Goal: Task Accomplishment & Management: Use online tool/utility

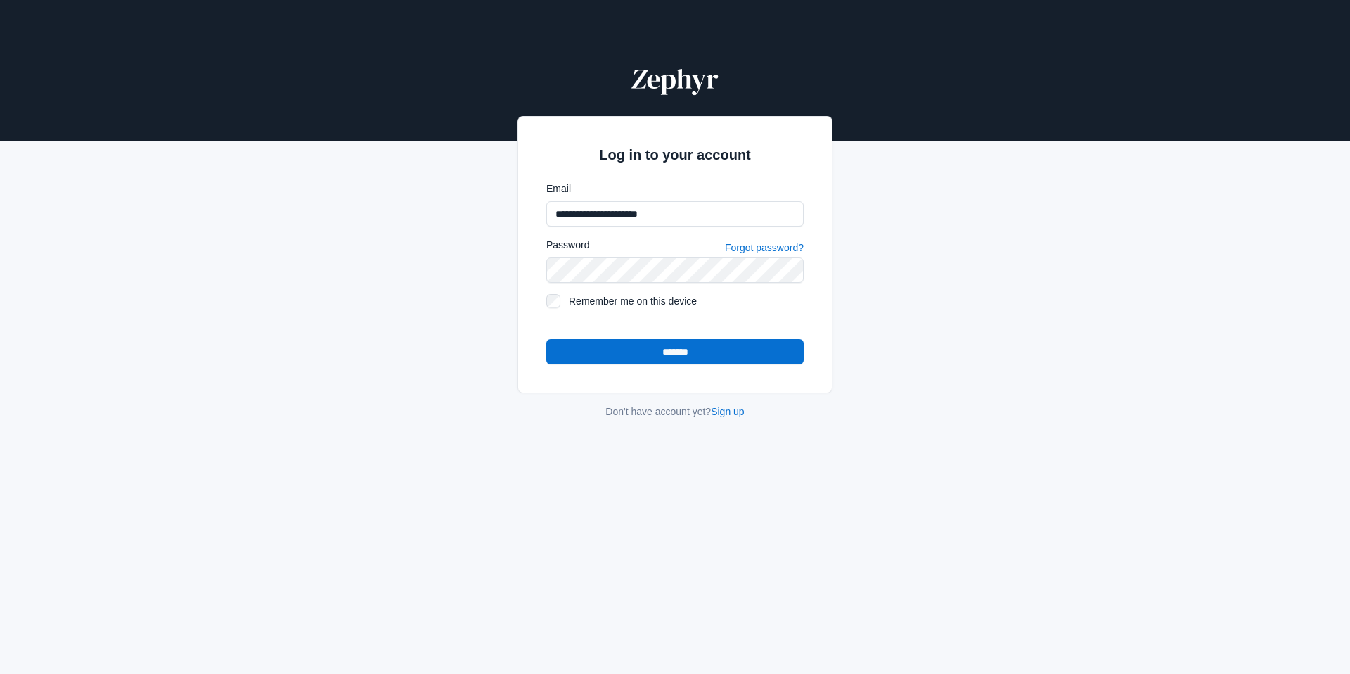
click at [645, 352] on input "*******" at bounding box center [674, 351] width 257 height 25
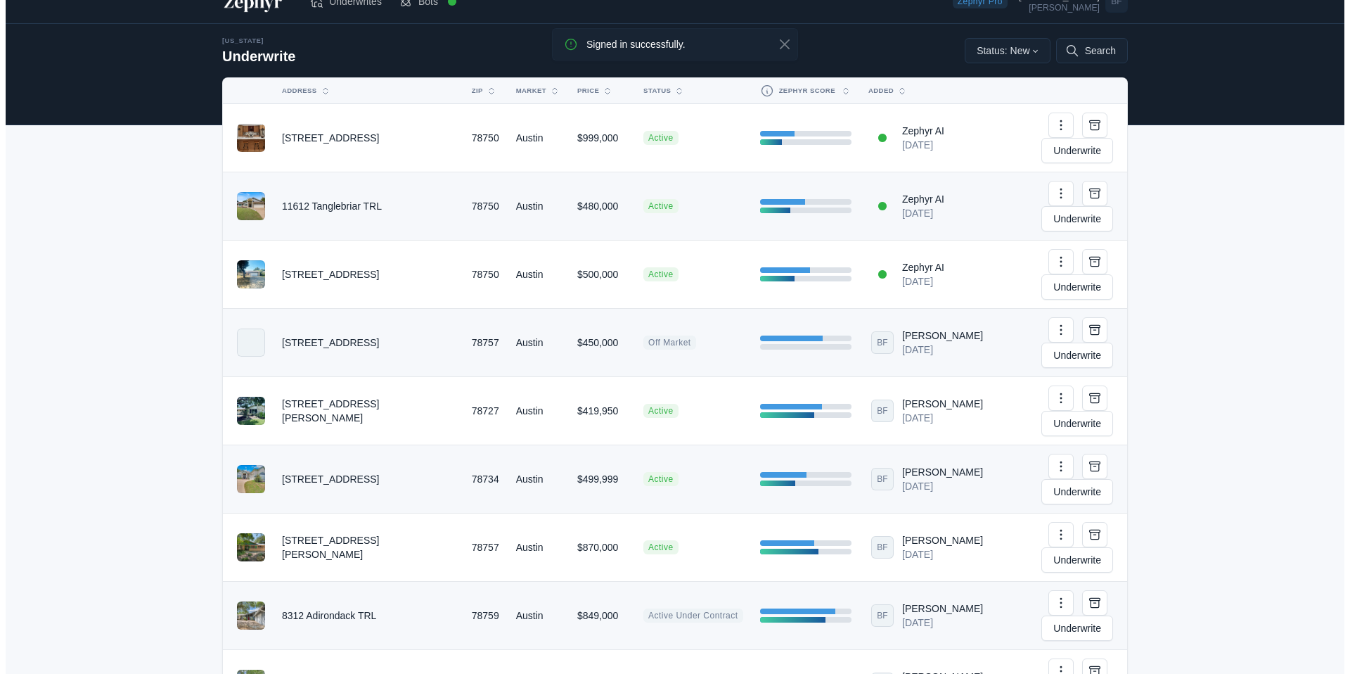
scroll to position [26, 0]
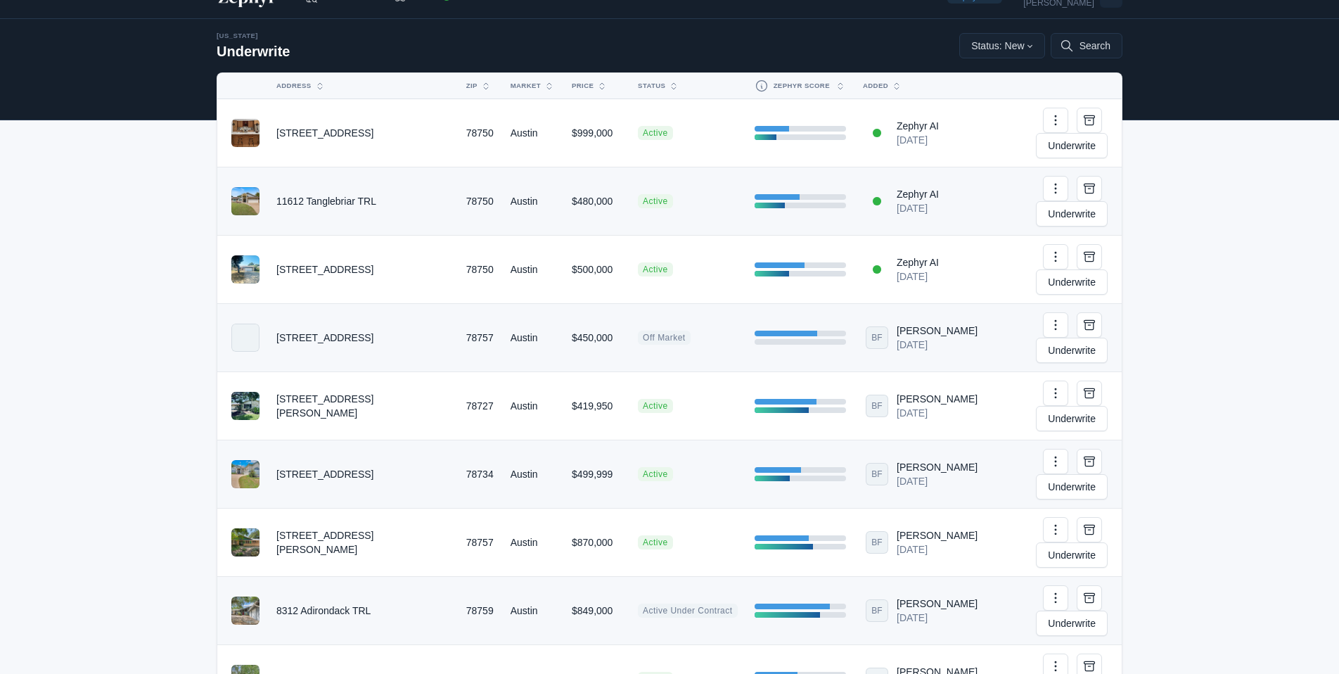
click at [563, 236] on td "$500,000" at bounding box center [596, 270] width 66 height 68
click at [638, 262] on span "Active" at bounding box center [655, 269] width 35 height 14
click at [1078, 49] on button "Search" at bounding box center [1086, 45] width 72 height 25
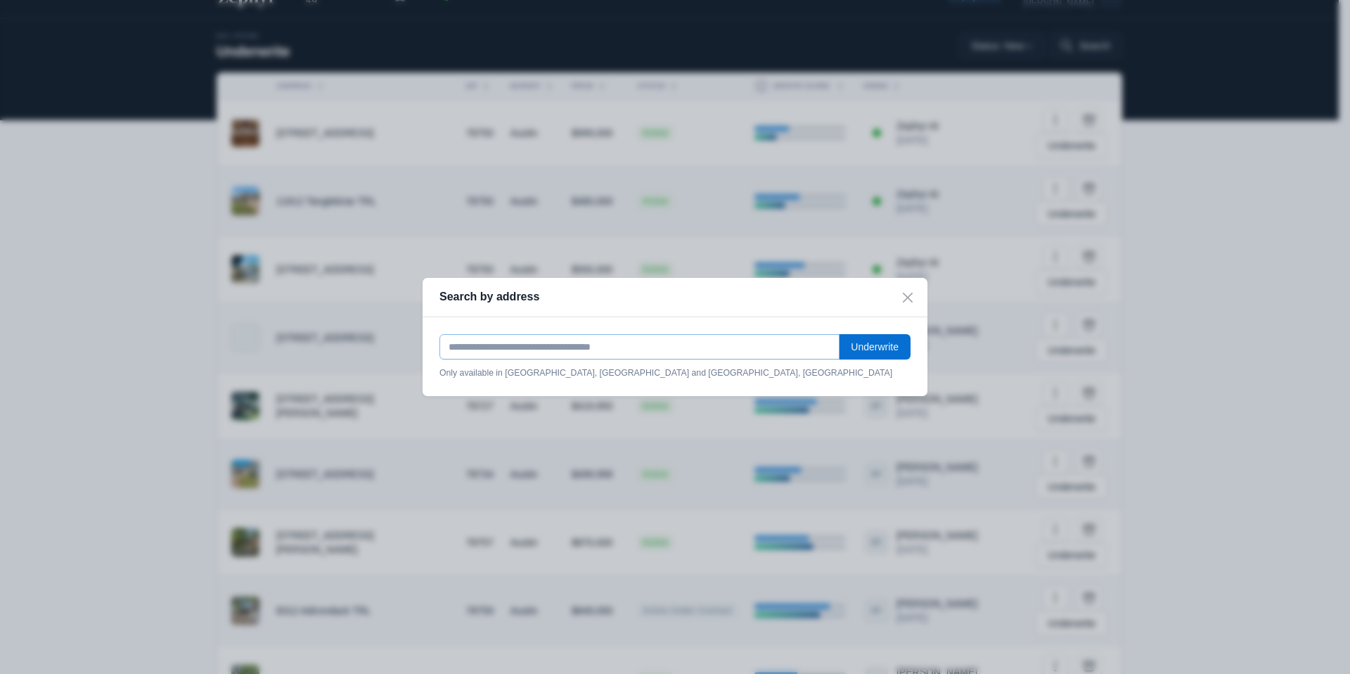
paste input "**********"
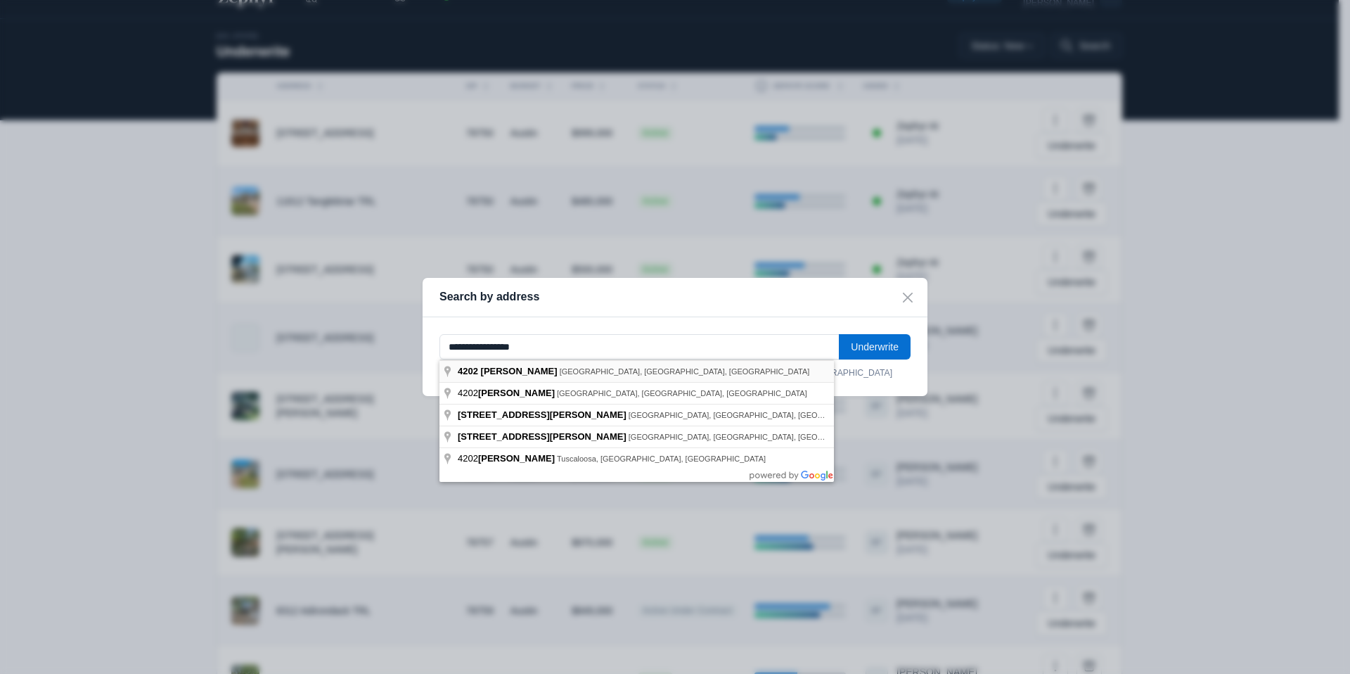
type input "**********"
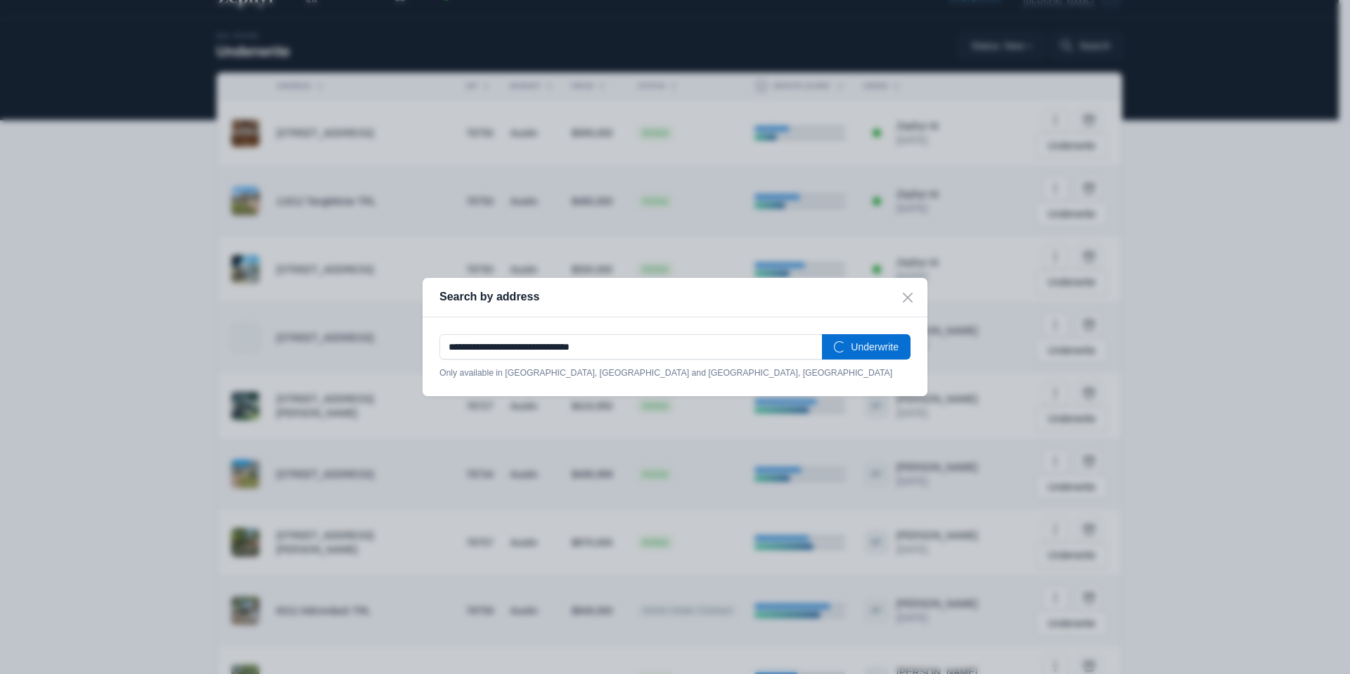
click at [912, 349] on div "**********" at bounding box center [675, 356] width 505 height 79
click at [857, 347] on button "Underwrite" at bounding box center [866, 346] width 89 height 25
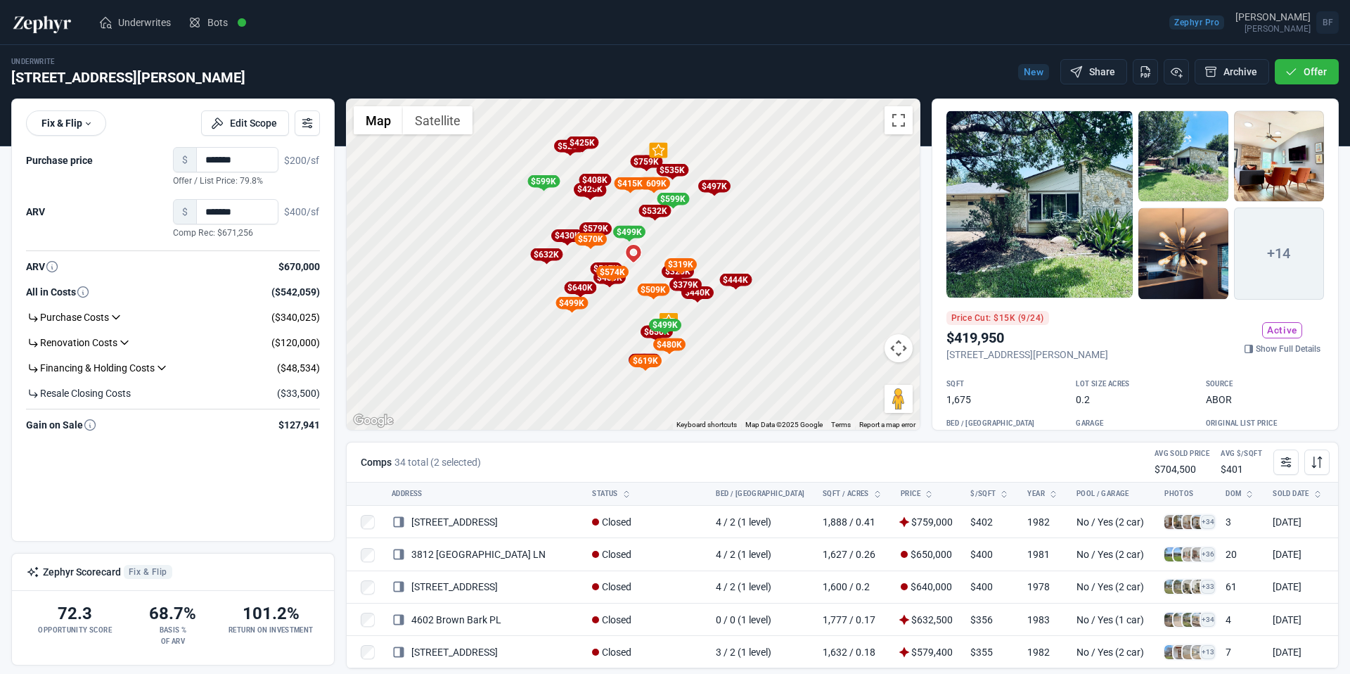
click at [647, 162] on div "$759K" at bounding box center [646, 161] width 32 height 13
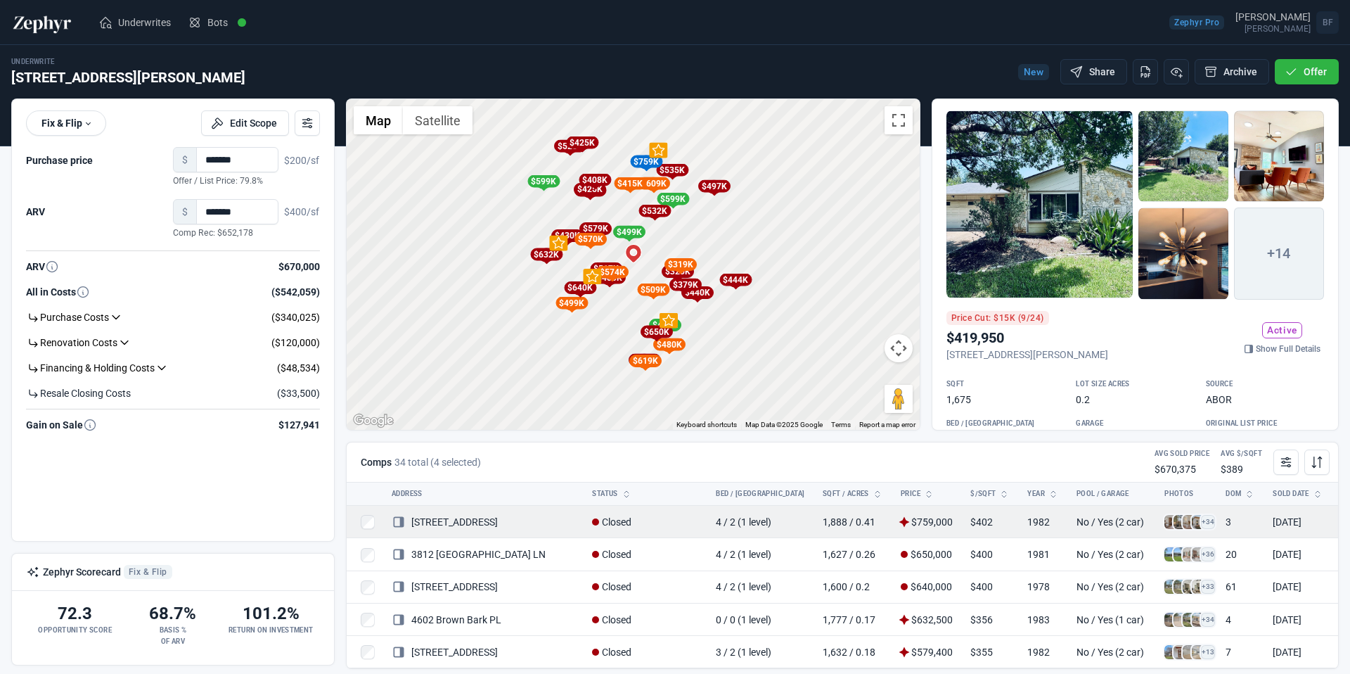
click at [1192, 520] on span at bounding box center [1199, 522] width 14 height 14
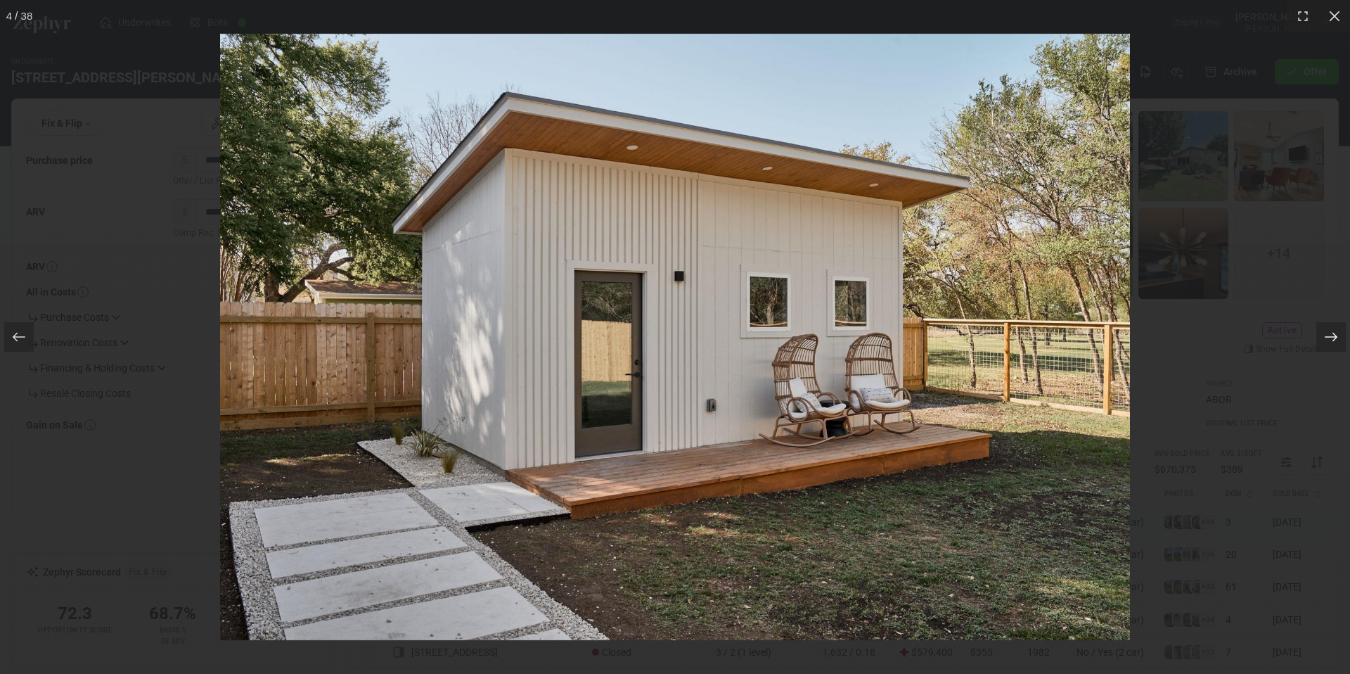
click at [1340, 337] on div at bounding box center [1331, 337] width 30 height 30
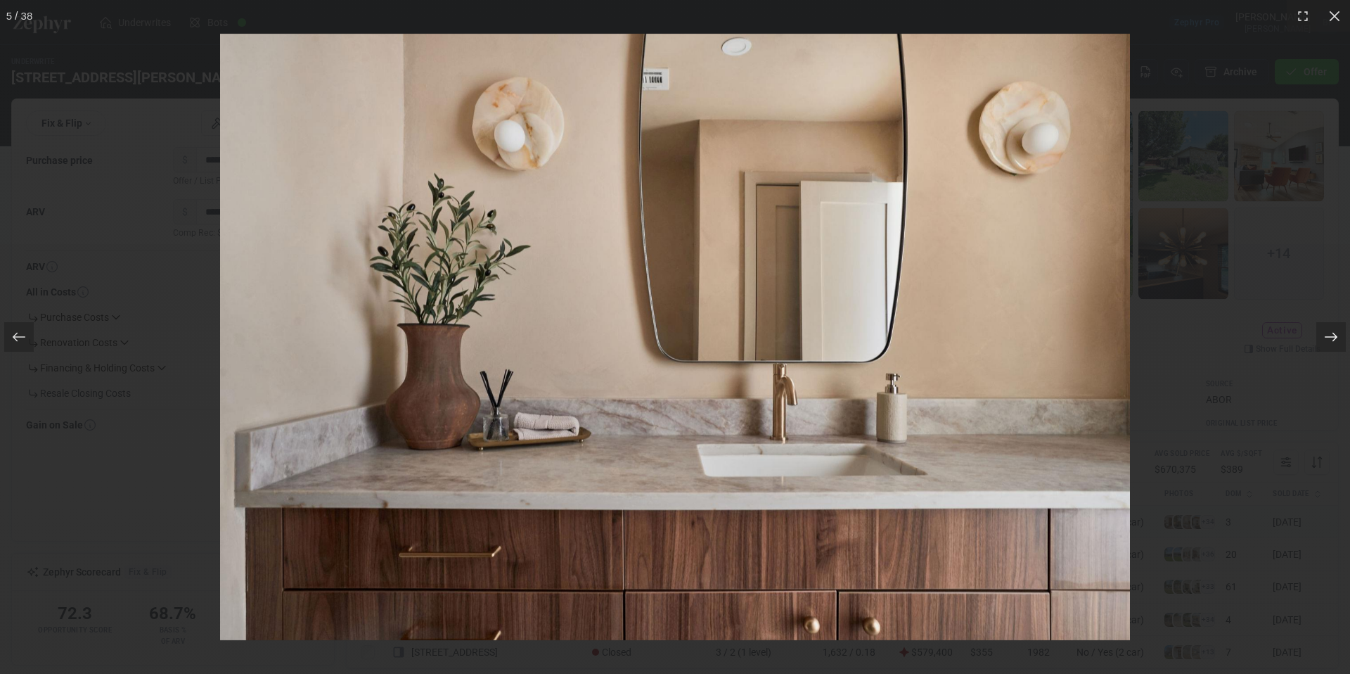
click at [1340, 337] on div at bounding box center [1331, 337] width 30 height 30
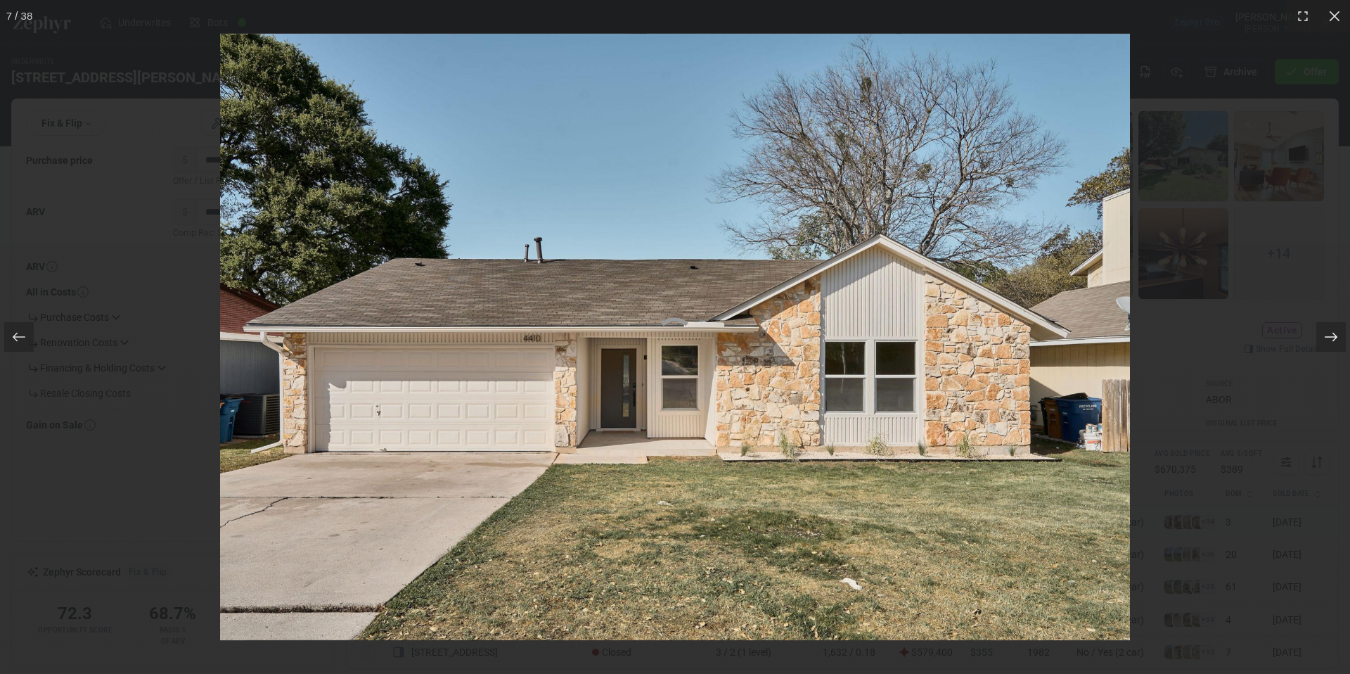
click at [1340, 337] on div at bounding box center [1331, 337] width 30 height 30
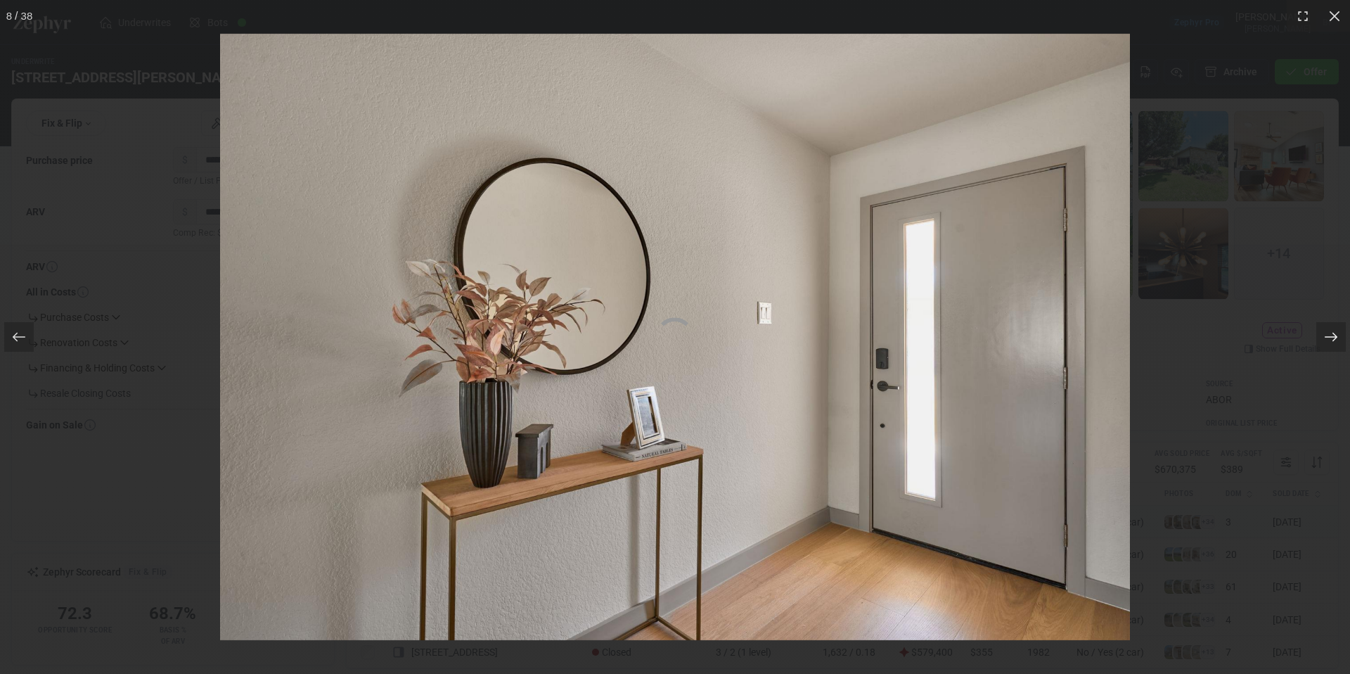
click at [1340, 337] on div at bounding box center [1331, 337] width 30 height 30
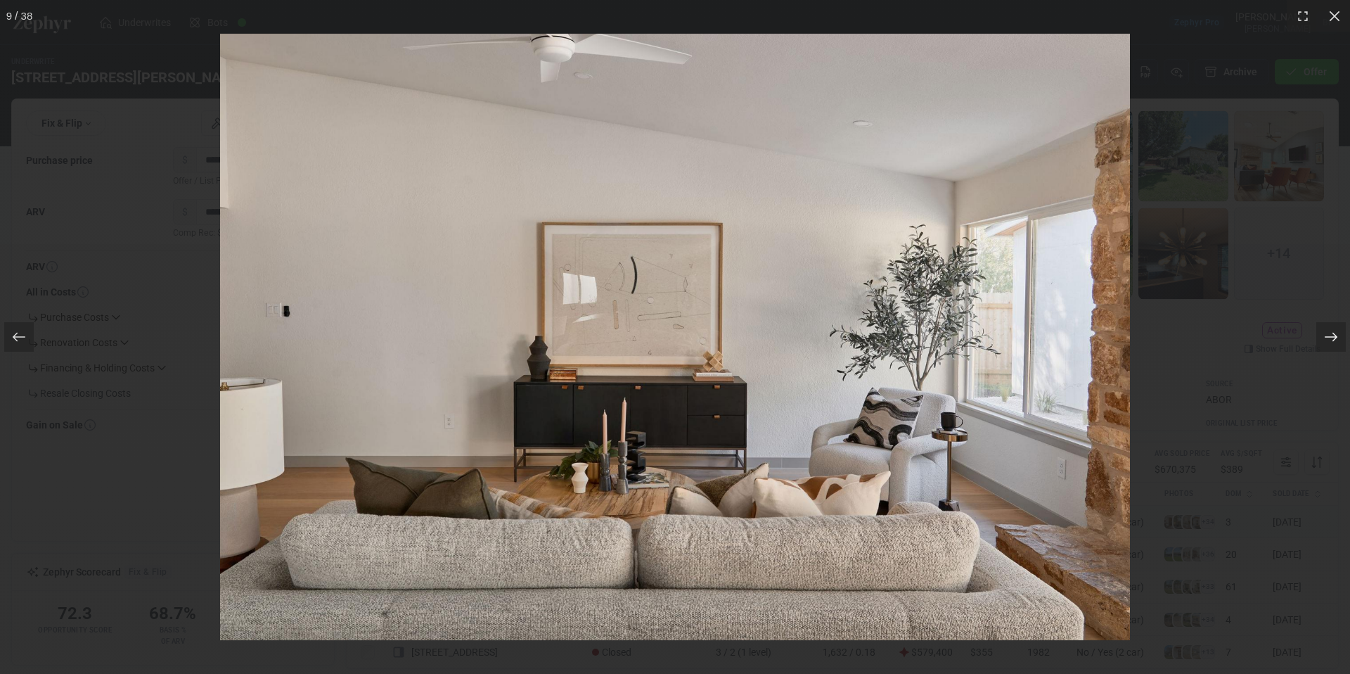
click at [1340, 337] on div at bounding box center [1331, 337] width 30 height 30
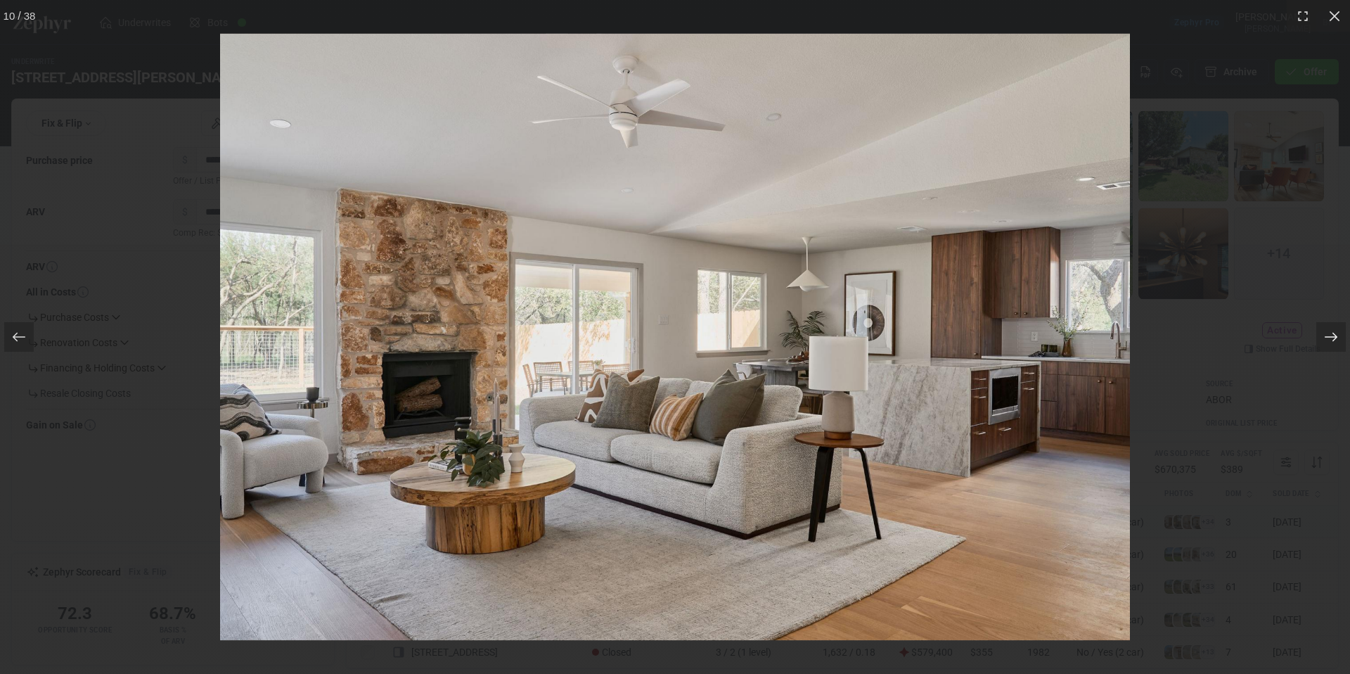
click at [1340, 337] on div at bounding box center [1331, 337] width 30 height 30
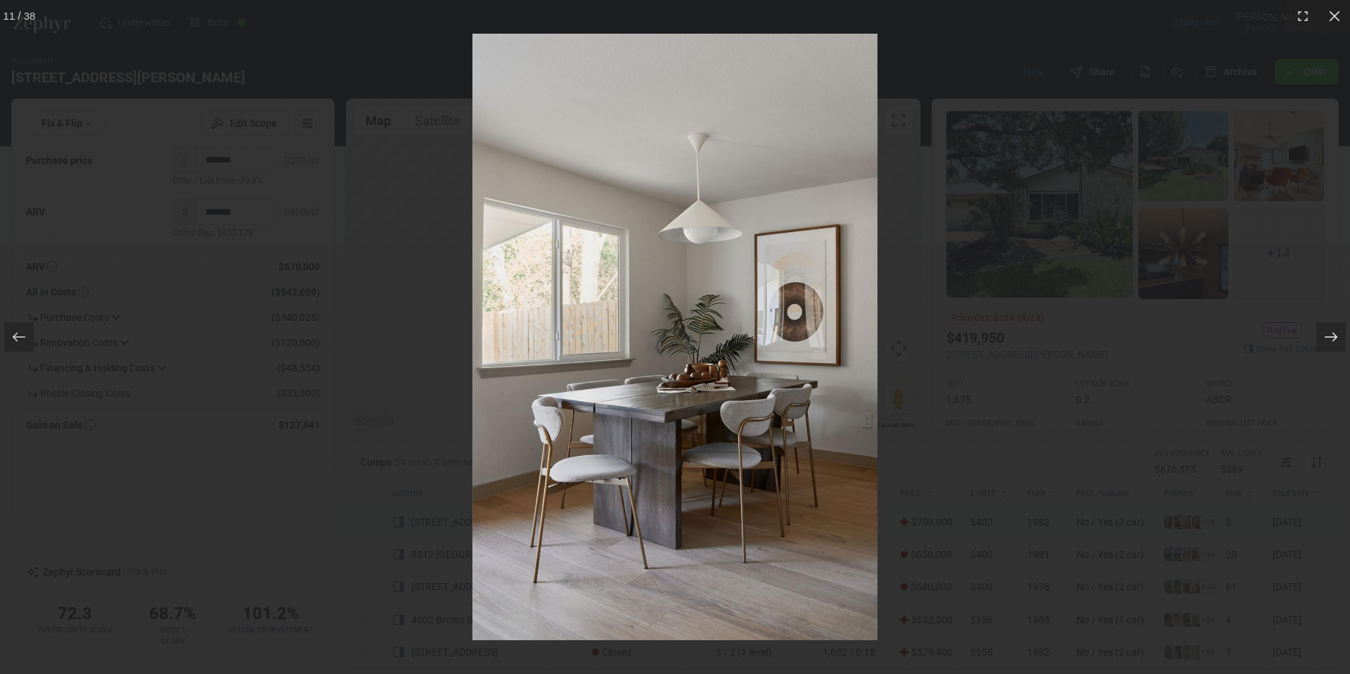
click at [1340, 337] on div at bounding box center [1331, 337] width 30 height 30
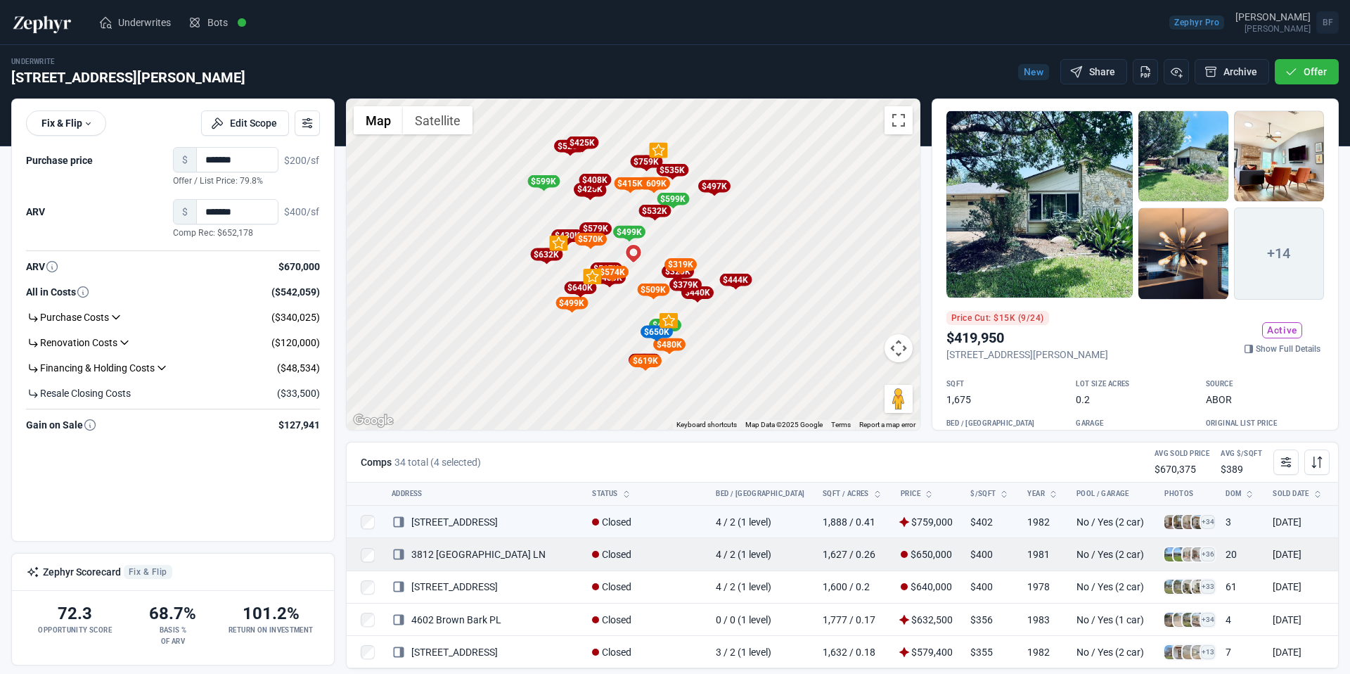
click at [1201, 555] on span "+36" at bounding box center [1208, 554] width 14 height 14
click at [1192, 556] on span at bounding box center [1199, 554] width 14 height 14
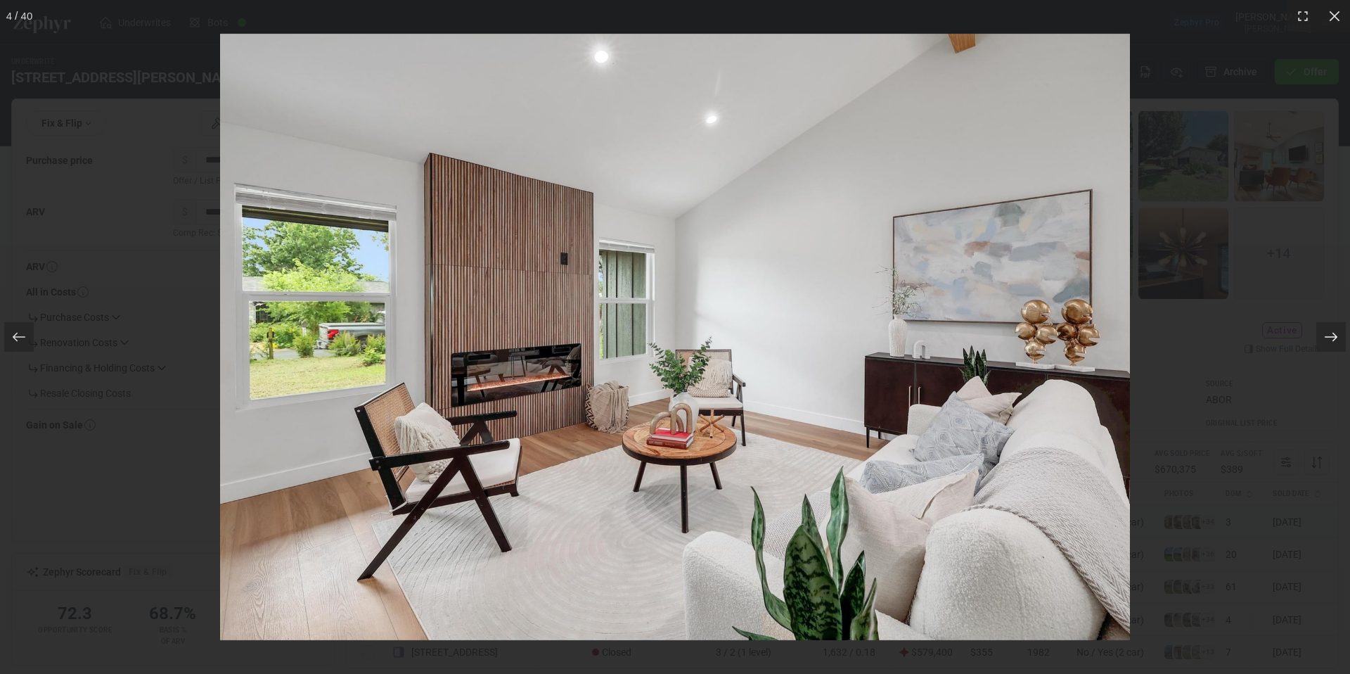
click at [1335, 335] on icon at bounding box center [1331, 337] width 13 height 9
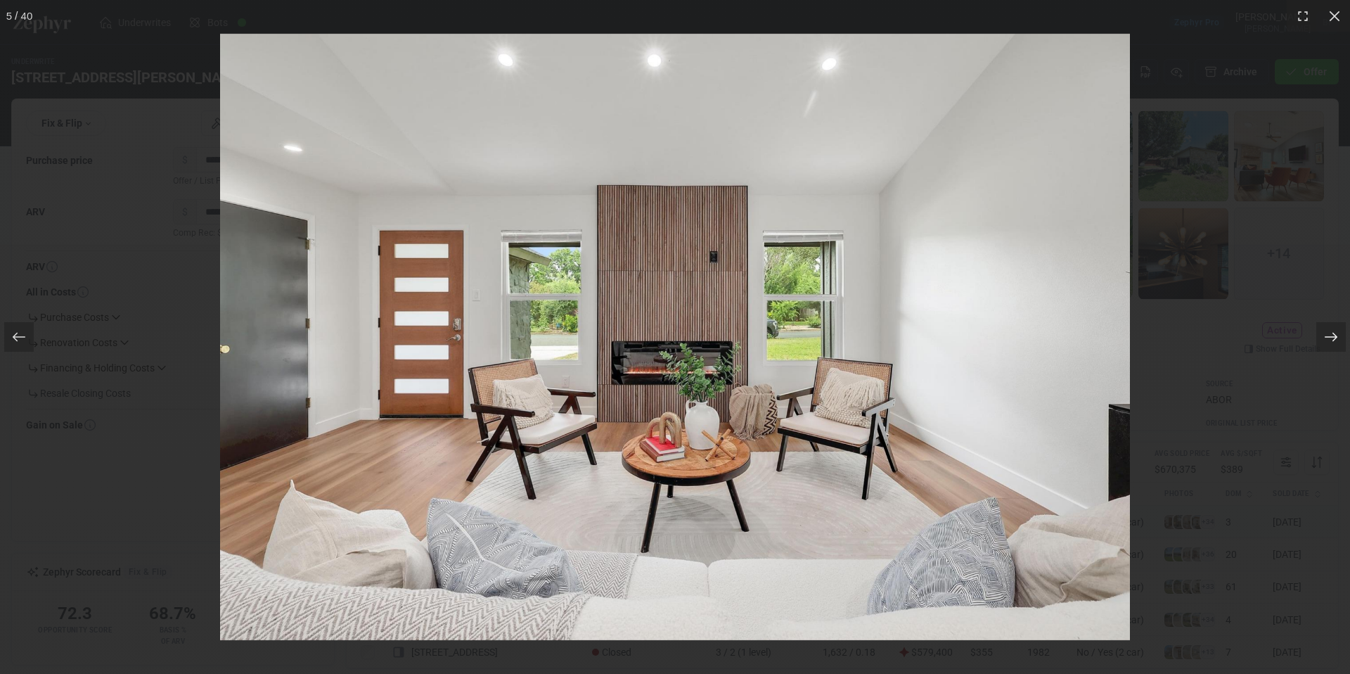
click at [1335, 335] on icon at bounding box center [1331, 337] width 13 height 9
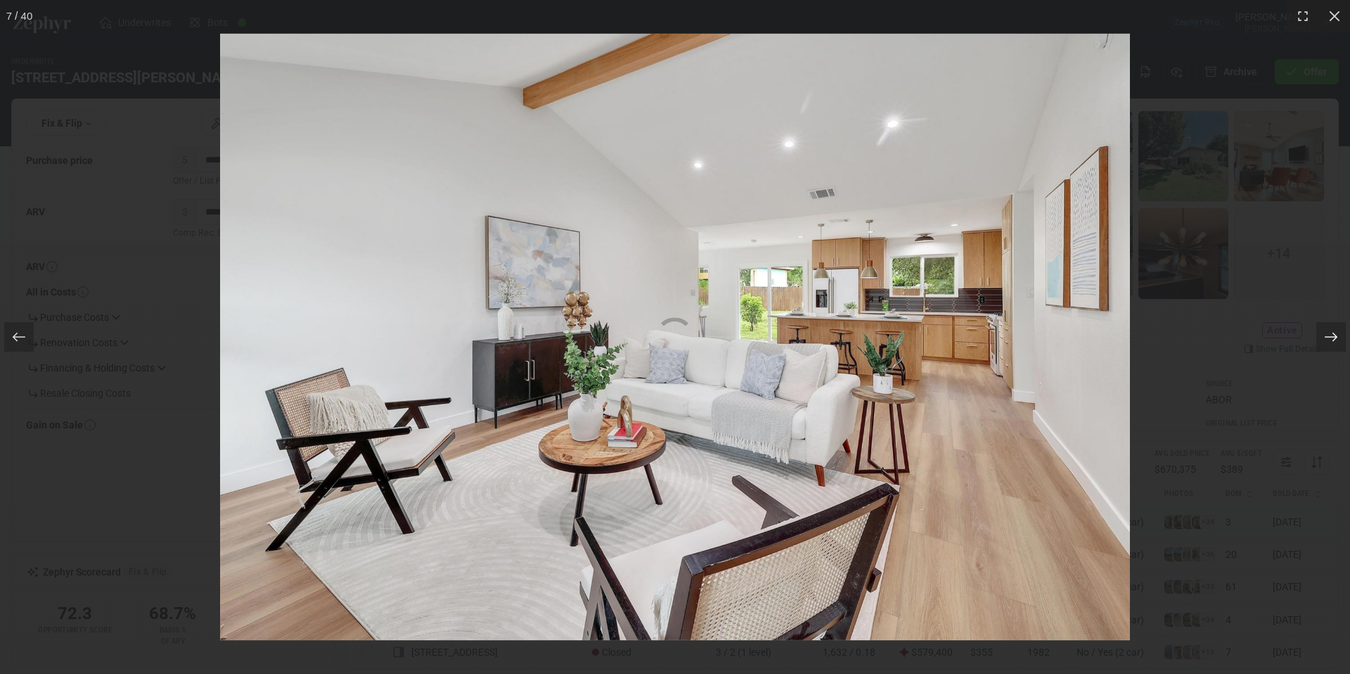
click at [1335, 335] on icon at bounding box center [1331, 337] width 13 height 9
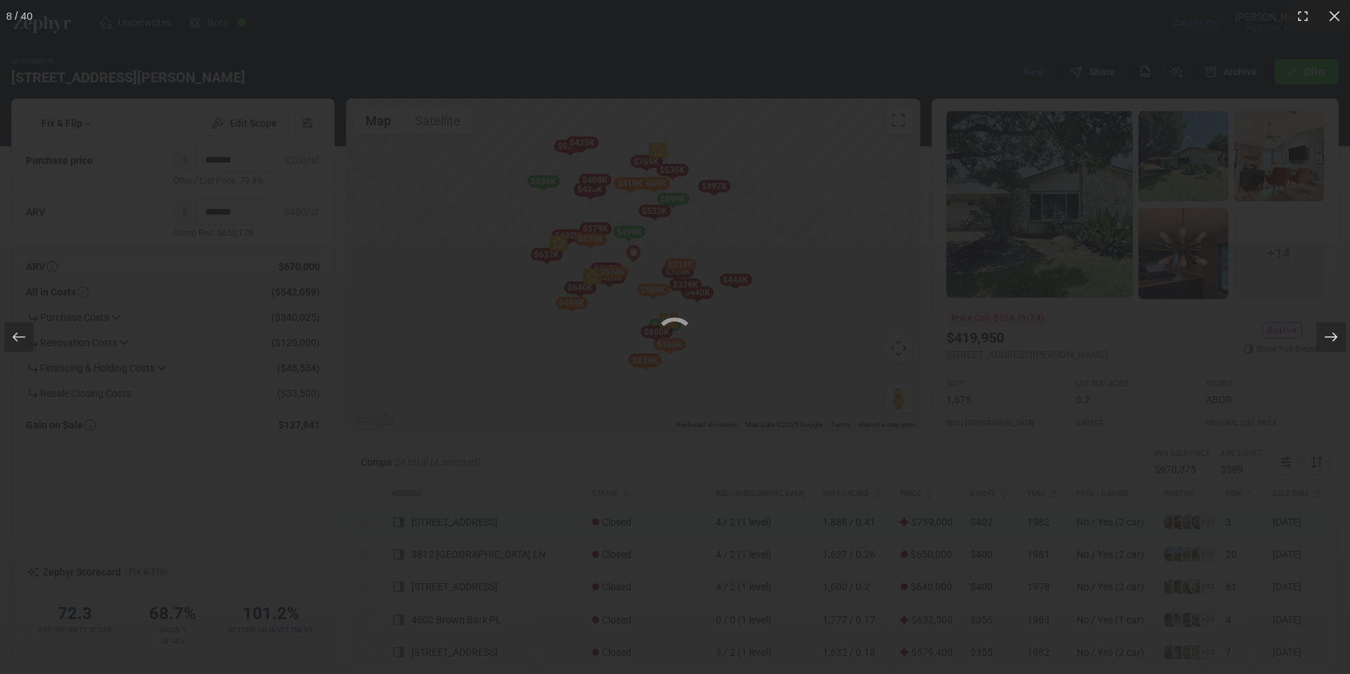
click at [1335, 335] on icon at bounding box center [1331, 337] width 13 height 9
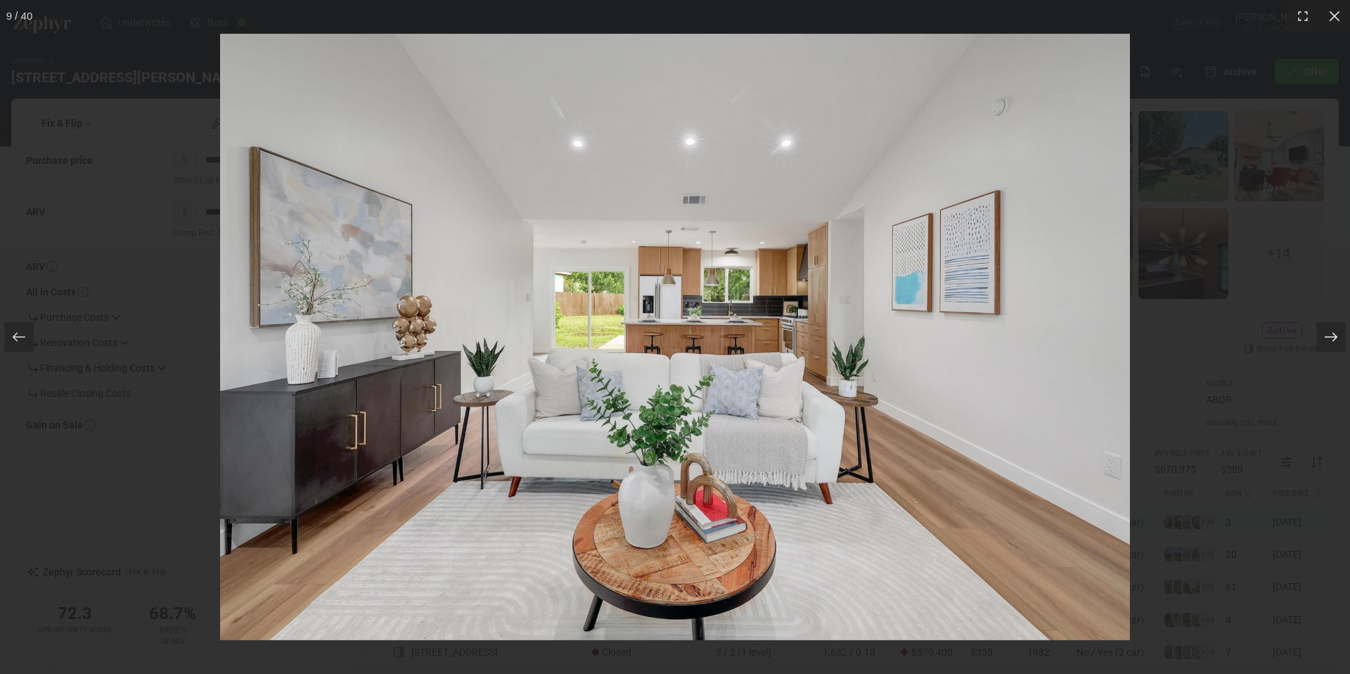
click at [1335, 335] on icon at bounding box center [1331, 337] width 13 height 9
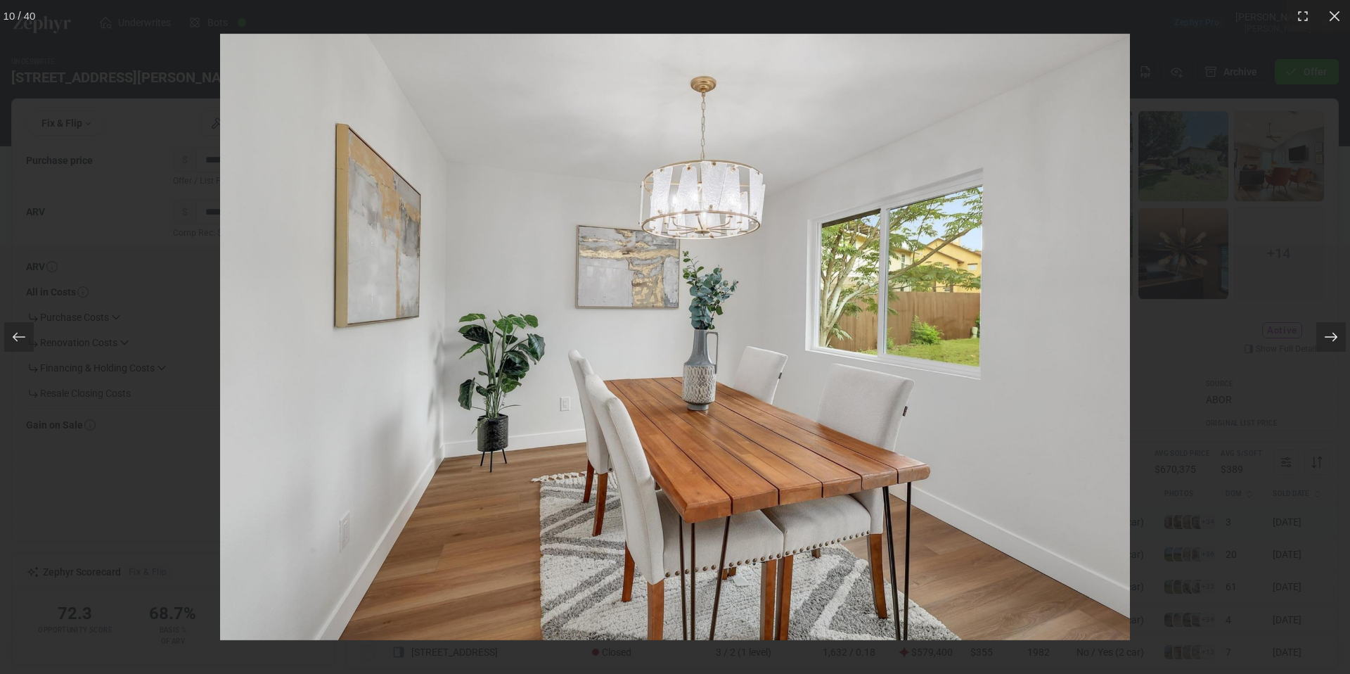
click at [1335, 335] on icon at bounding box center [1331, 337] width 13 height 9
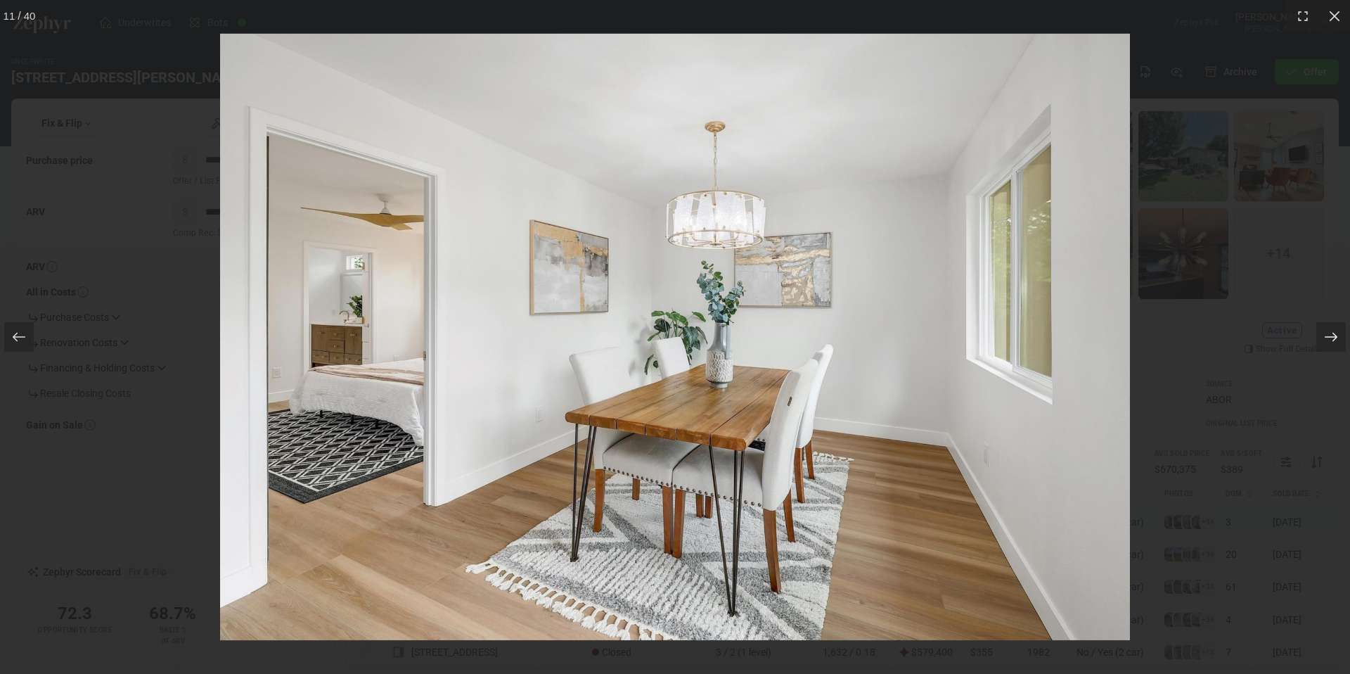
click at [1335, 335] on icon at bounding box center [1331, 337] width 13 height 9
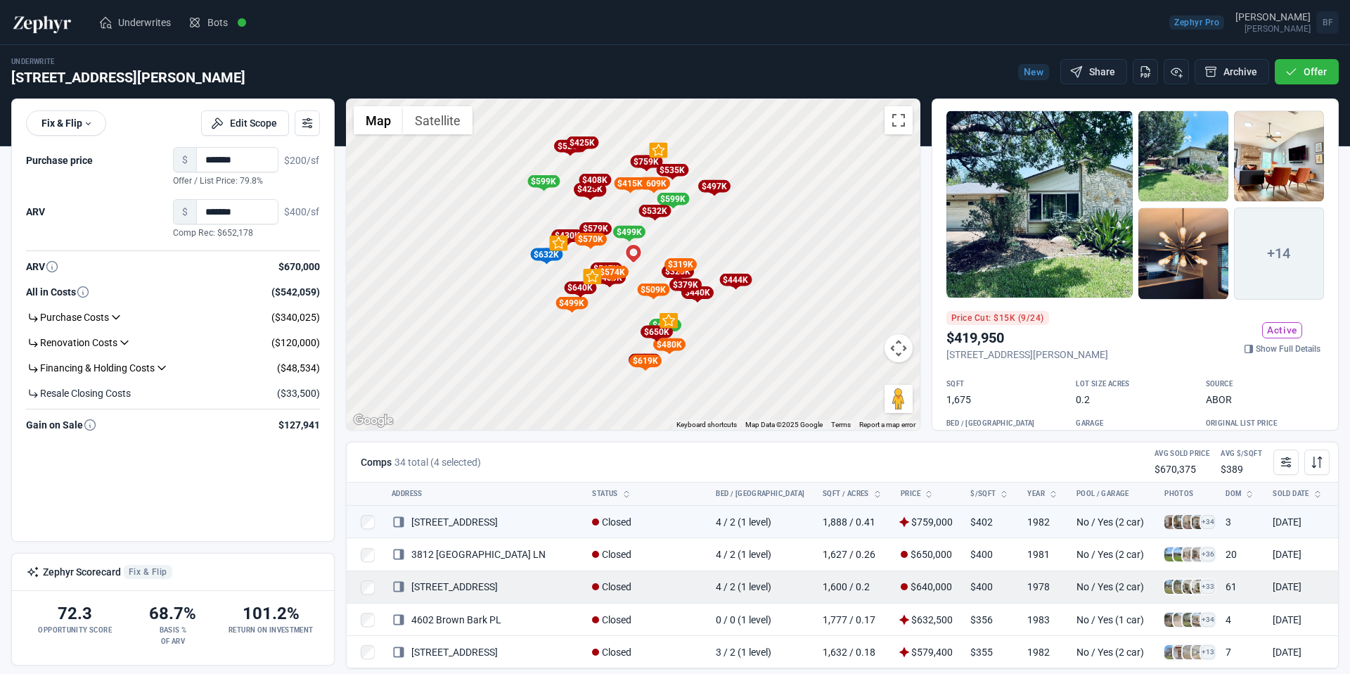
click at [1192, 586] on span at bounding box center [1199, 586] width 14 height 14
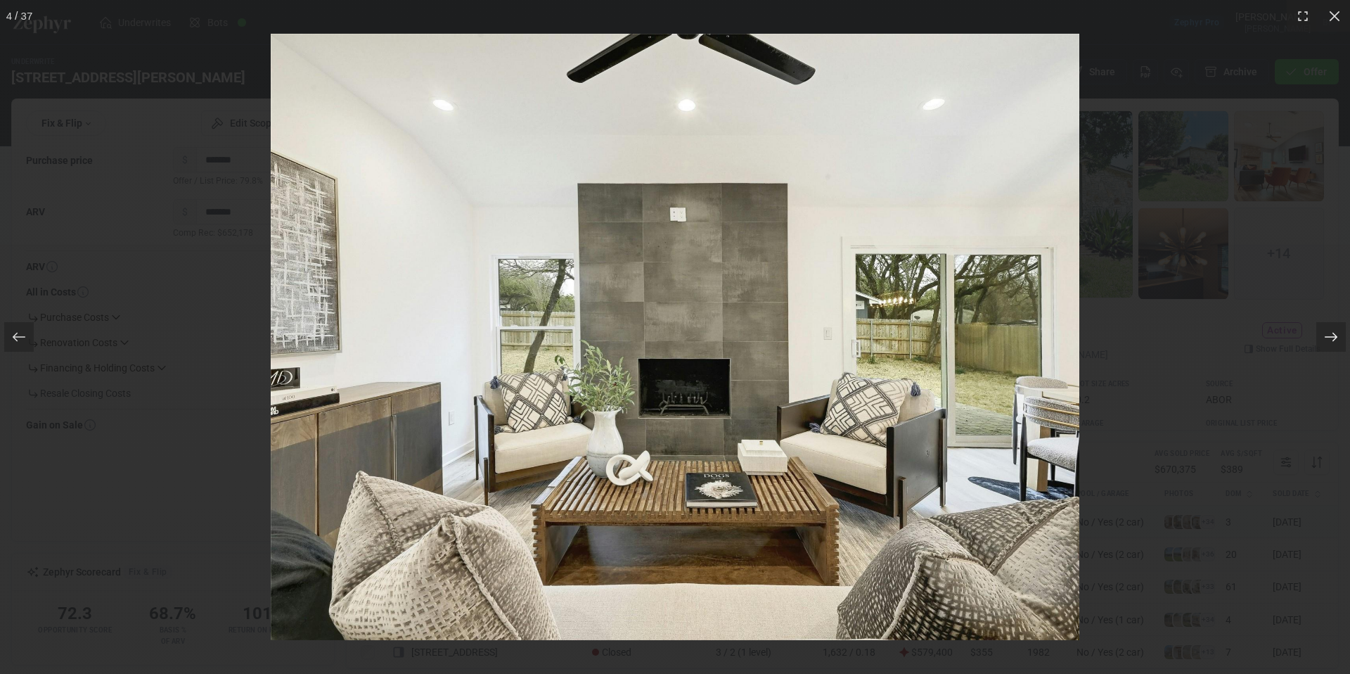
click at [1331, 342] on icon at bounding box center [1331, 337] width 14 height 14
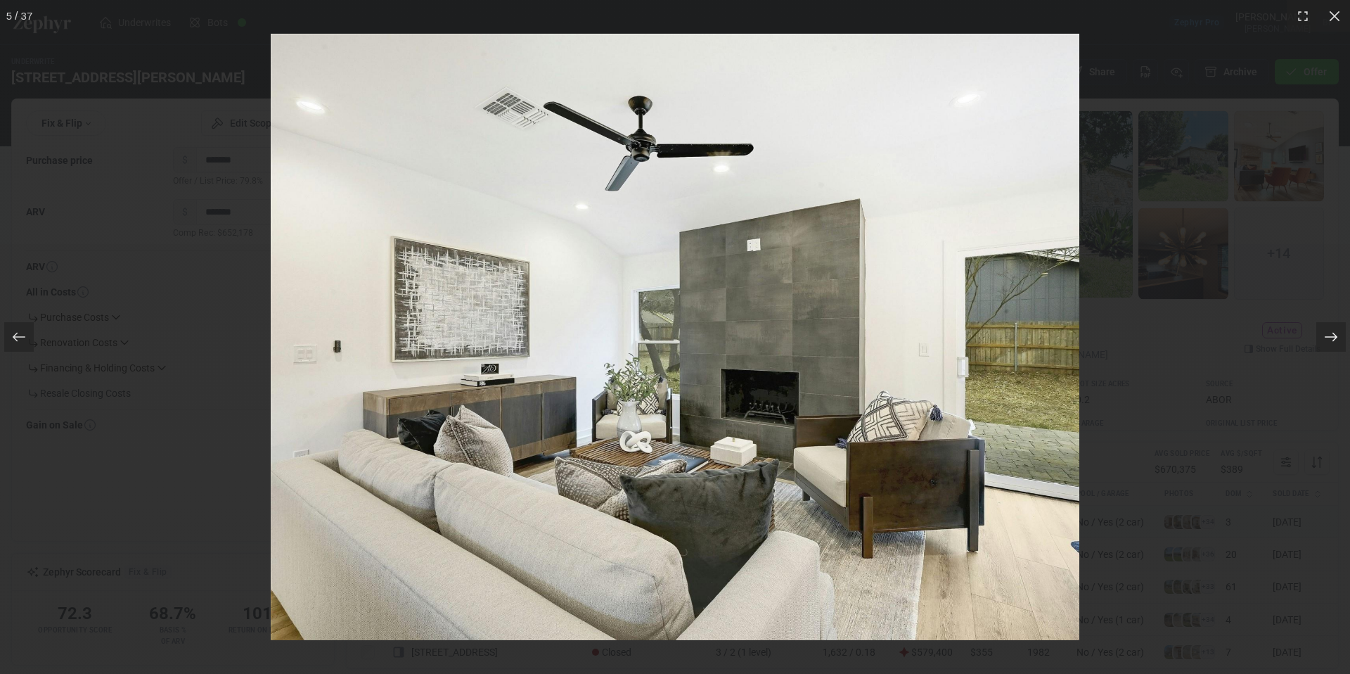
click at [1332, 342] on icon at bounding box center [1331, 337] width 14 height 14
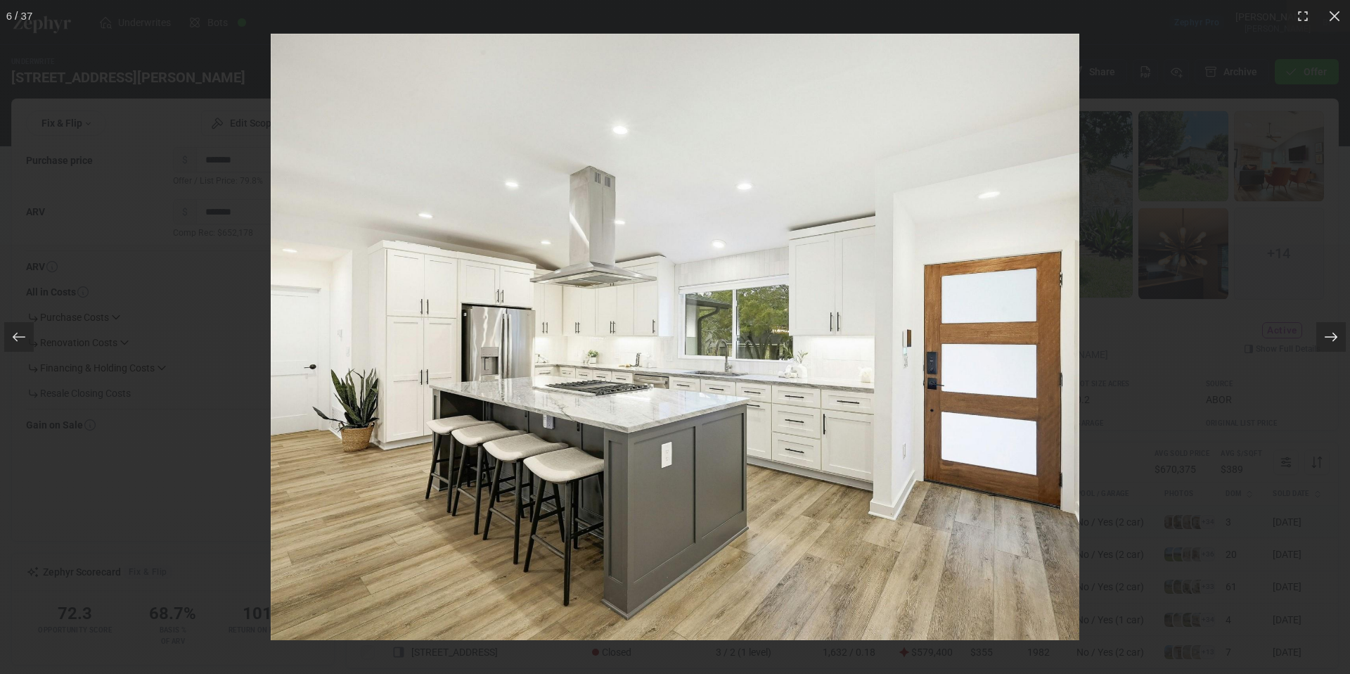
click at [1332, 342] on icon at bounding box center [1331, 337] width 14 height 14
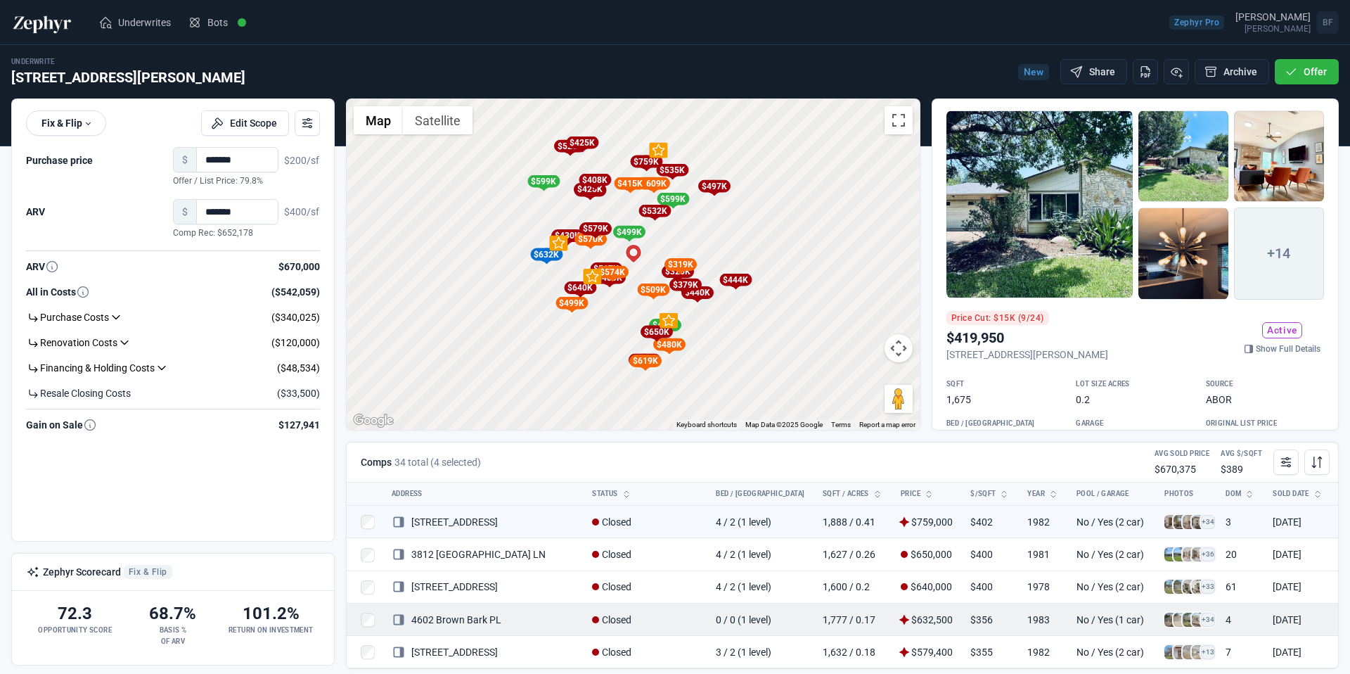
click at [1183, 619] on span at bounding box center [1190, 619] width 14 height 14
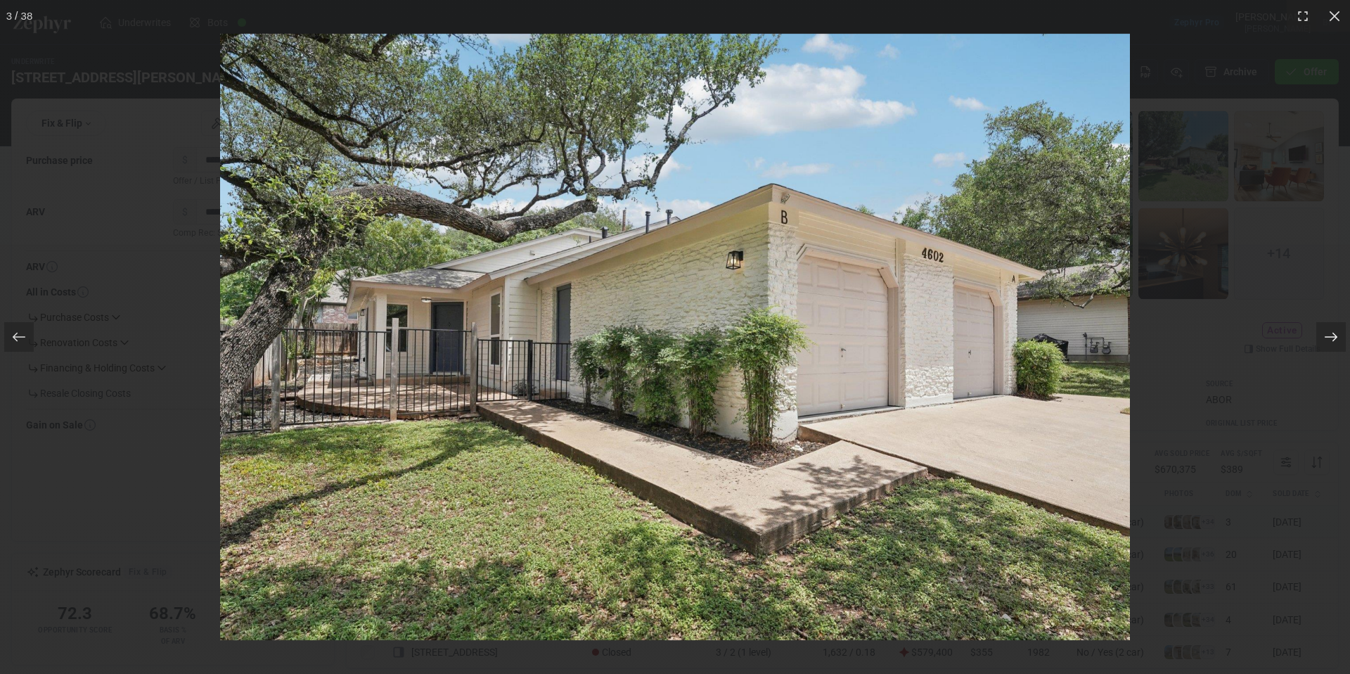
click at [1326, 341] on icon at bounding box center [1331, 337] width 14 height 14
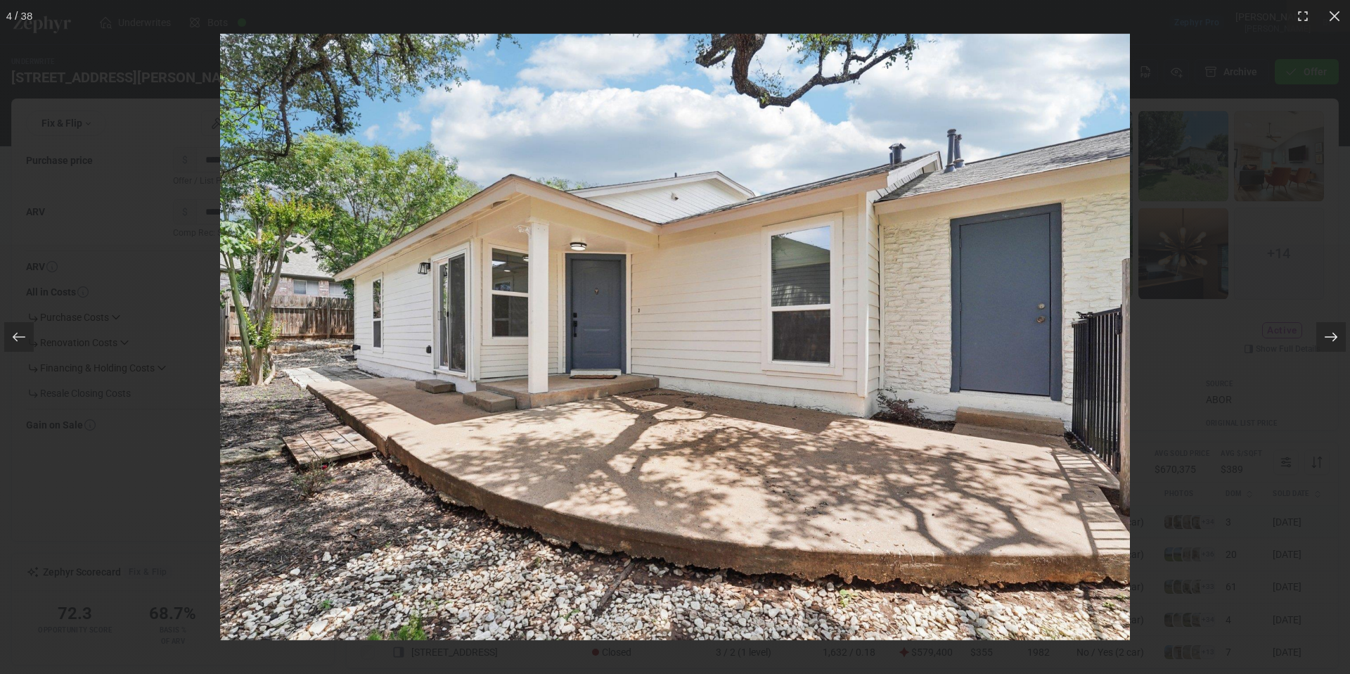
click at [1326, 341] on icon at bounding box center [1331, 337] width 14 height 14
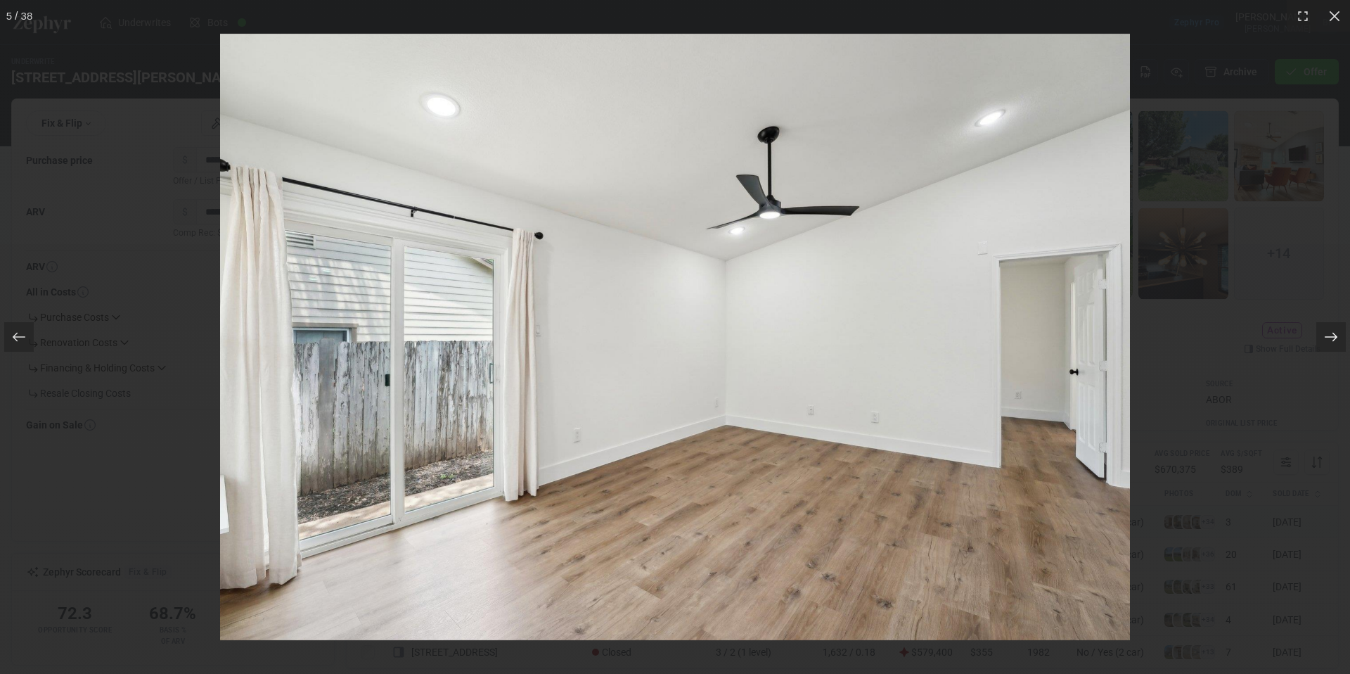
click at [1326, 341] on icon at bounding box center [1331, 337] width 14 height 14
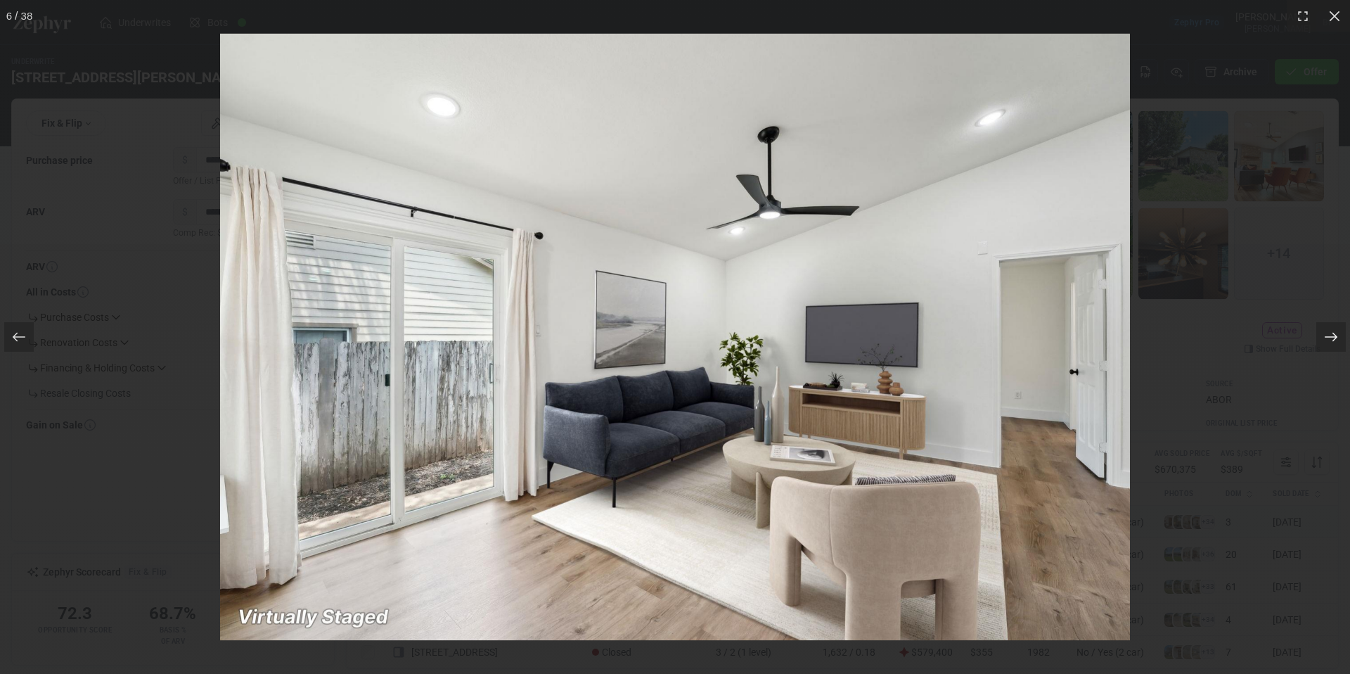
click at [1326, 341] on icon at bounding box center [1331, 337] width 14 height 14
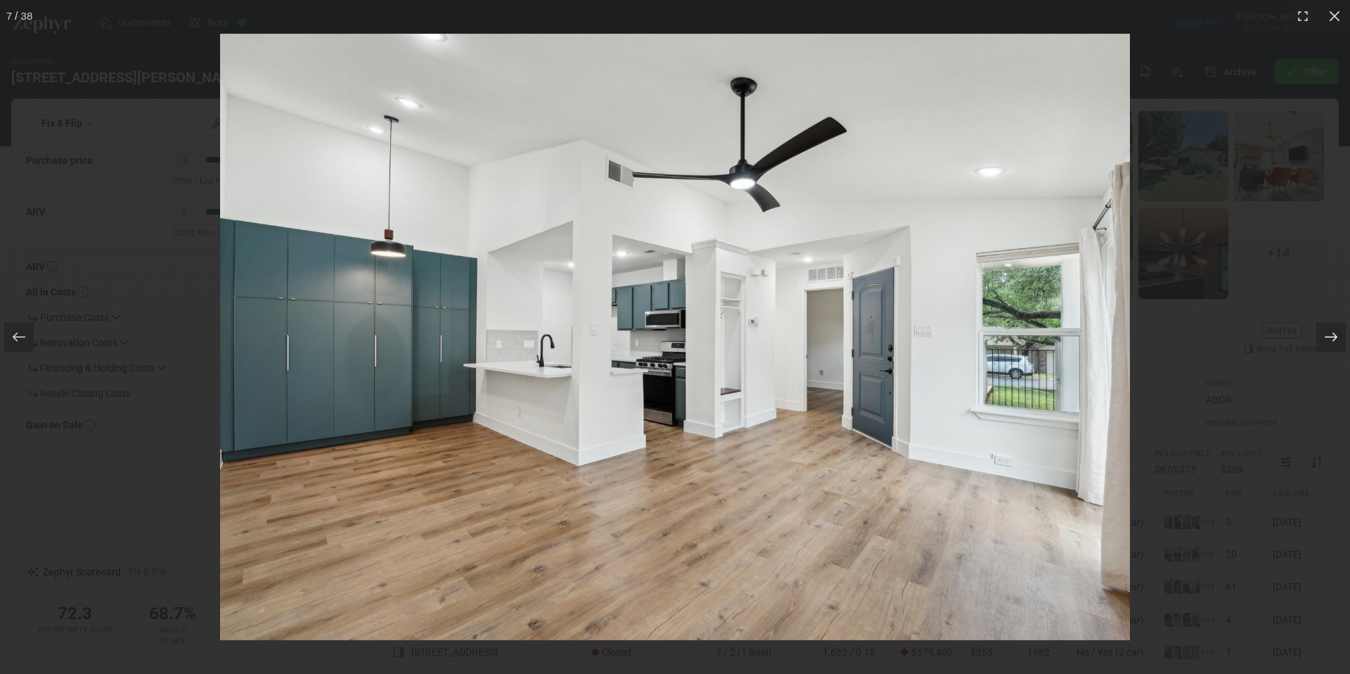
click at [1326, 341] on icon at bounding box center [1331, 337] width 14 height 14
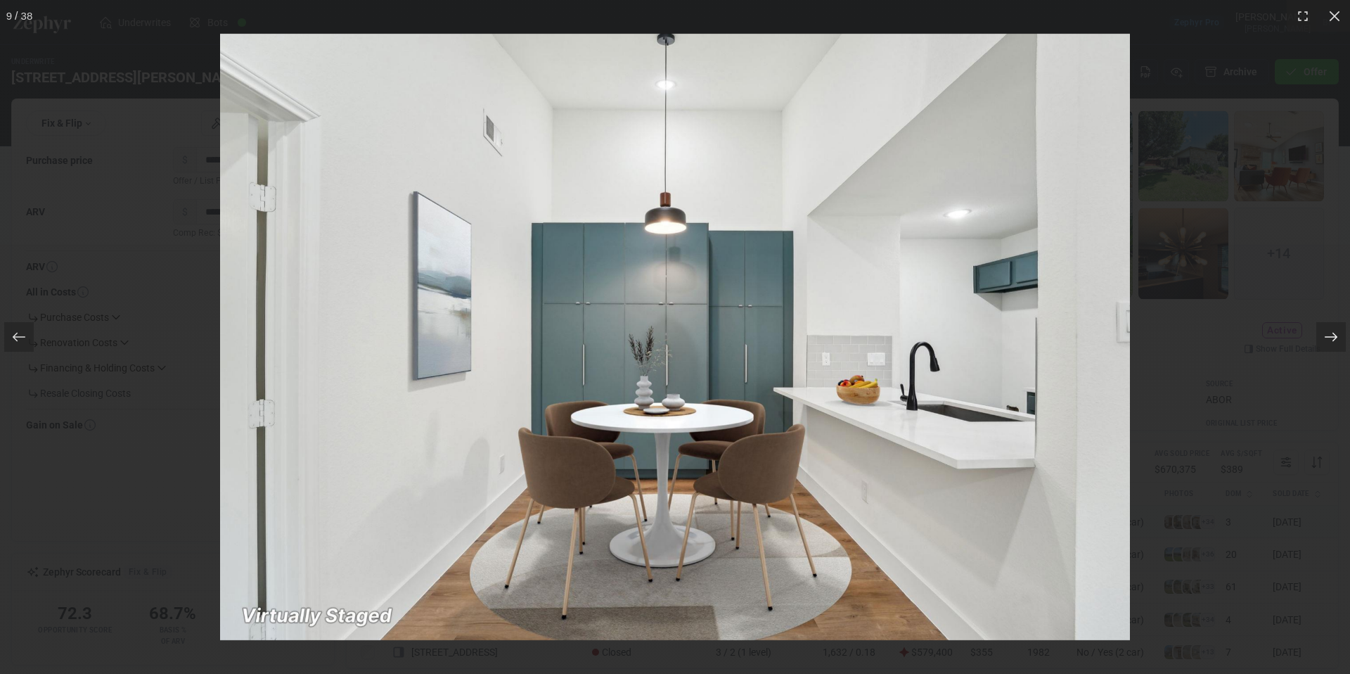
click at [1326, 341] on icon at bounding box center [1331, 337] width 14 height 14
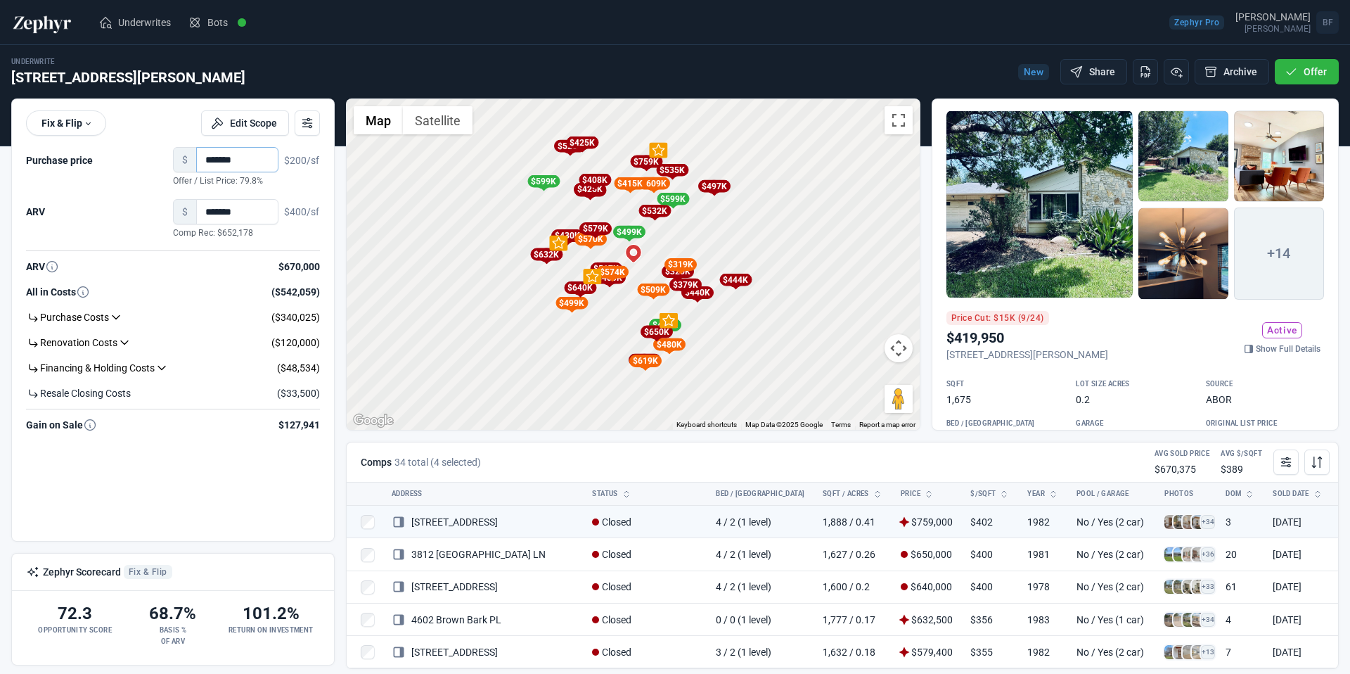
click at [242, 158] on input "*******" at bounding box center [237, 159] width 82 height 25
click at [220, 164] on input "*******" at bounding box center [237, 159] width 82 height 25
click at [215, 216] on input "*******" at bounding box center [237, 211] width 82 height 25
type input "*******"
click at [217, 161] on input "*******" at bounding box center [237, 159] width 82 height 25
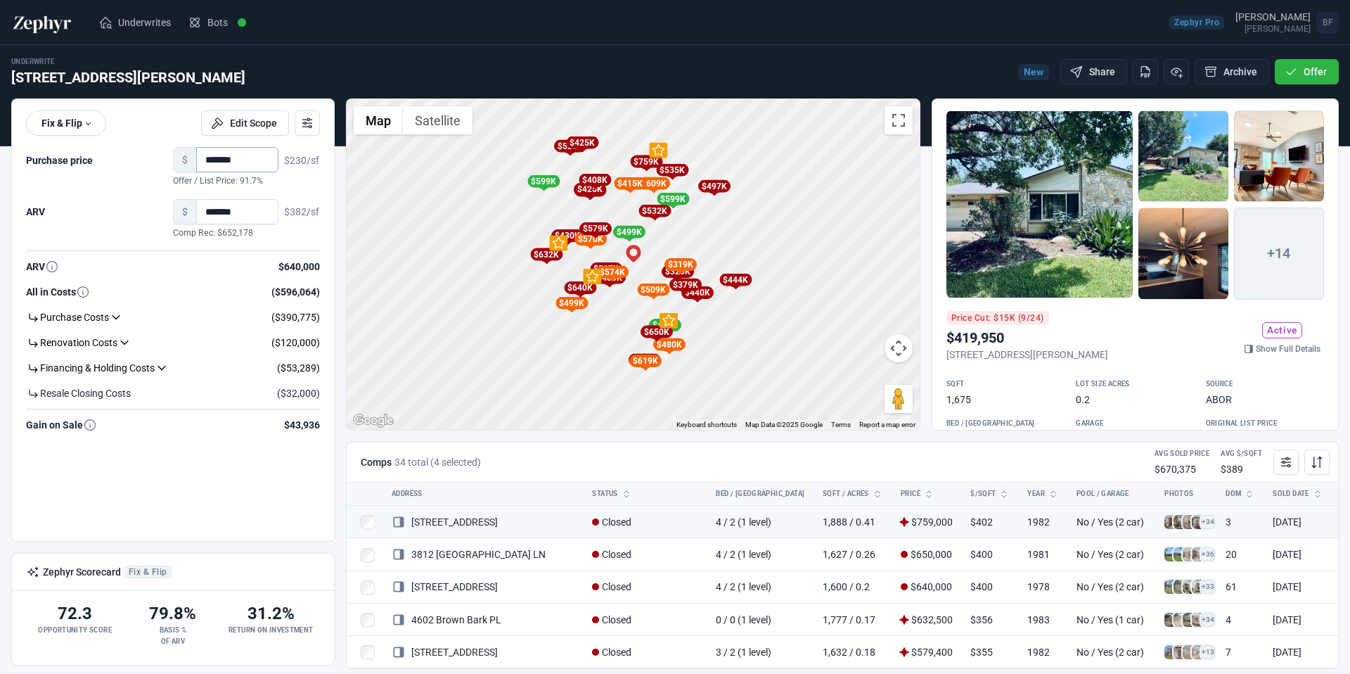
type input "*******"
click at [205, 344] on div "Renovation Costs ($120,000)" at bounding box center [173, 342] width 294 height 25
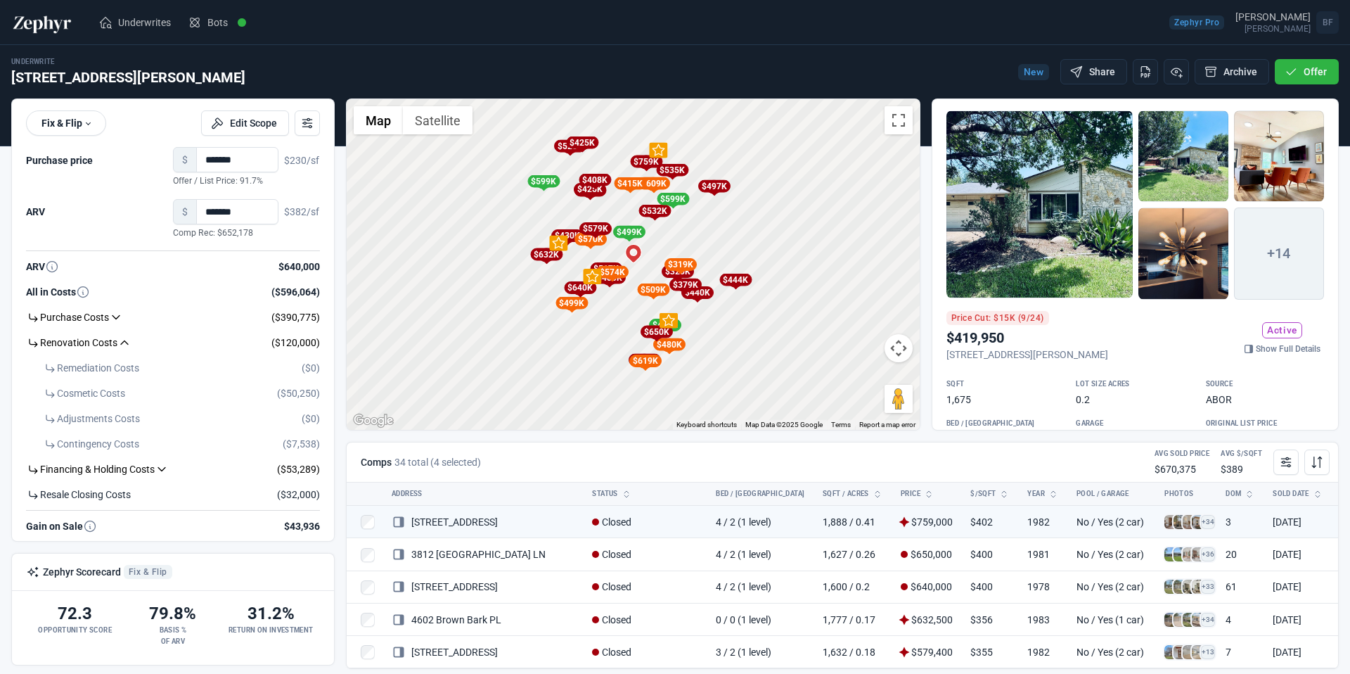
click at [271, 347] on h4 "($120,000)" at bounding box center [295, 342] width 49 height 14
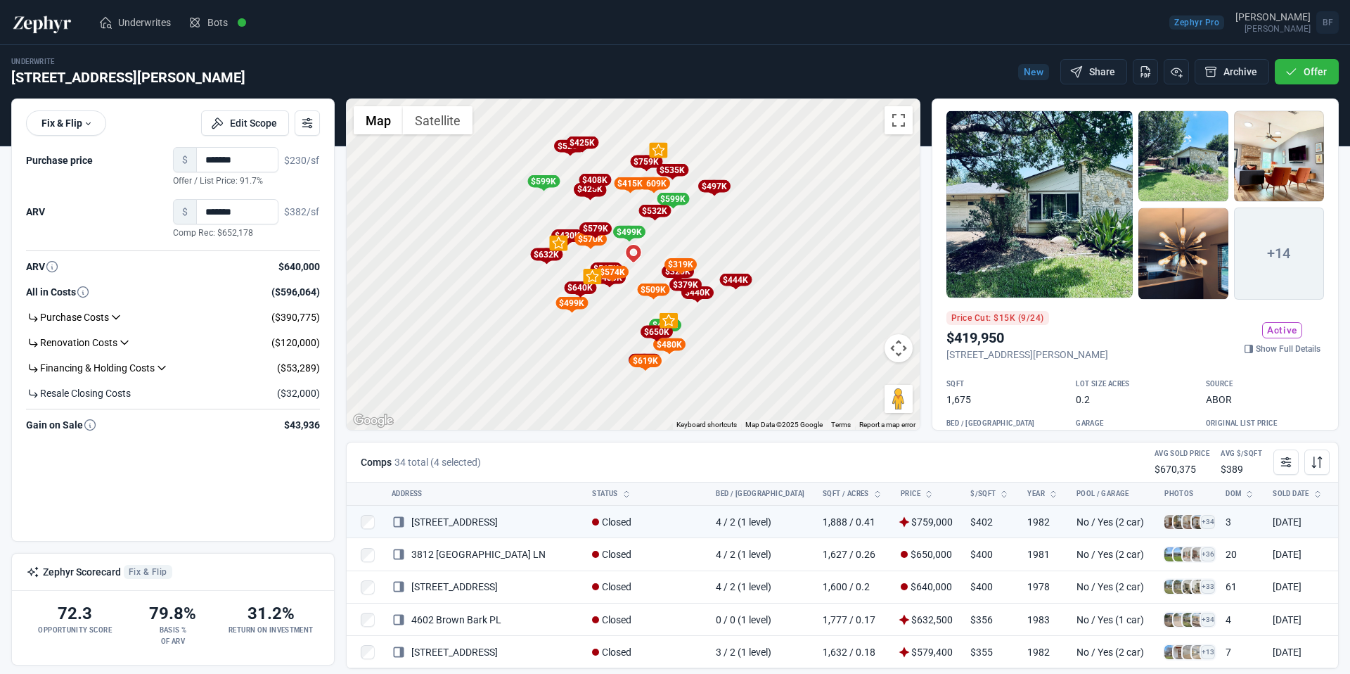
click at [278, 337] on h4 "($120,000)" at bounding box center [295, 342] width 49 height 14
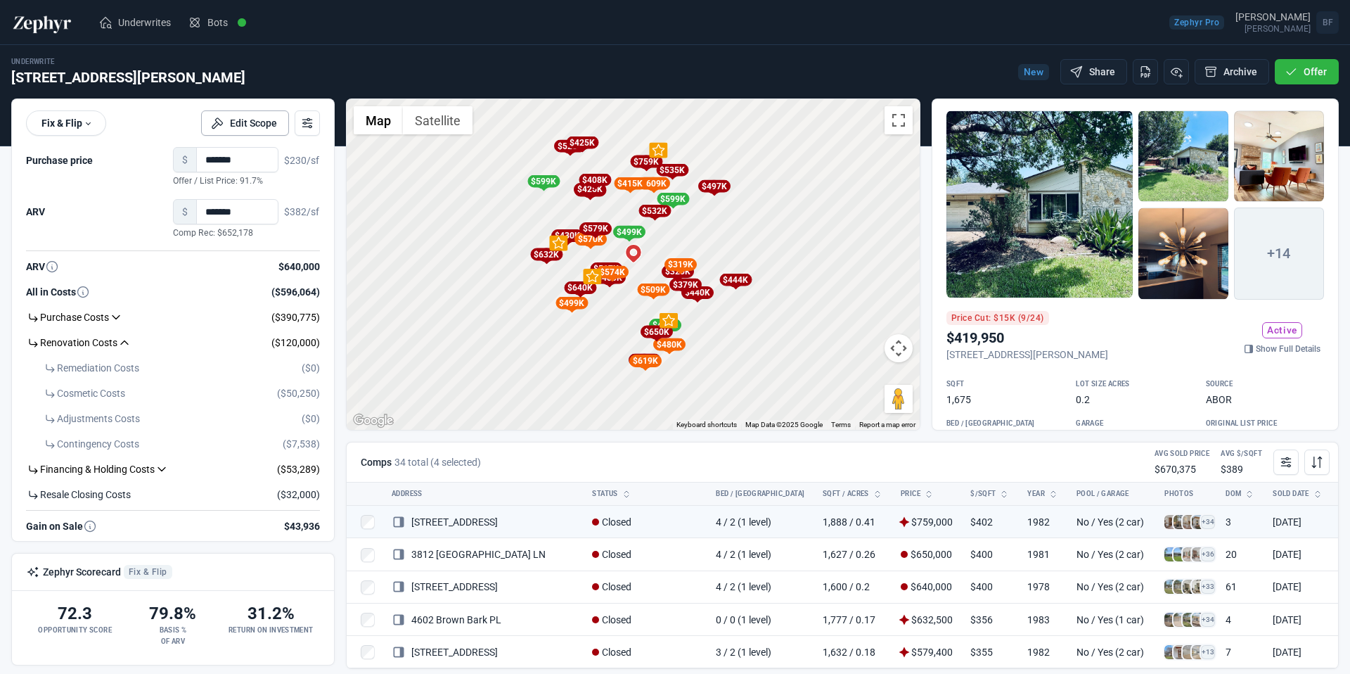
click at [249, 125] on button "Edit Scope" at bounding box center [245, 122] width 88 height 25
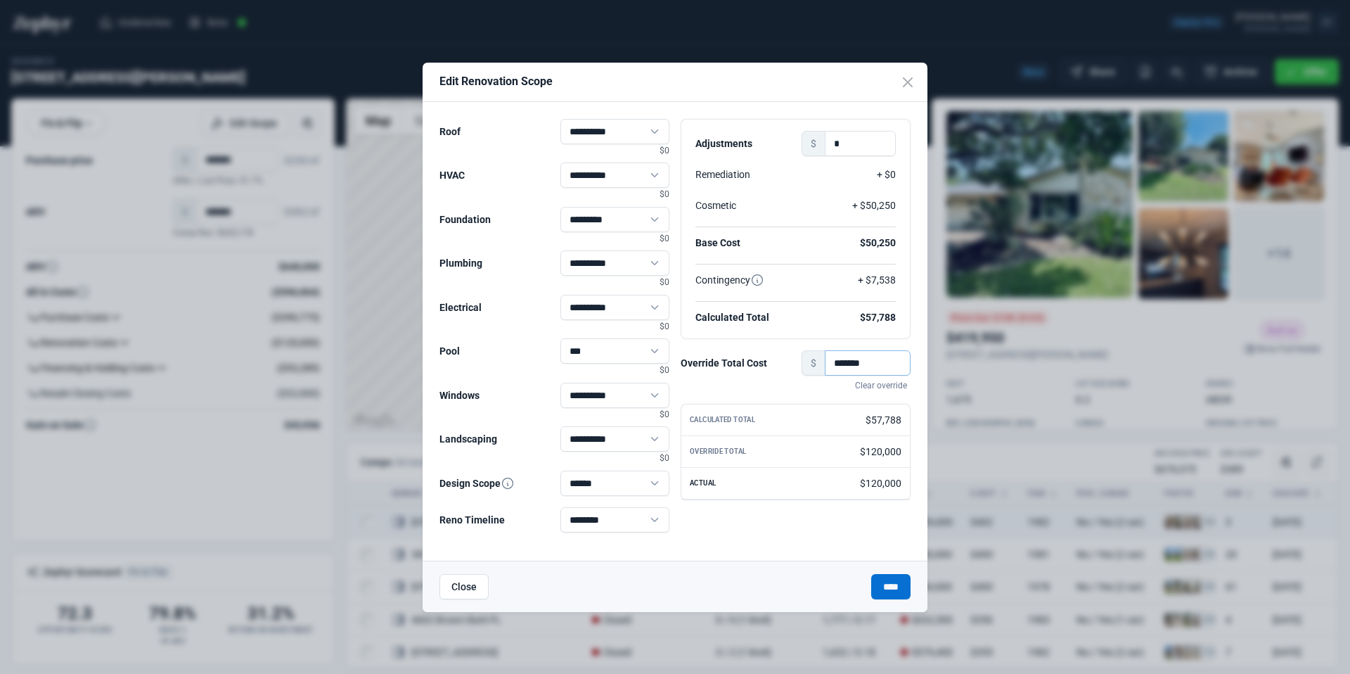
click at [849, 359] on input "*******" at bounding box center [868, 362] width 86 height 25
click at [841, 360] on input "*******" at bounding box center [868, 362] width 86 height 25
type input "*******"
click at [899, 574] on input "****" at bounding box center [890, 586] width 39 height 25
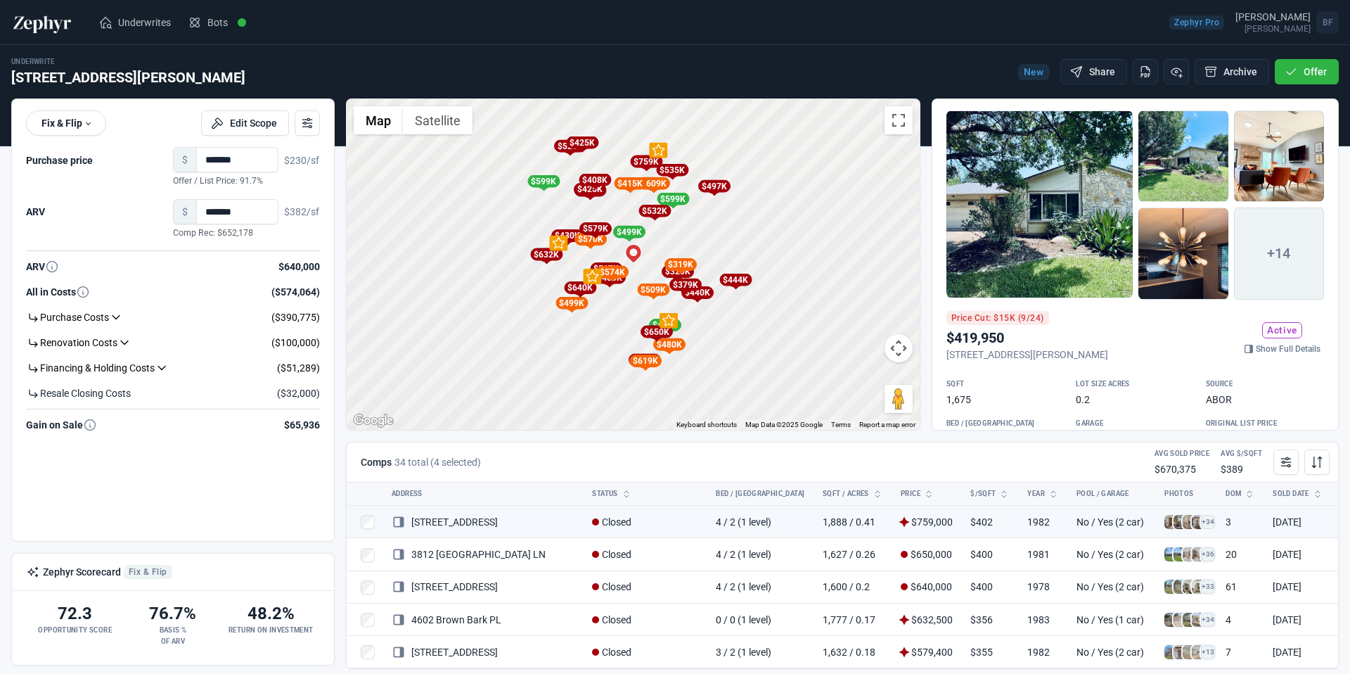
click at [236, 498] on div "****** Fix & Flip Fix & Flip Long Term Rental Edit Scope Purchase price $ *****…" at bounding box center [173, 320] width 322 height 442
click at [153, 26] on span "Underwrites" at bounding box center [144, 22] width 53 height 14
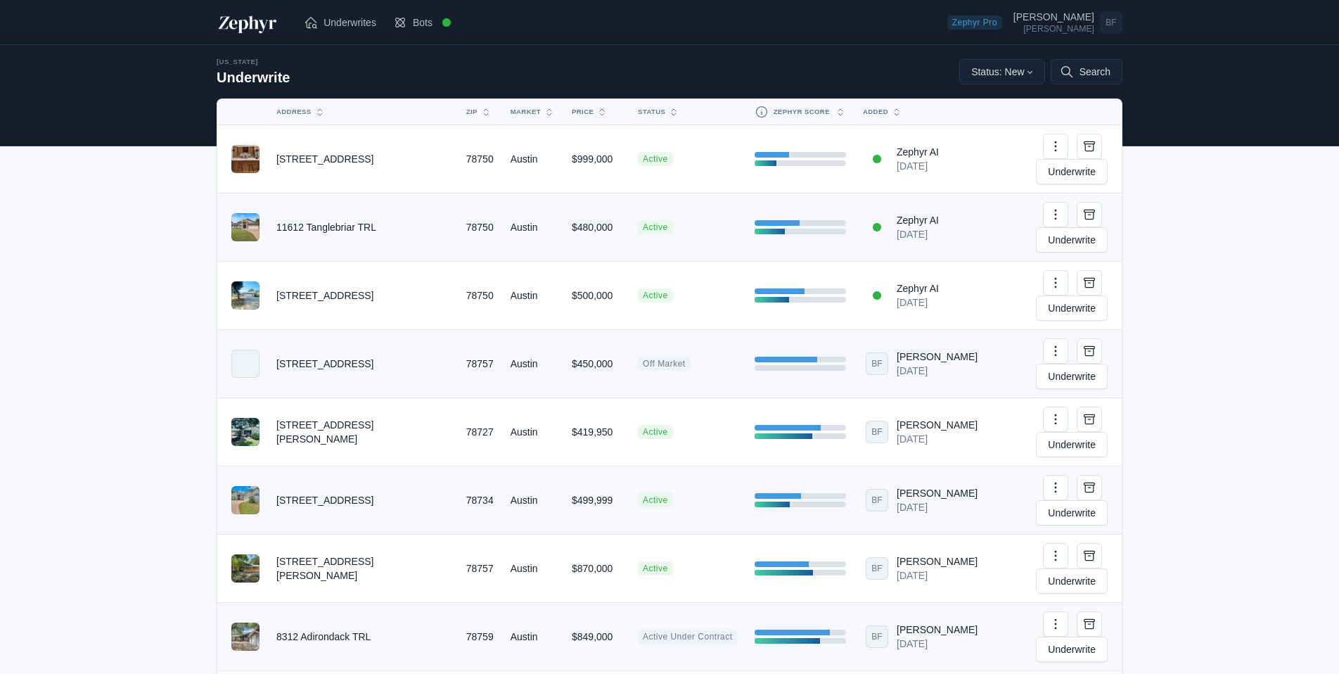
click at [629, 262] on td "Active" at bounding box center [687, 296] width 116 height 68
click at [1057, 295] on link "Underwrite" at bounding box center [1072, 307] width 72 height 25
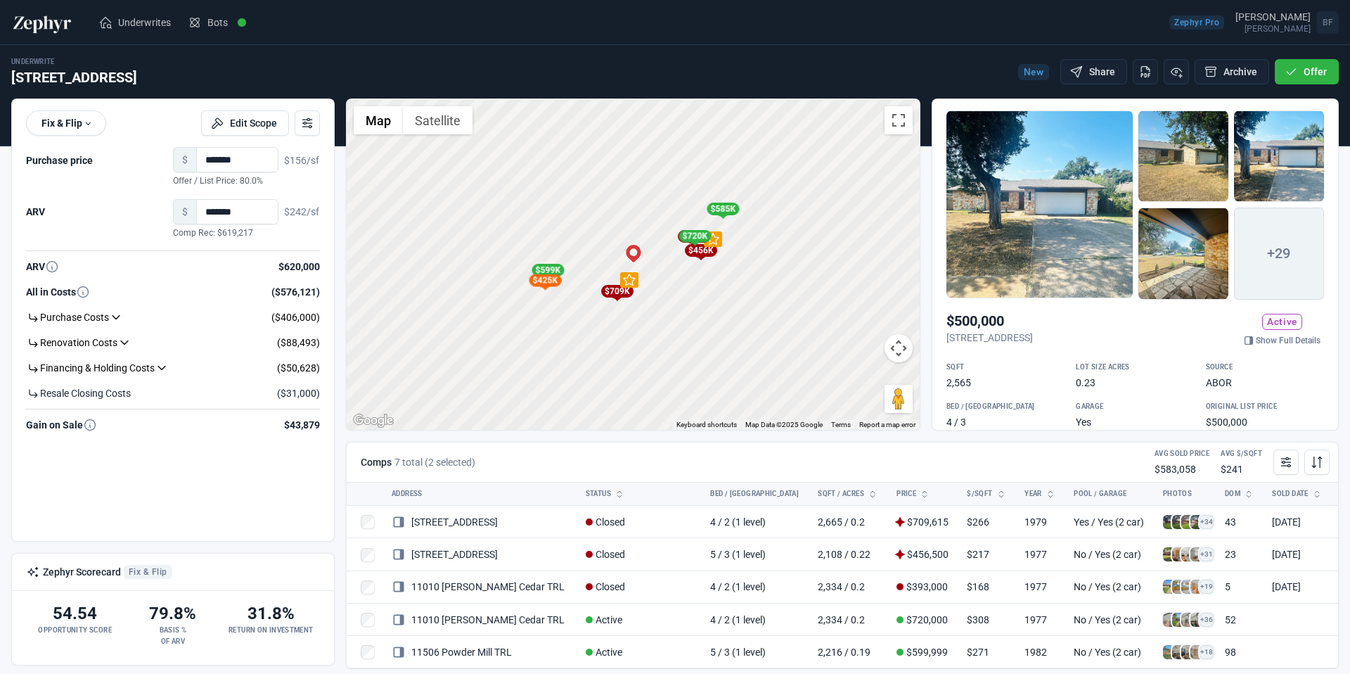
click at [707, 252] on div "$456K" at bounding box center [700, 250] width 32 height 13
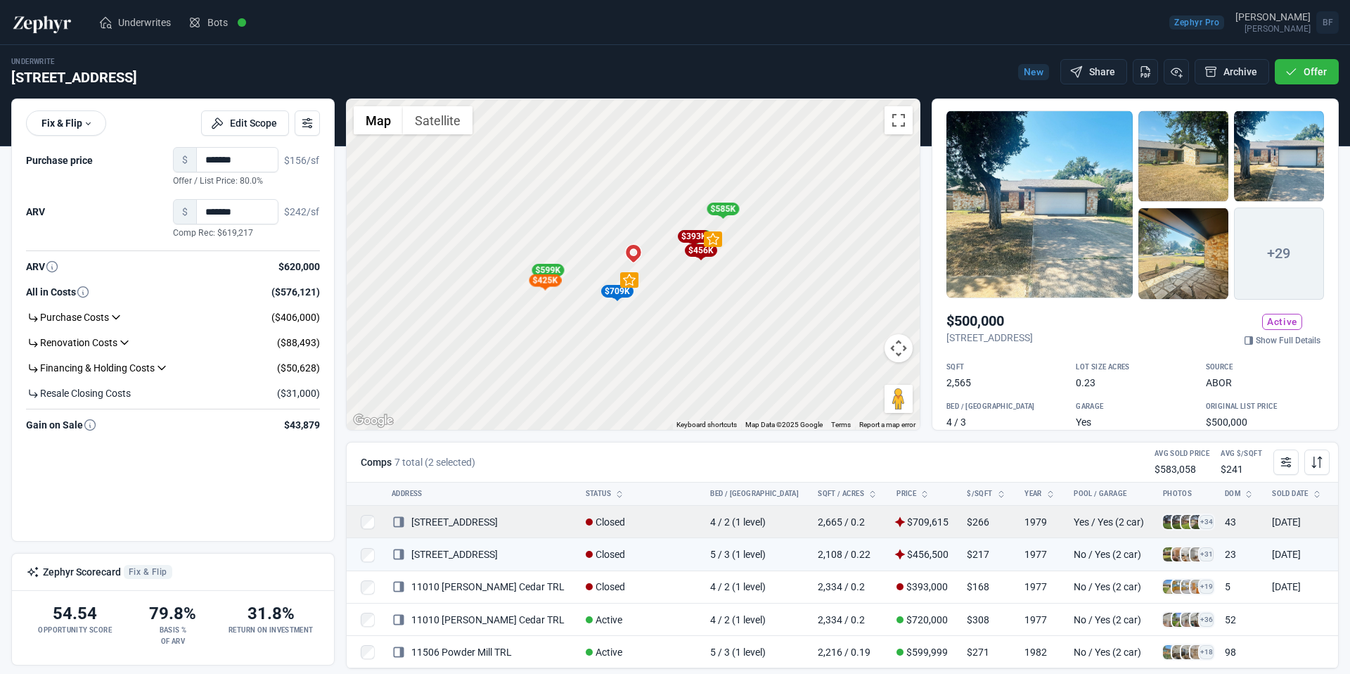
click at [1190, 521] on span at bounding box center [1197, 522] width 14 height 14
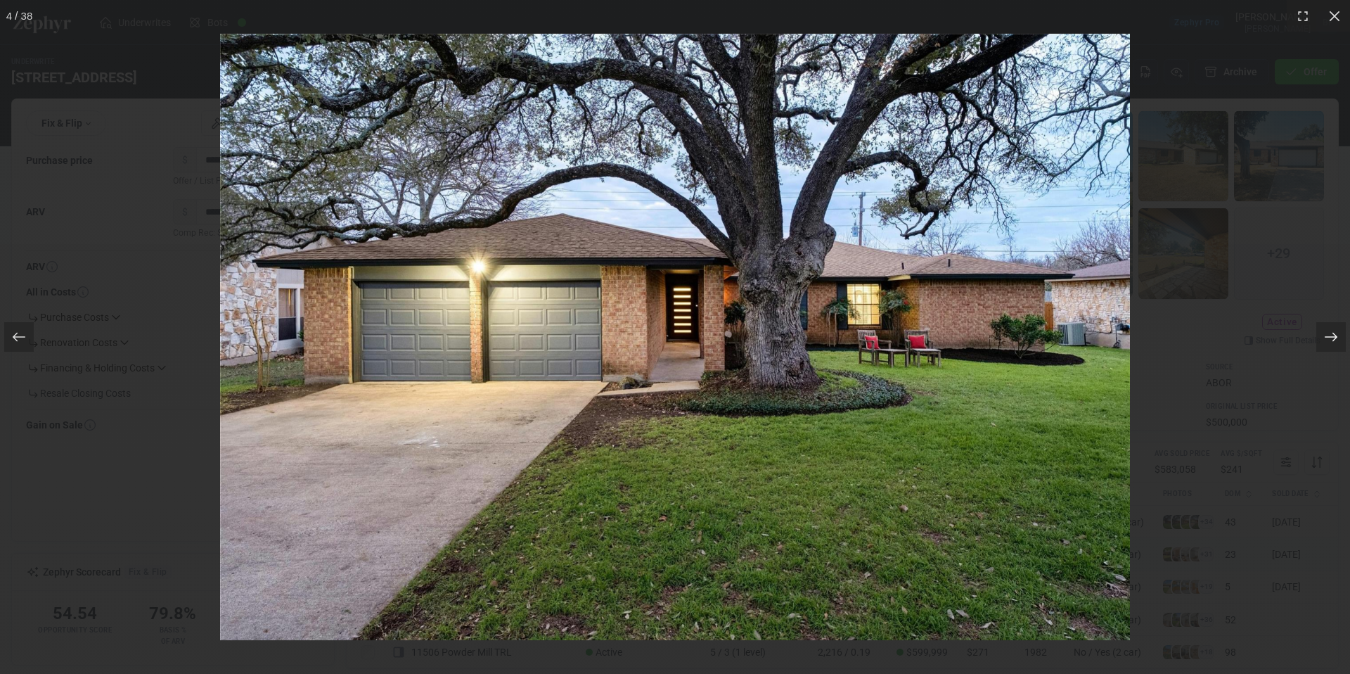
click at [1330, 335] on icon at bounding box center [1331, 337] width 14 height 14
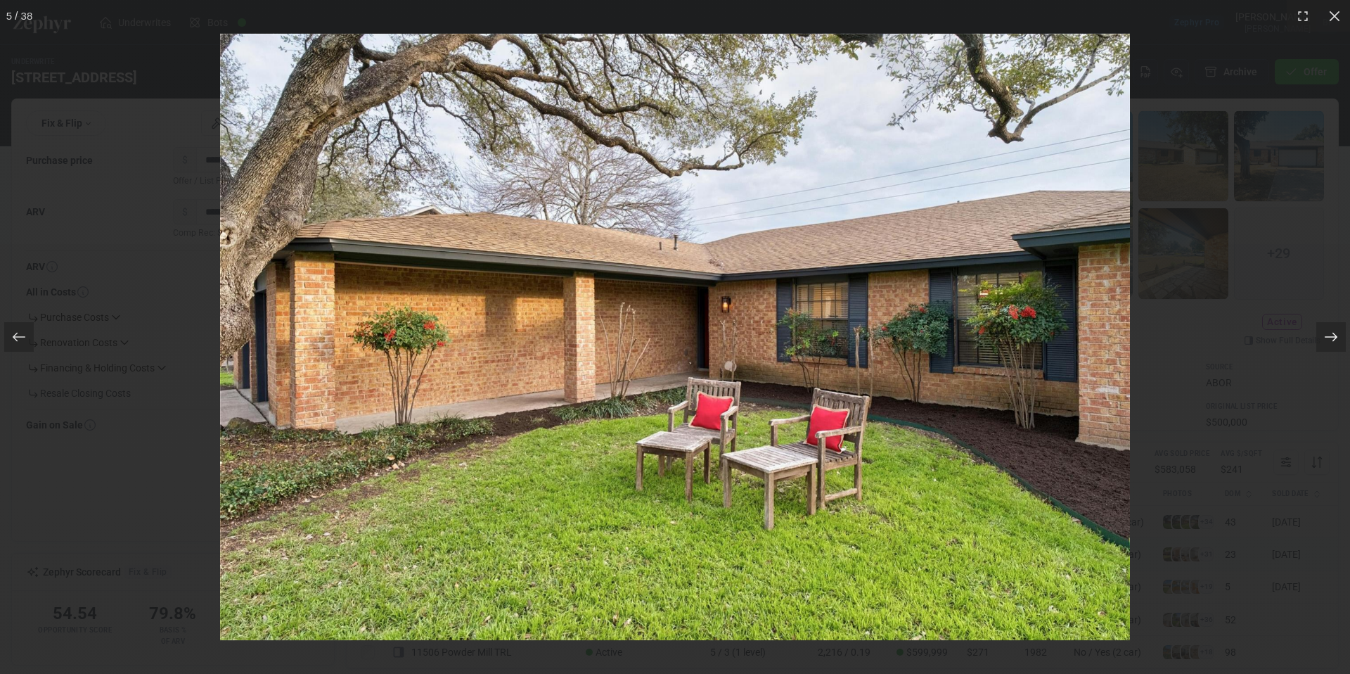
click at [1330, 335] on icon at bounding box center [1331, 337] width 14 height 14
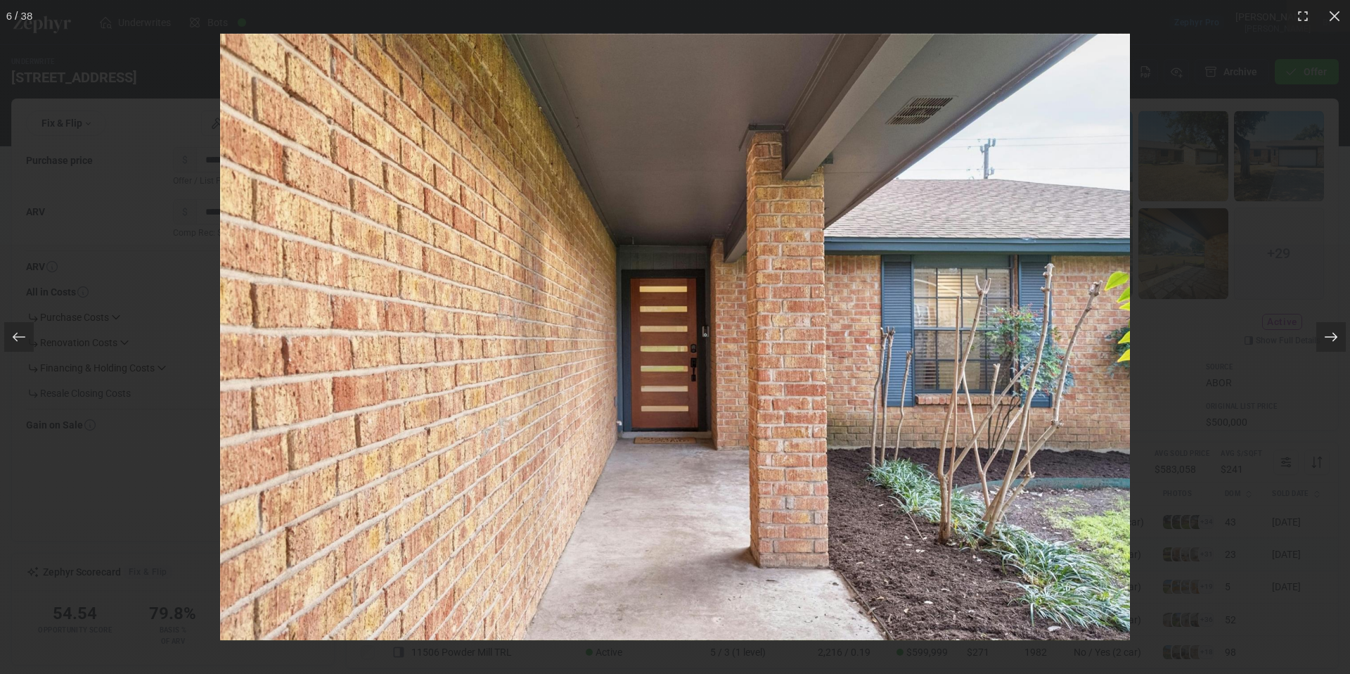
click at [1330, 335] on icon at bounding box center [1331, 337] width 14 height 14
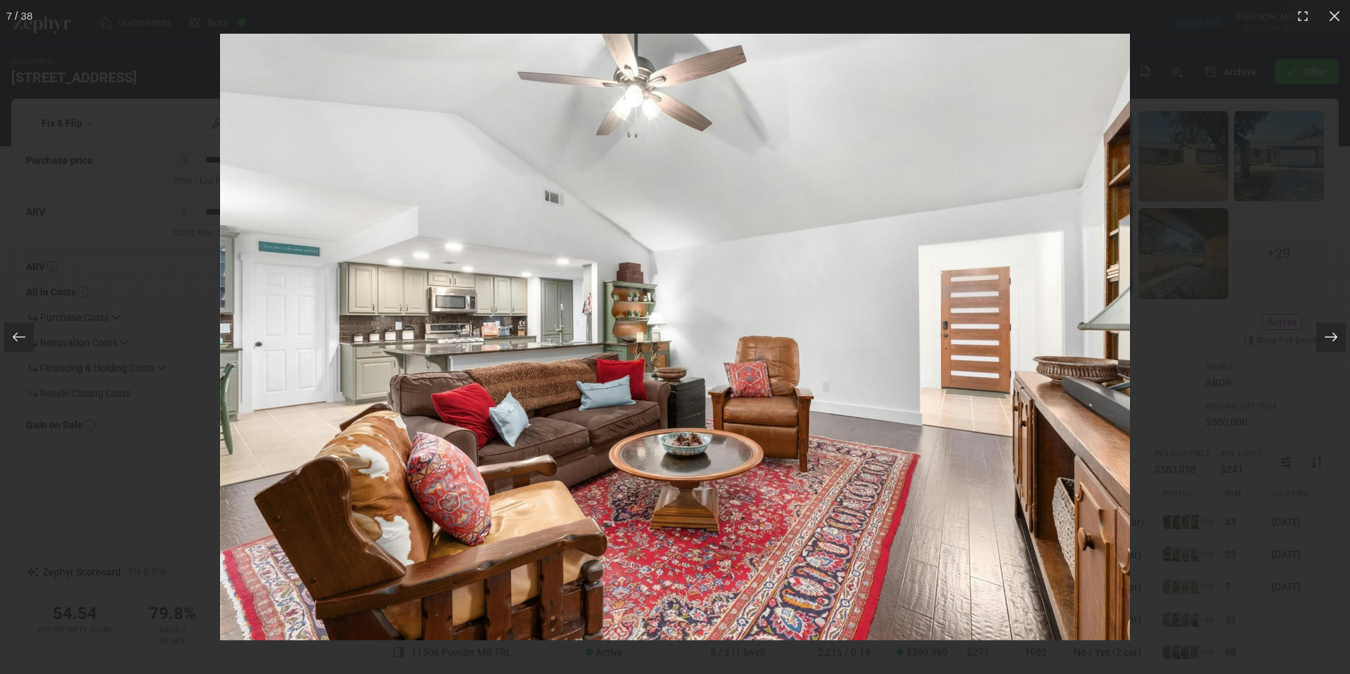
click at [1330, 335] on icon at bounding box center [1331, 337] width 14 height 14
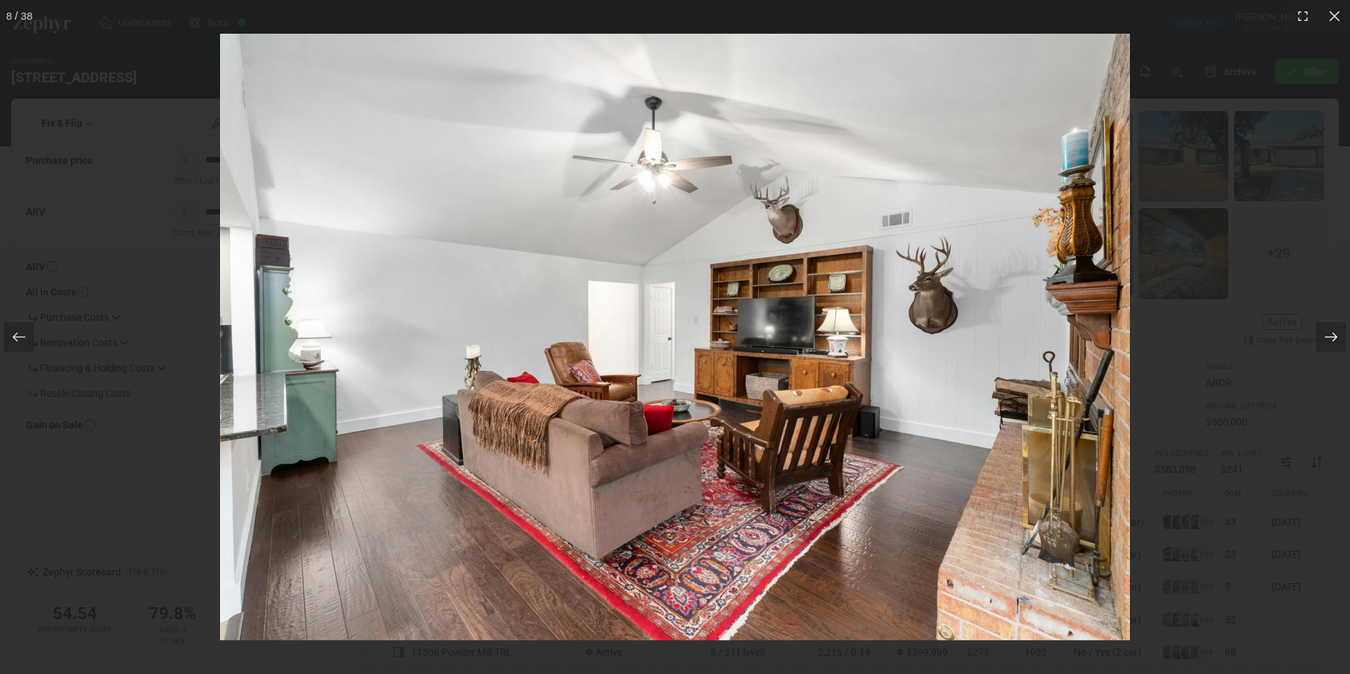
click at [1330, 335] on icon at bounding box center [1331, 337] width 14 height 14
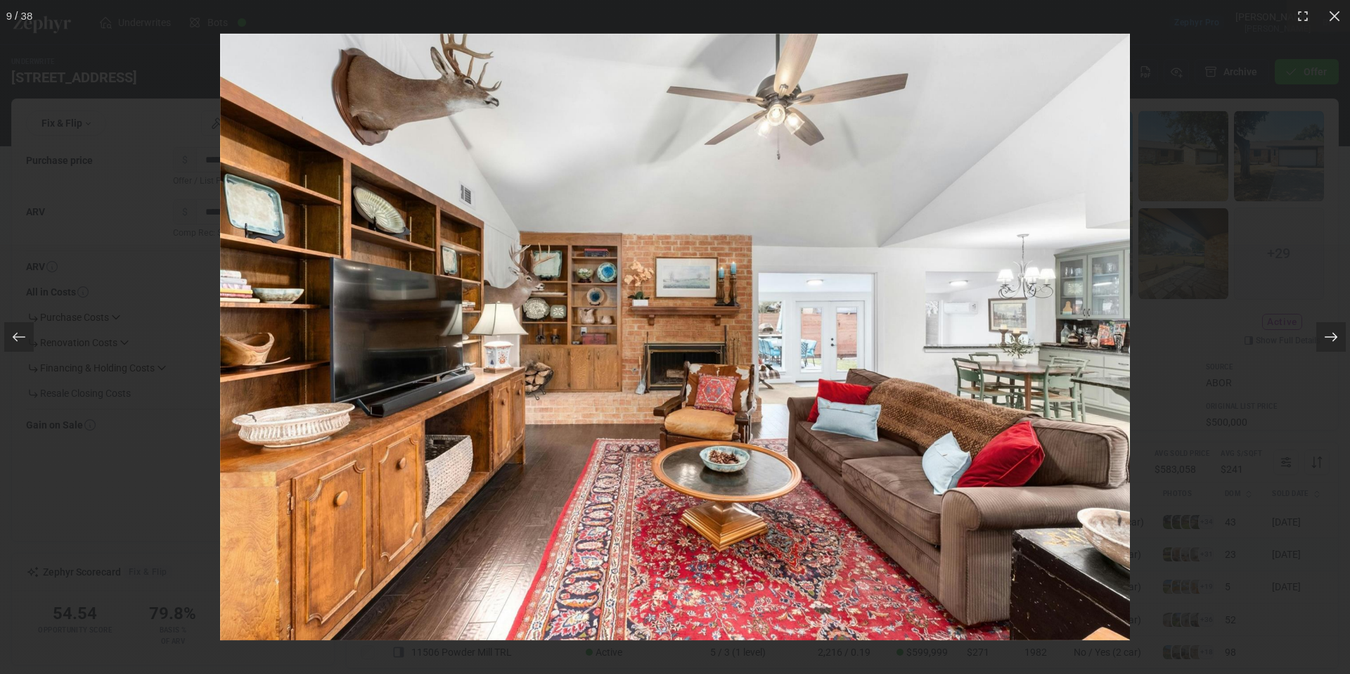
click at [1330, 335] on icon at bounding box center [1331, 337] width 14 height 14
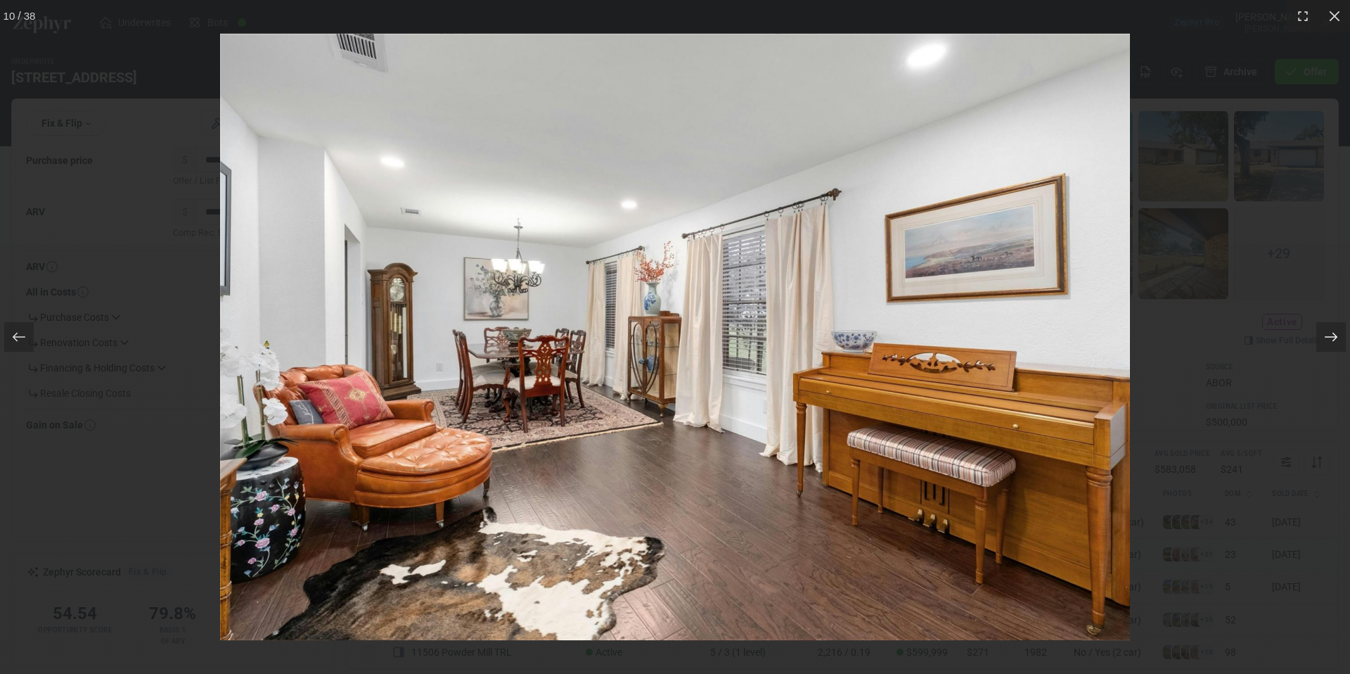
click at [1330, 335] on icon at bounding box center [1331, 337] width 14 height 14
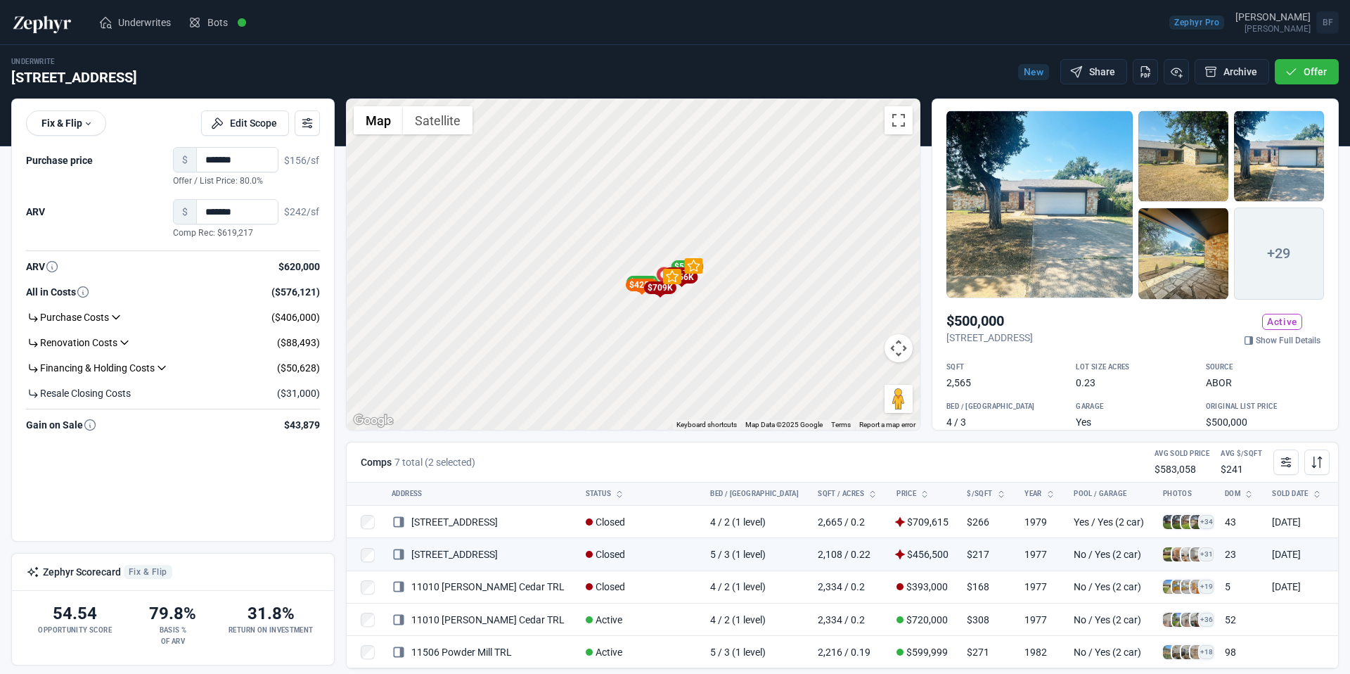
click at [43, 25] on img at bounding box center [42, 22] width 62 height 23
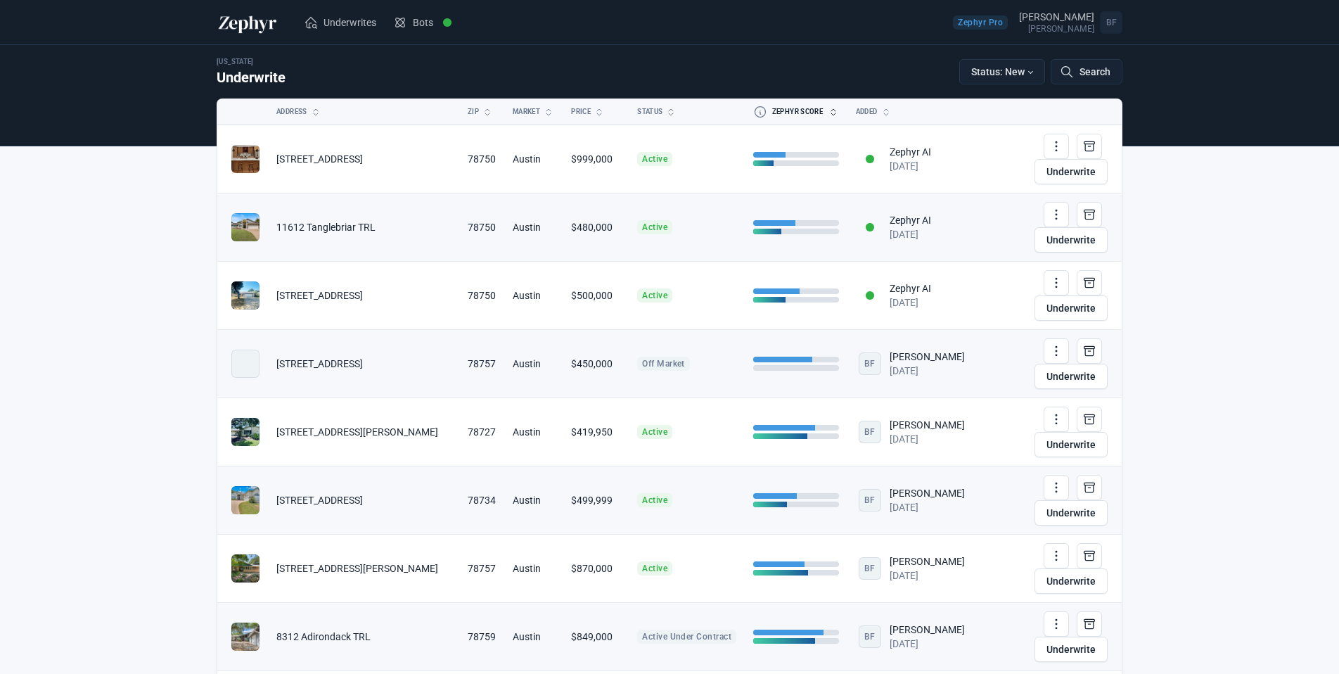
click at [817, 113] on button "Zephyr Score" at bounding box center [787, 111] width 85 height 25
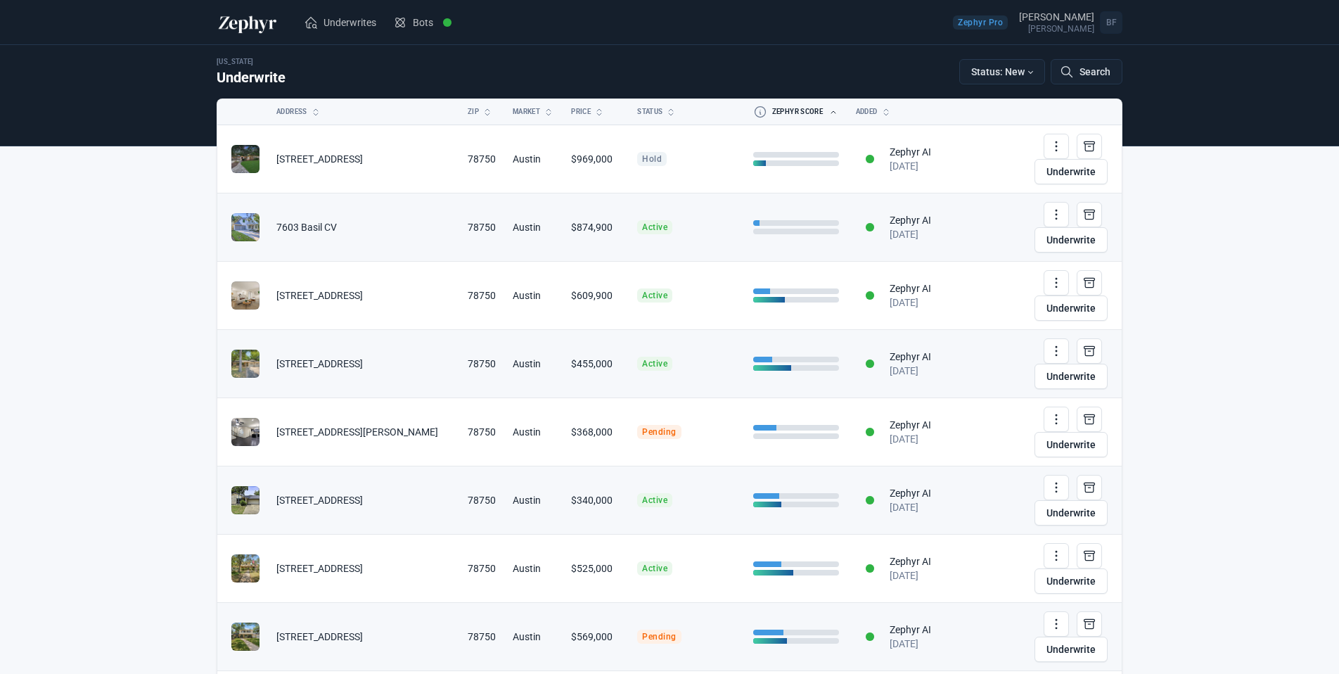
click at [817, 113] on button "Zephyr Score" at bounding box center [787, 111] width 85 height 25
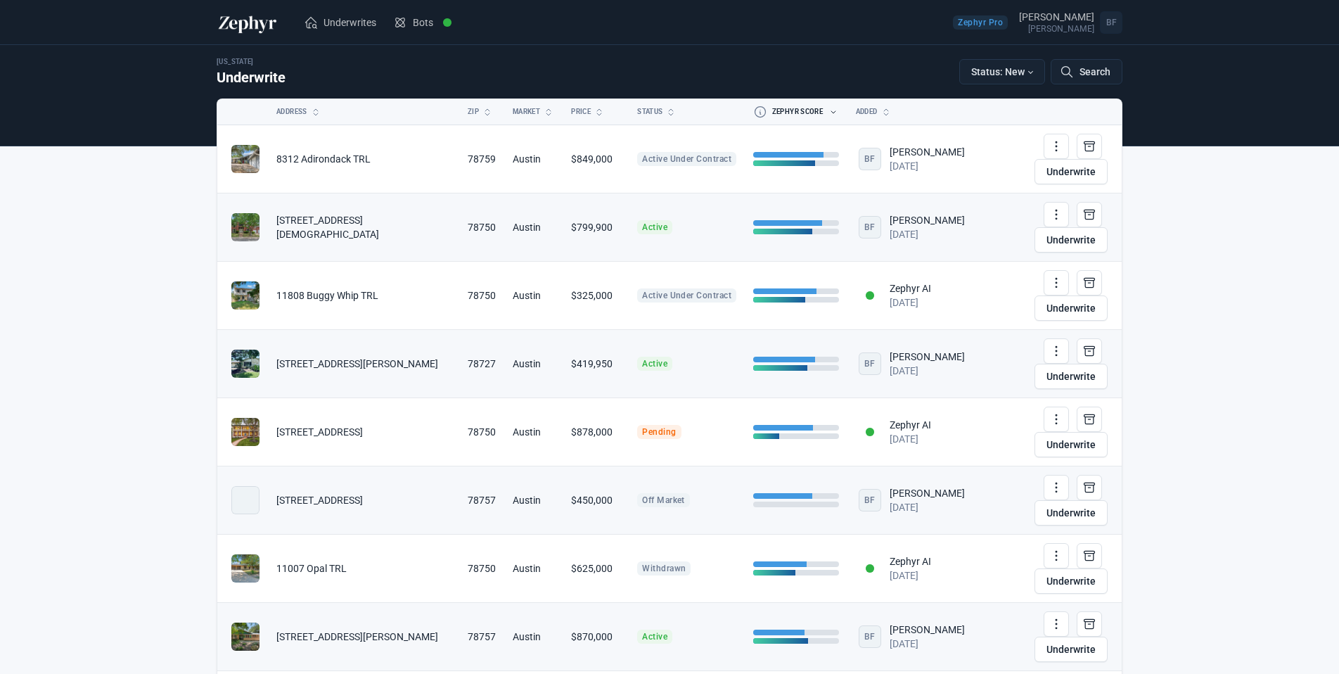
drag, startPoint x: 357, startPoint y: 215, endPoint x: 348, endPoint y: 214, distance: 9.2
click at [348, 214] on td "[STREET_ADDRESS][DEMOGRAPHIC_DATA]" at bounding box center [363, 227] width 191 height 68
click at [369, 205] on td "[STREET_ADDRESS][DEMOGRAPHIC_DATA]" at bounding box center [363, 227] width 191 height 68
click at [1072, 227] on link "Underwrite" at bounding box center [1070, 239] width 73 height 25
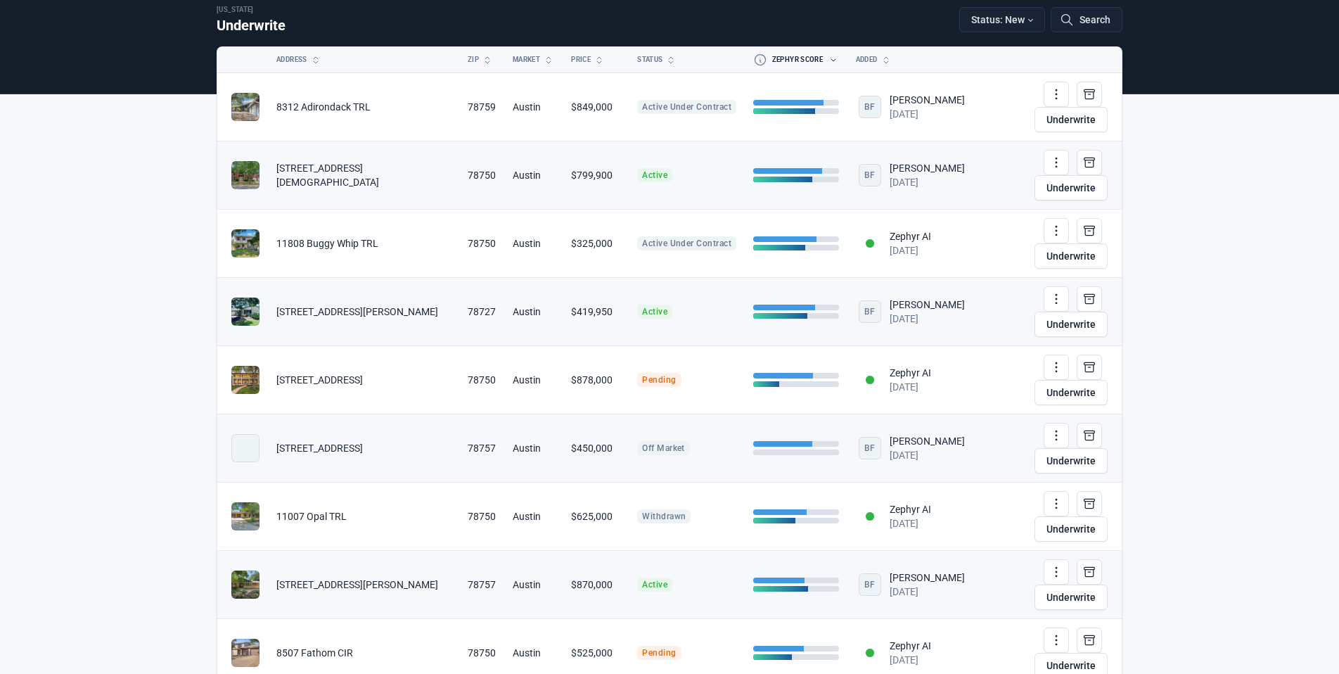
scroll to position [51, 0]
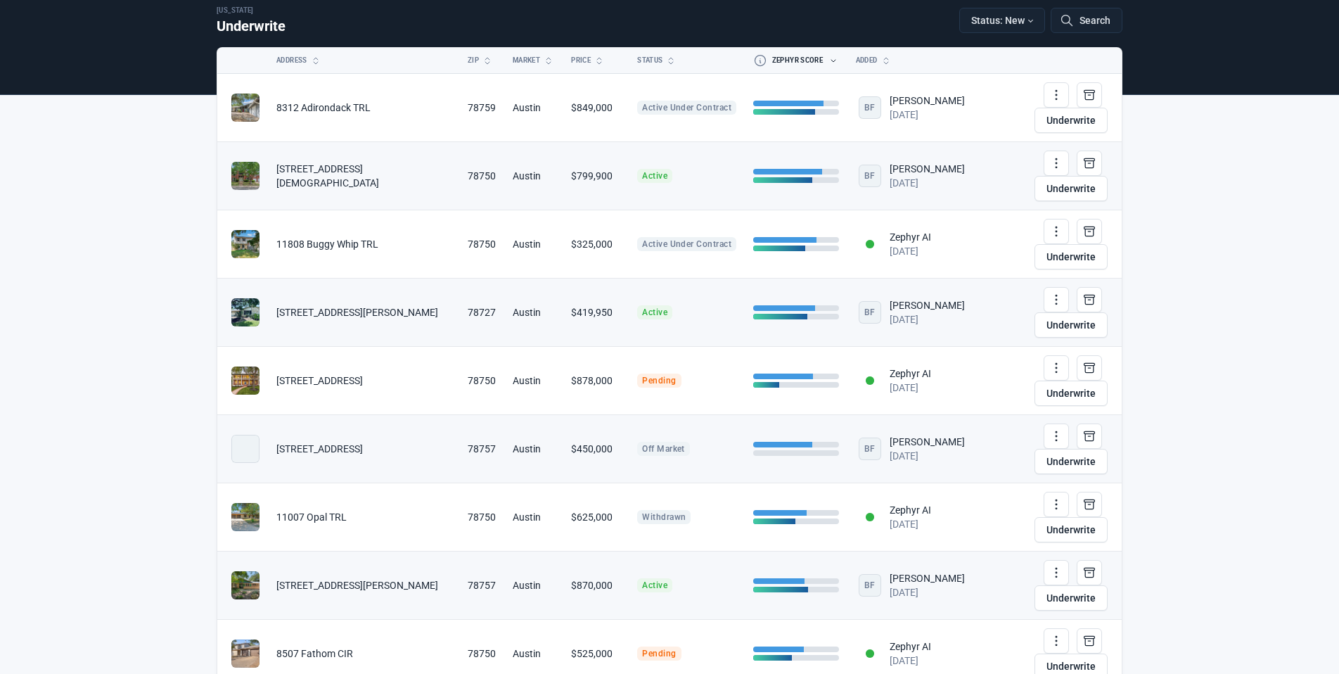
click at [376, 347] on td "[STREET_ADDRESS]" at bounding box center [363, 381] width 191 height 68
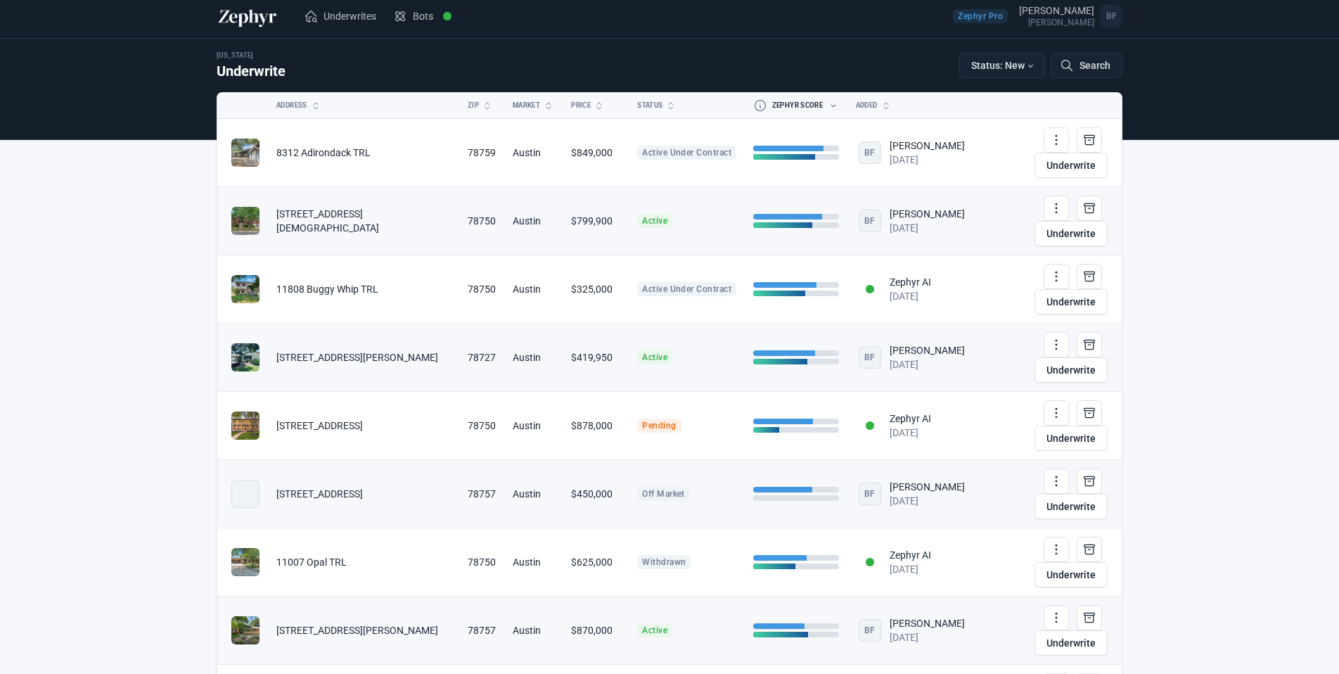
scroll to position [5, 0]
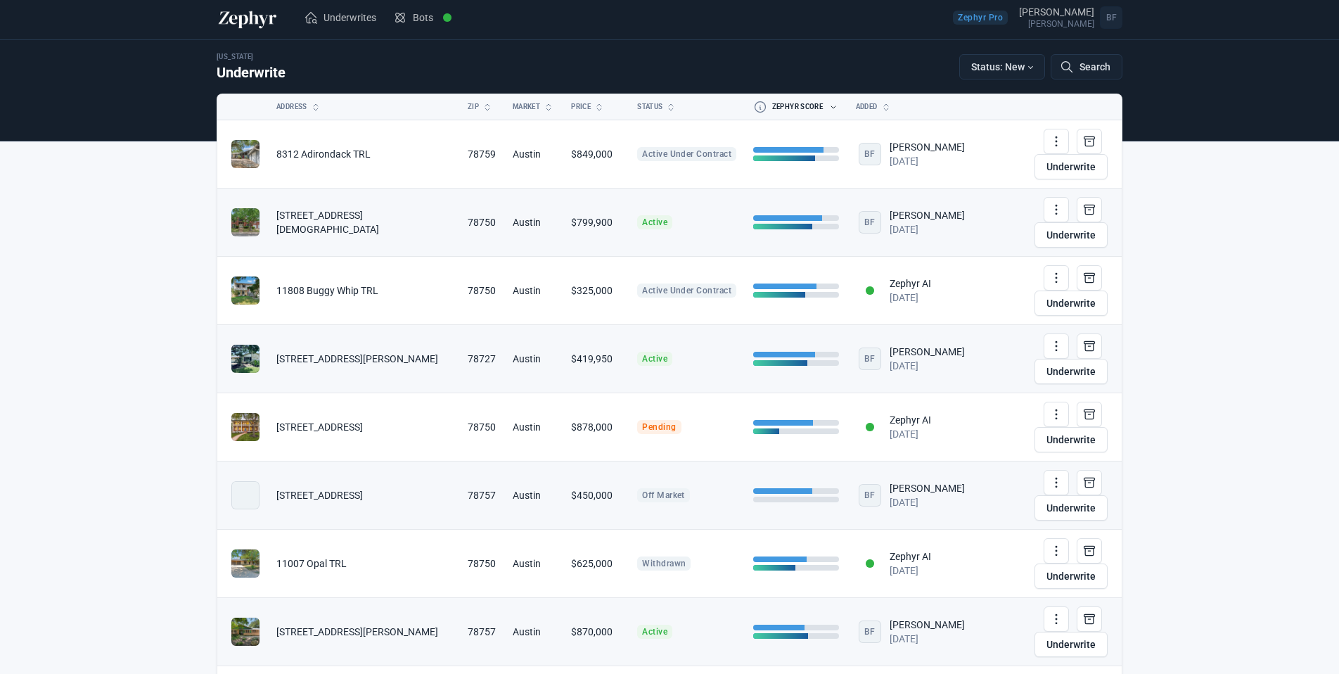
click at [563, 325] on td "$419,950" at bounding box center [596, 359] width 66 height 68
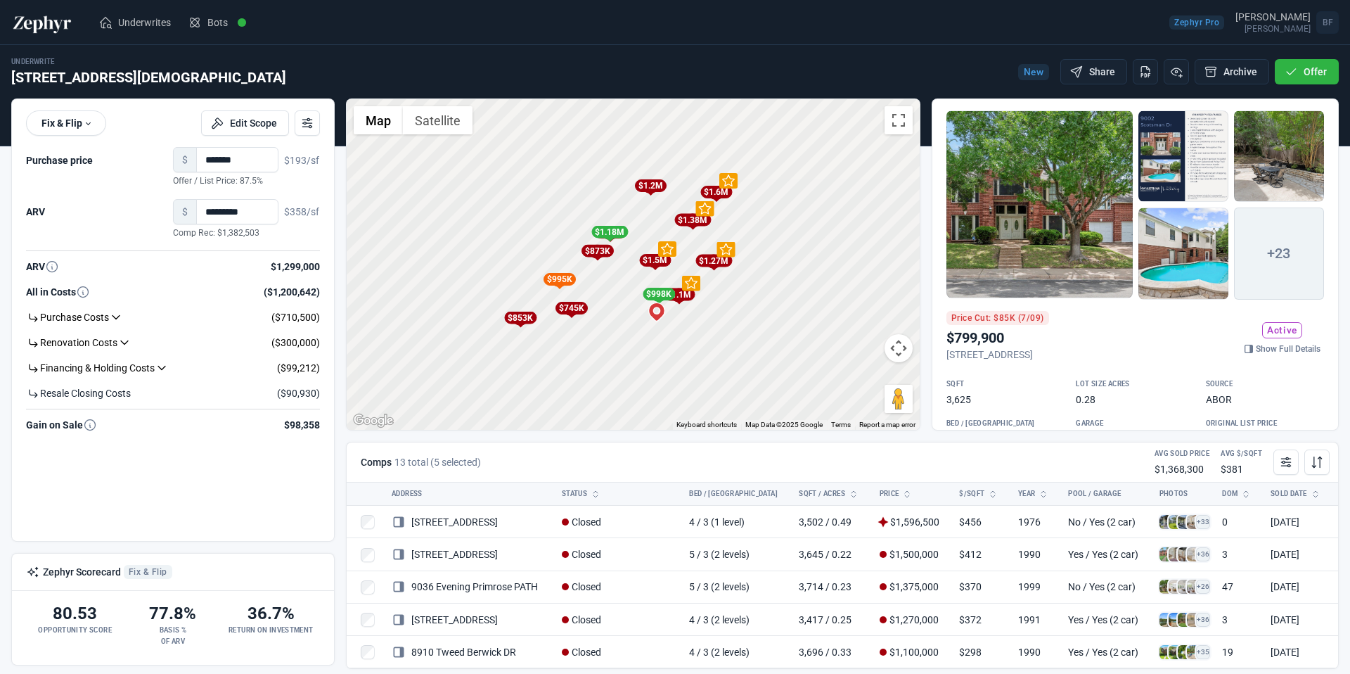
drag, startPoint x: 719, startPoint y: 275, endPoint x: 744, endPoint y: 336, distance: 65.9
click at [744, 336] on div "To activate drag with keyboard, press Alt + Enter. Once in keyboard drag state,…" at bounding box center [633, 264] width 573 height 330
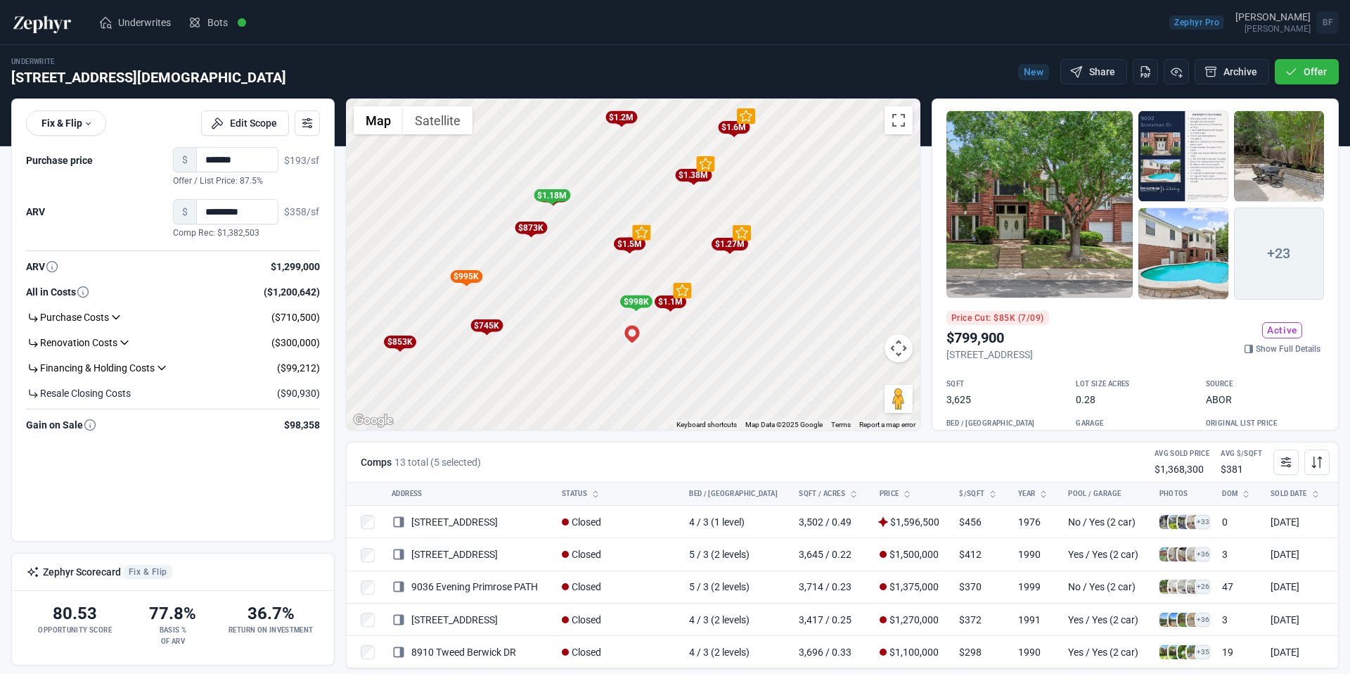
click at [671, 300] on div "$1.1M" at bounding box center [670, 301] width 32 height 13
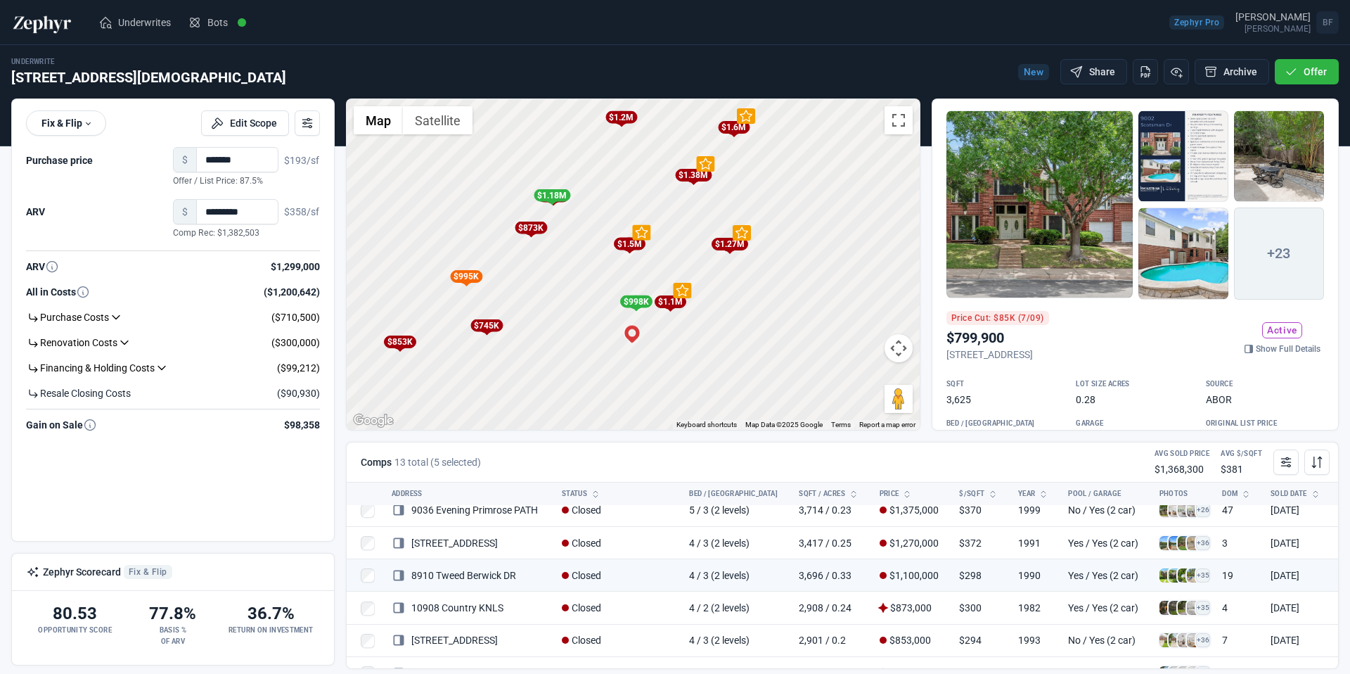
click at [558, 198] on div "$1.18M" at bounding box center [552, 195] width 37 height 13
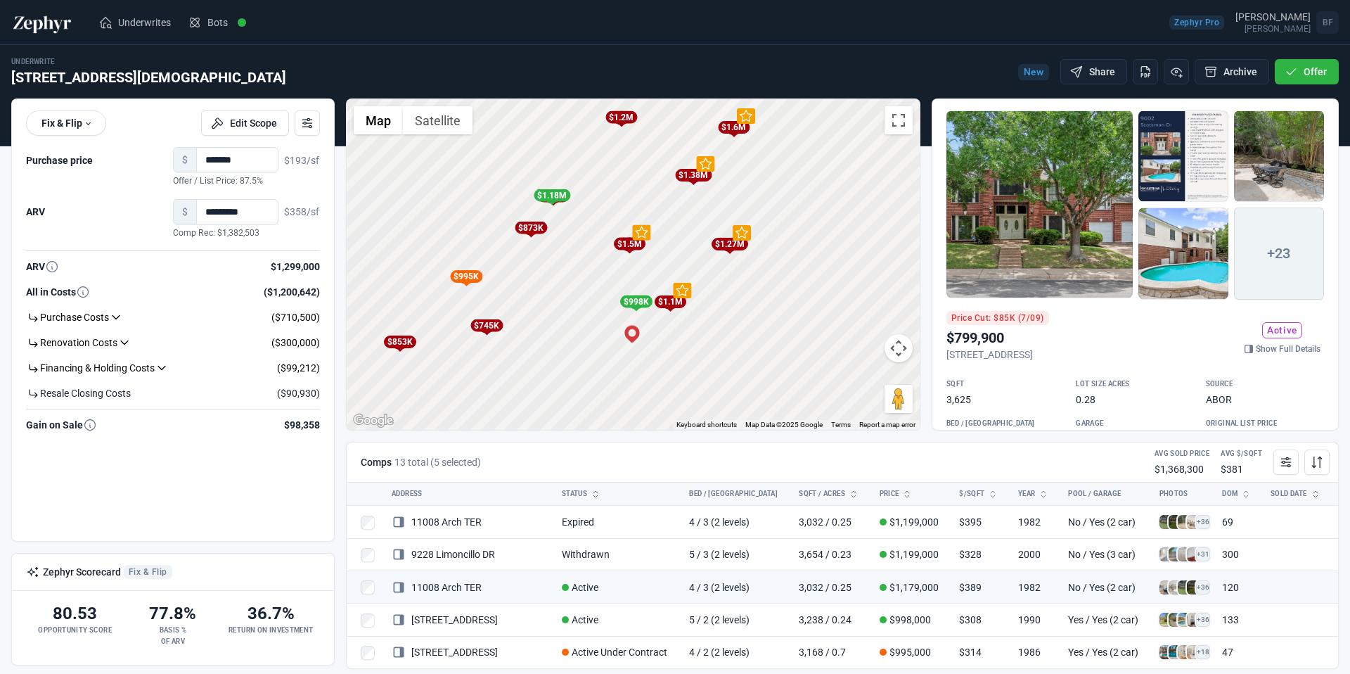
scroll to position [261, 0]
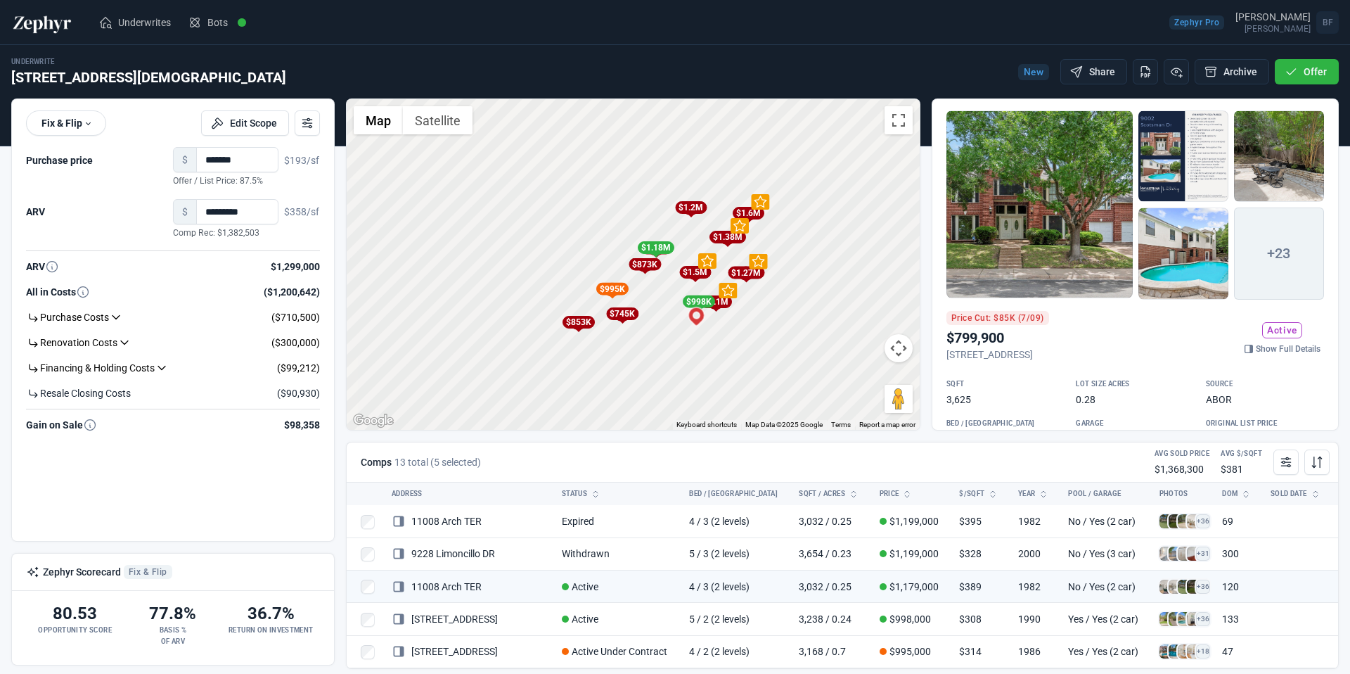
drag, startPoint x: 811, startPoint y: 340, endPoint x: 797, endPoint y: 342, distance: 14.1
click at [797, 342] on div "To activate drag with keyboard, press Alt + Enter. Once in keyboard drag state,…" at bounding box center [633, 264] width 573 height 330
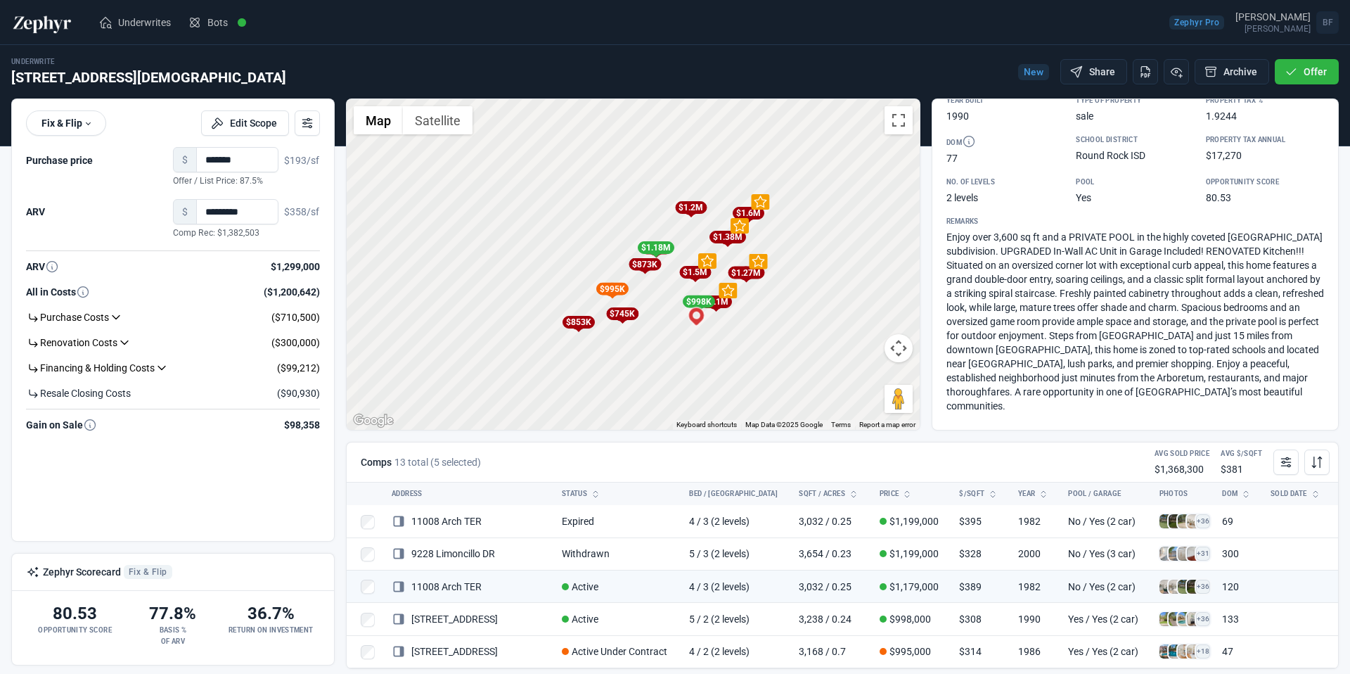
scroll to position [0, 0]
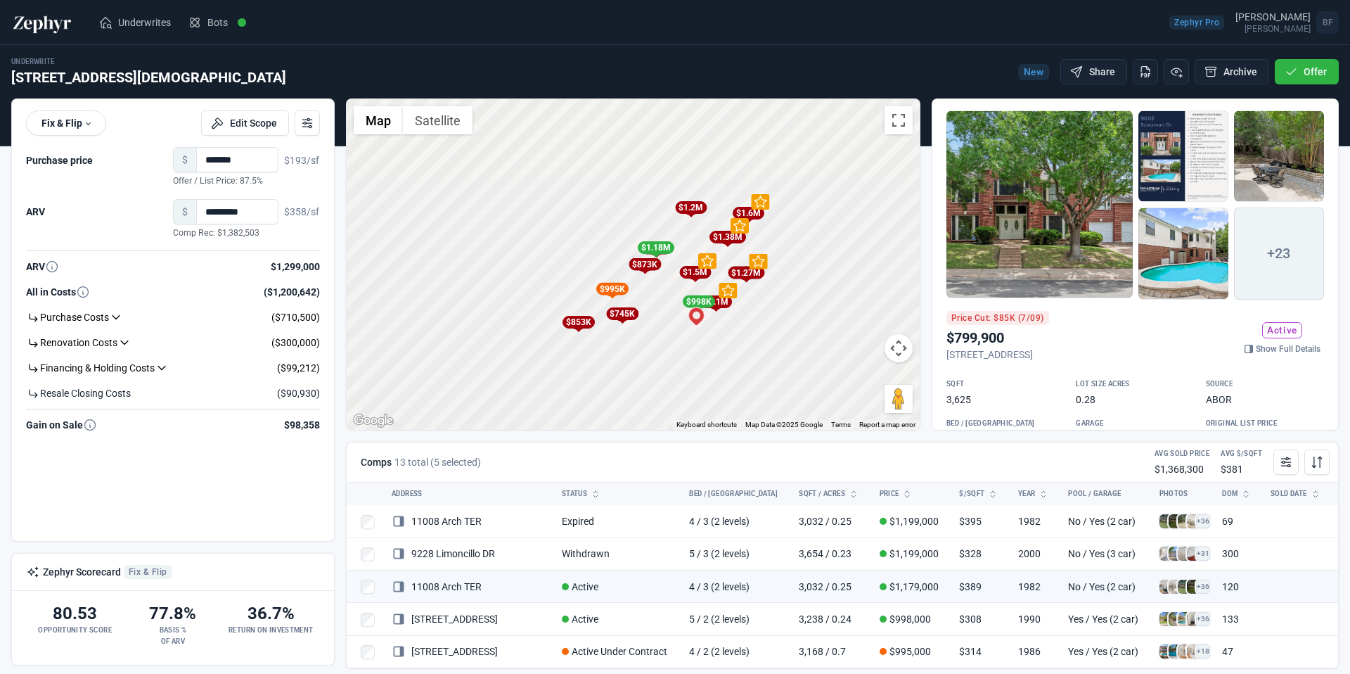
click at [1021, 216] on div at bounding box center [1039, 204] width 186 height 188
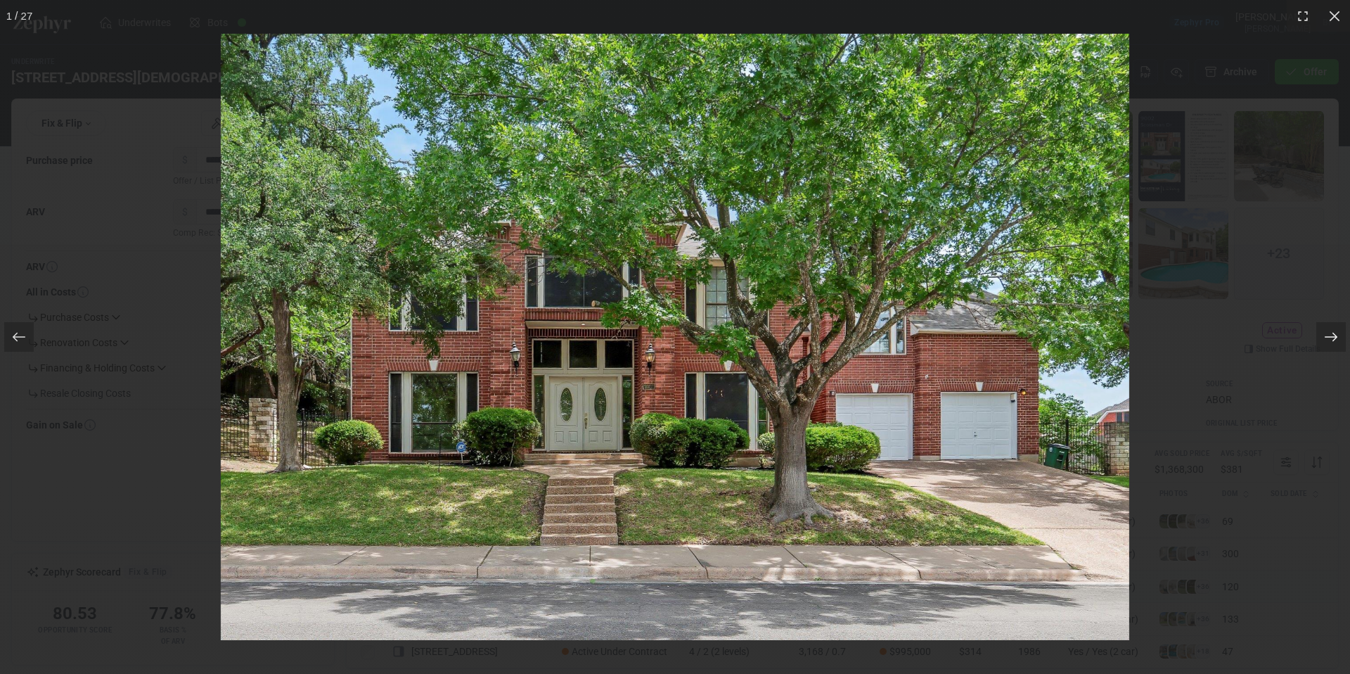
click at [1318, 333] on div at bounding box center [1331, 337] width 30 height 30
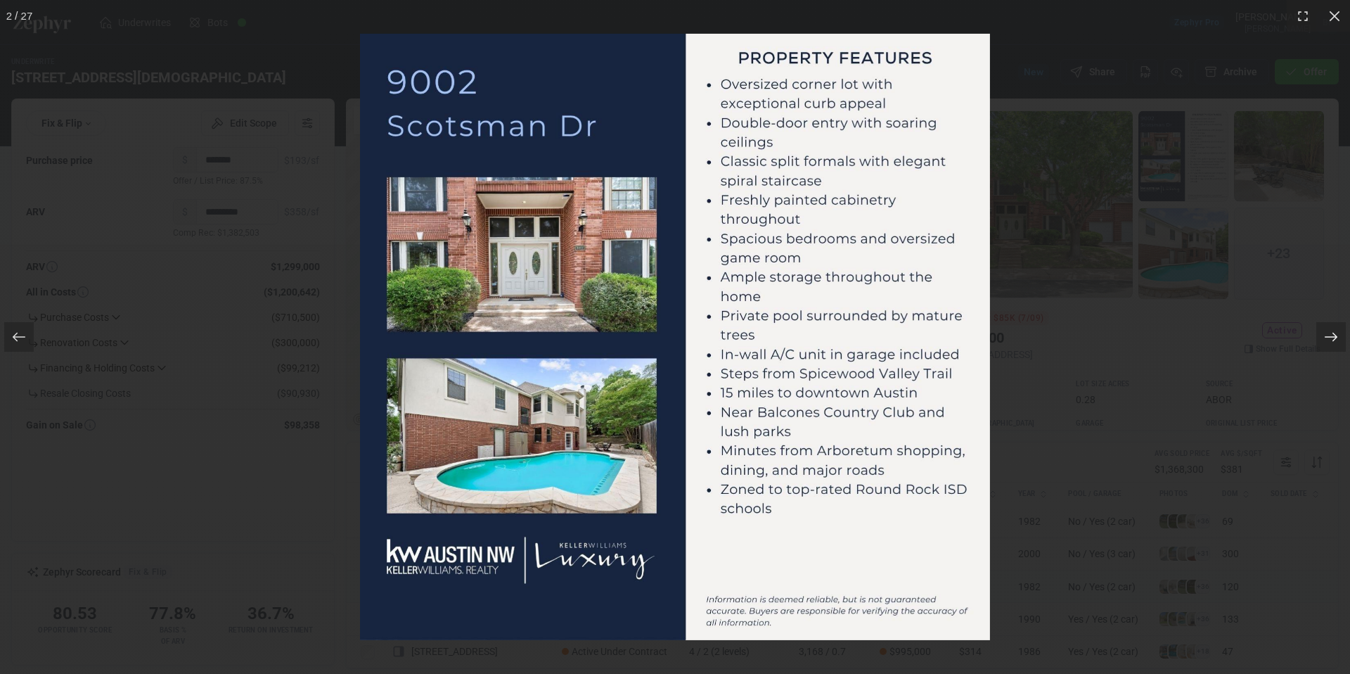
click at [1318, 333] on div at bounding box center [1331, 337] width 30 height 30
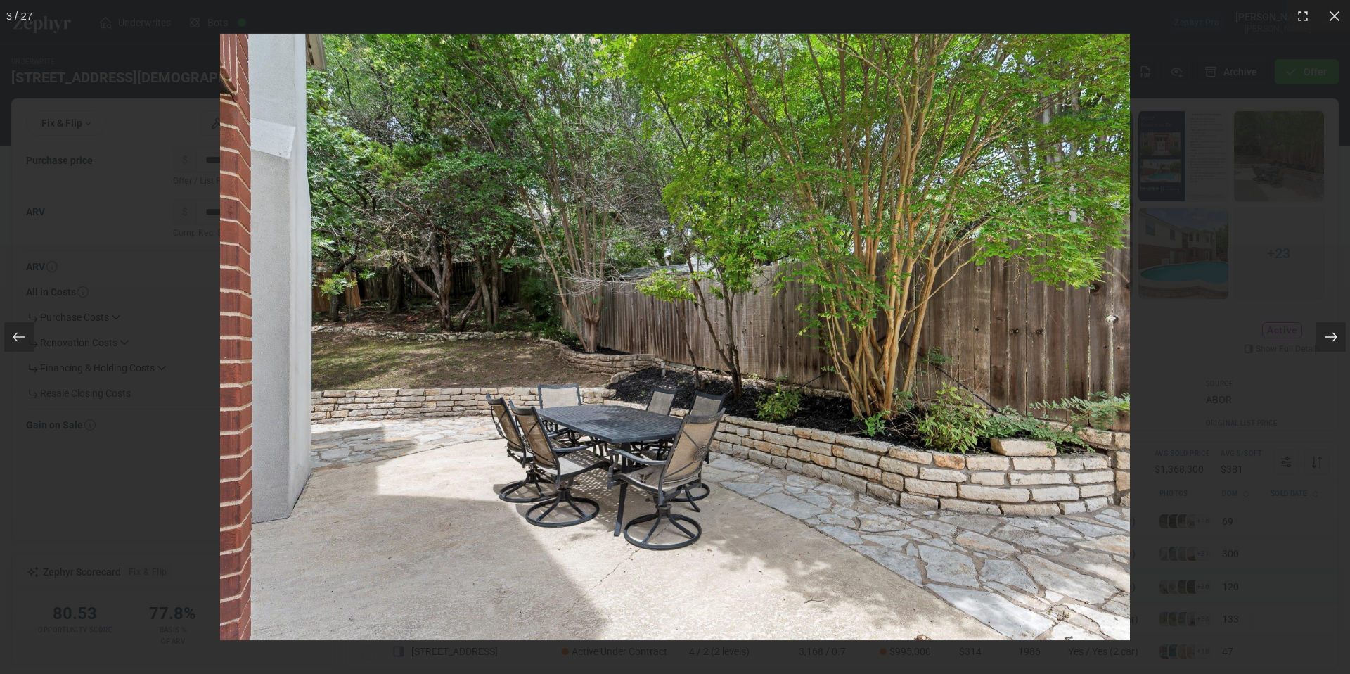
click at [1318, 333] on div at bounding box center [1331, 337] width 30 height 30
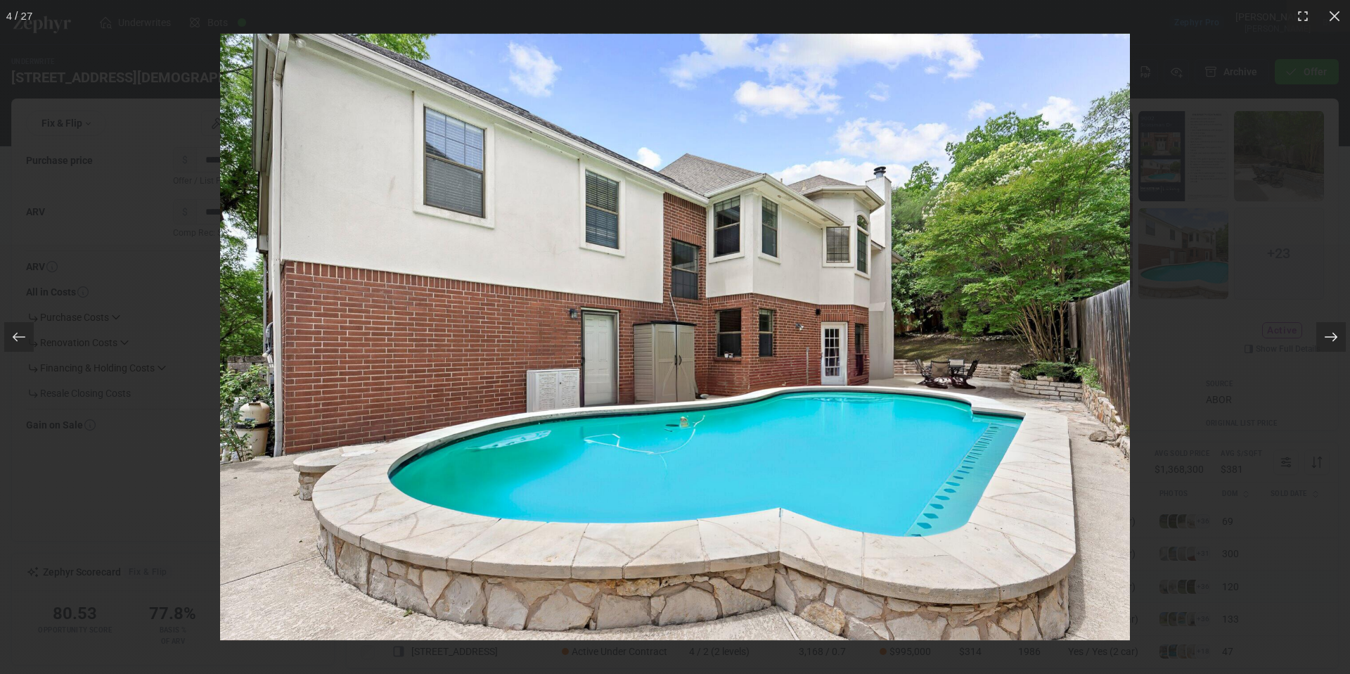
click at [1318, 333] on div at bounding box center [1331, 337] width 30 height 30
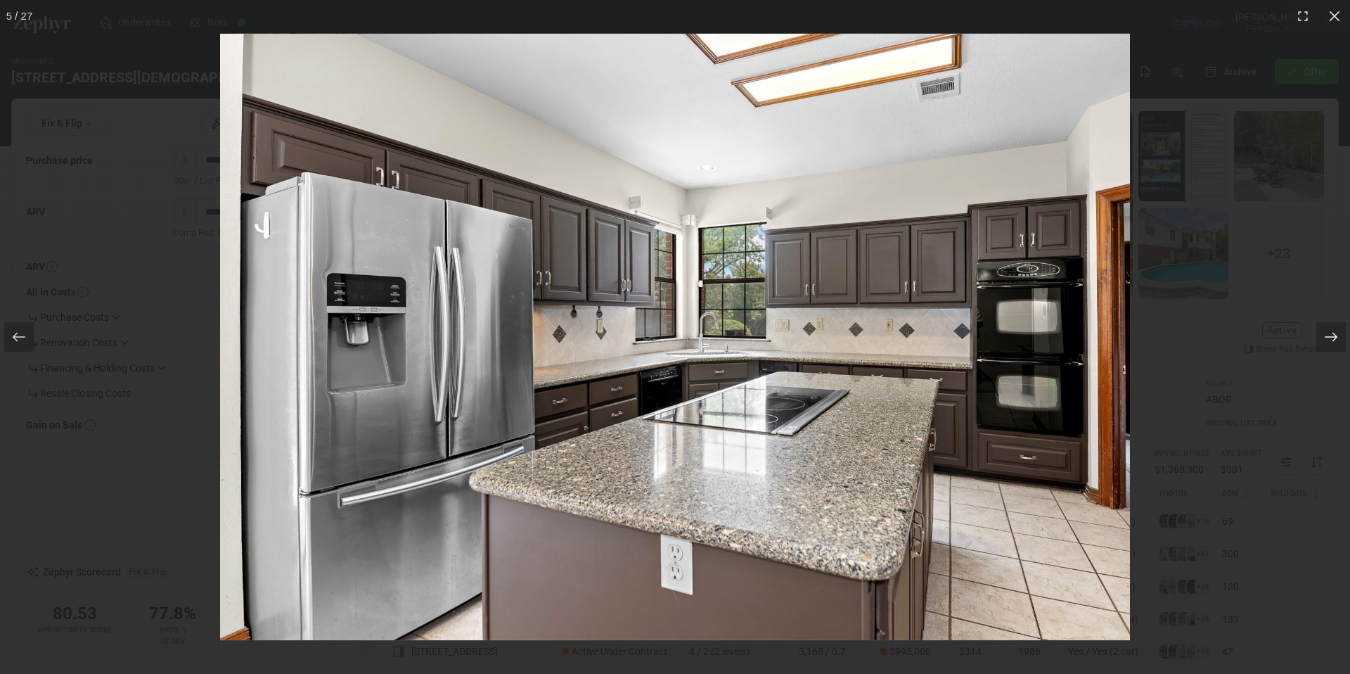
click at [1318, 333] on div at bounding box center [1331, 337] width 30 height 30
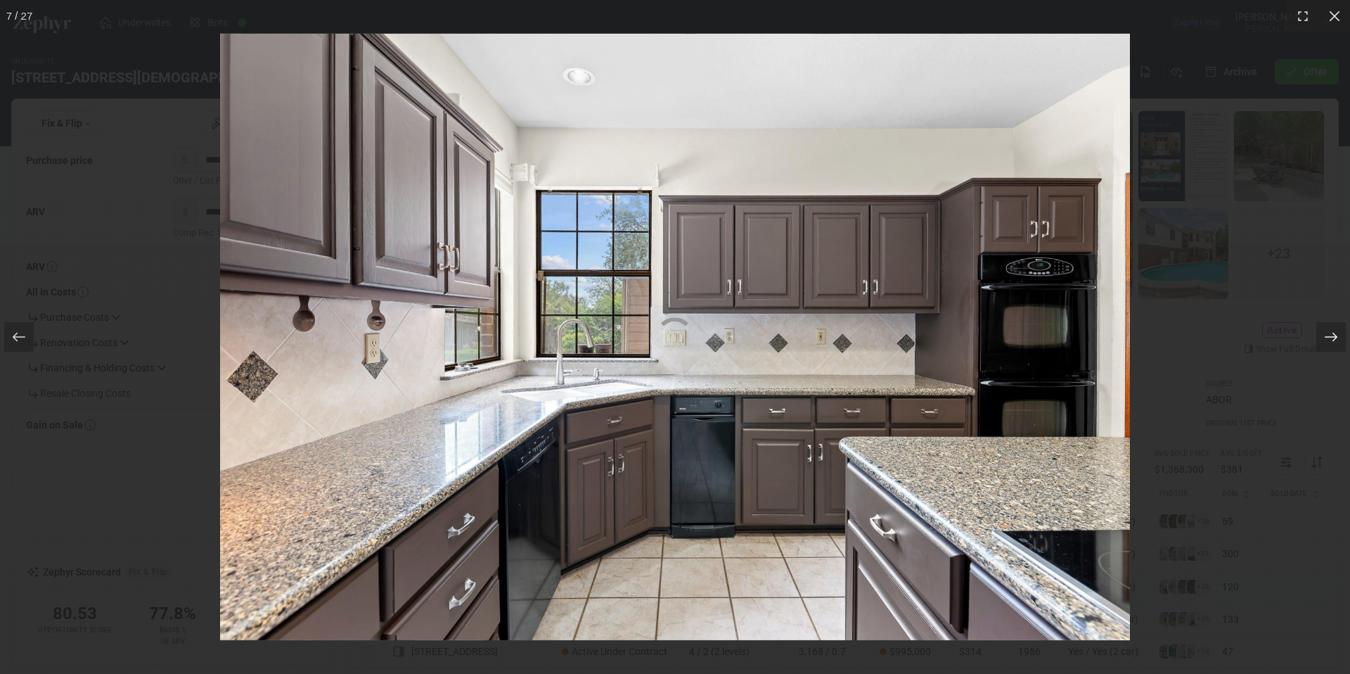
click at [1318, 333] on div at bounding box center [1331, 337] width 30 height 30
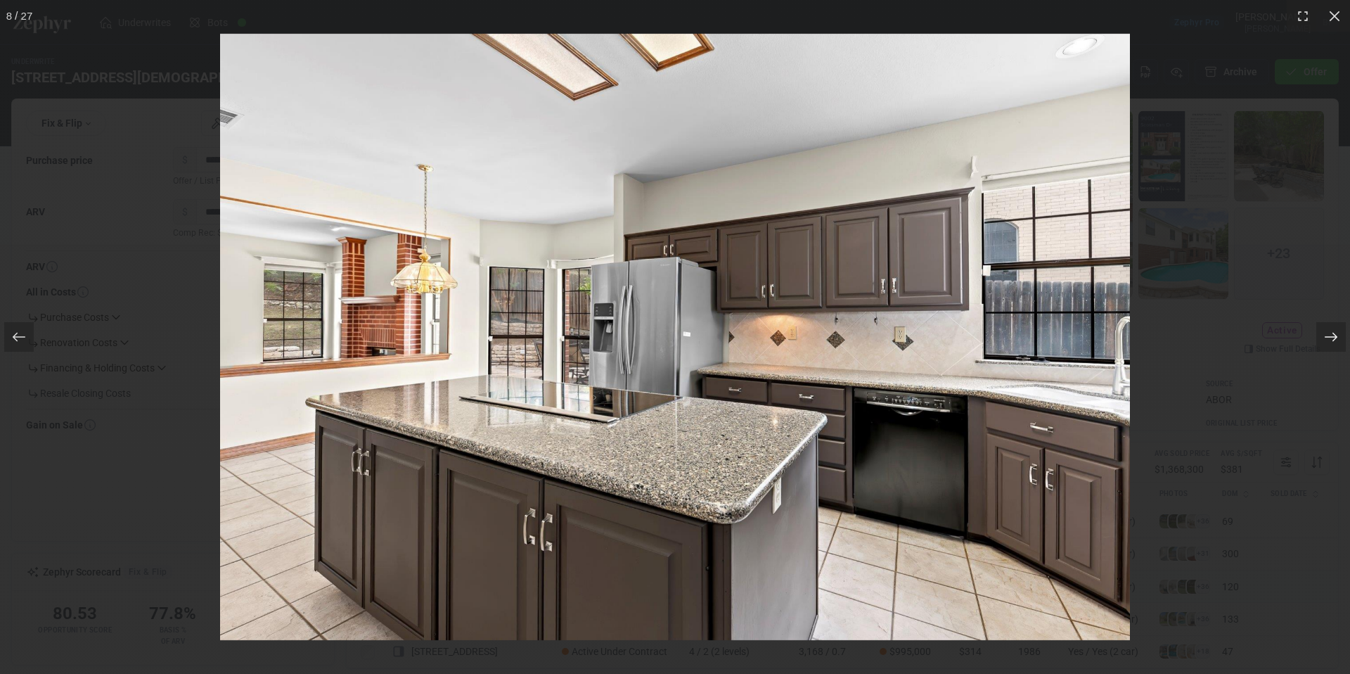
click at [1318, 333] on div at bounding box center [1331, 337] width 30 height 30
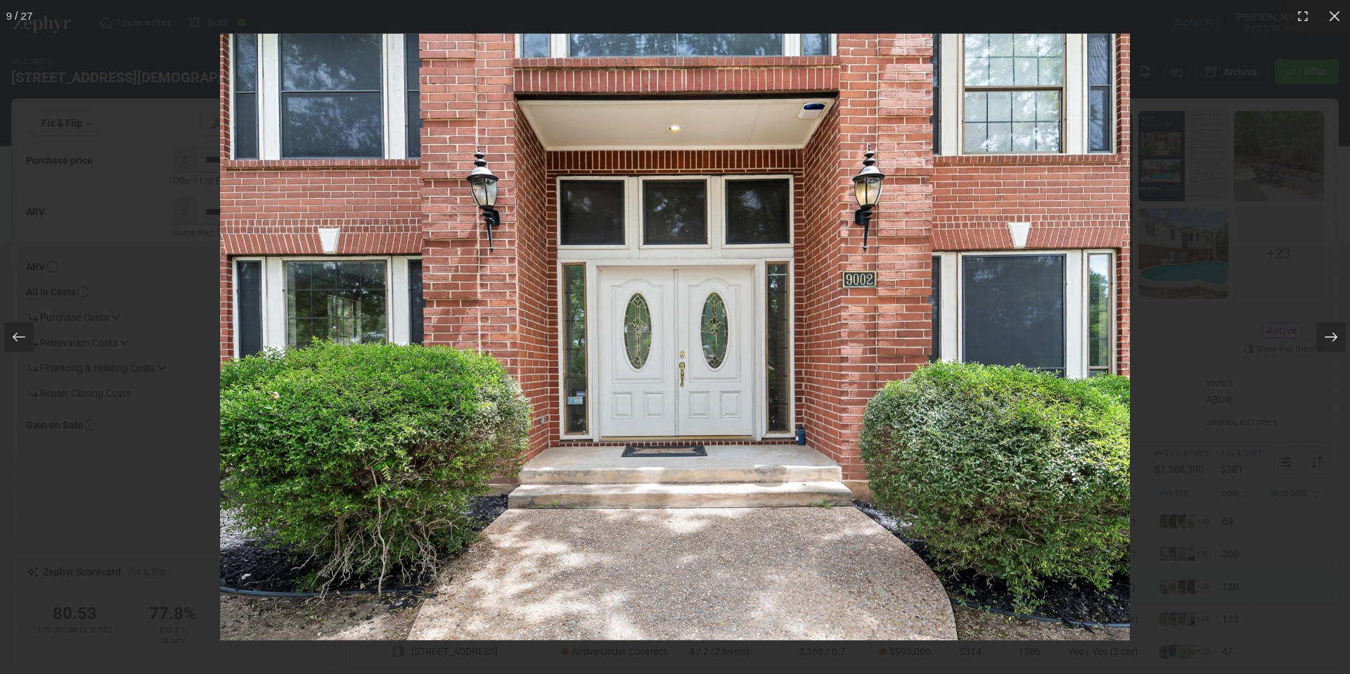
click at [1318, 333] on div at bounding box center [1331, 337] width 30 height 30
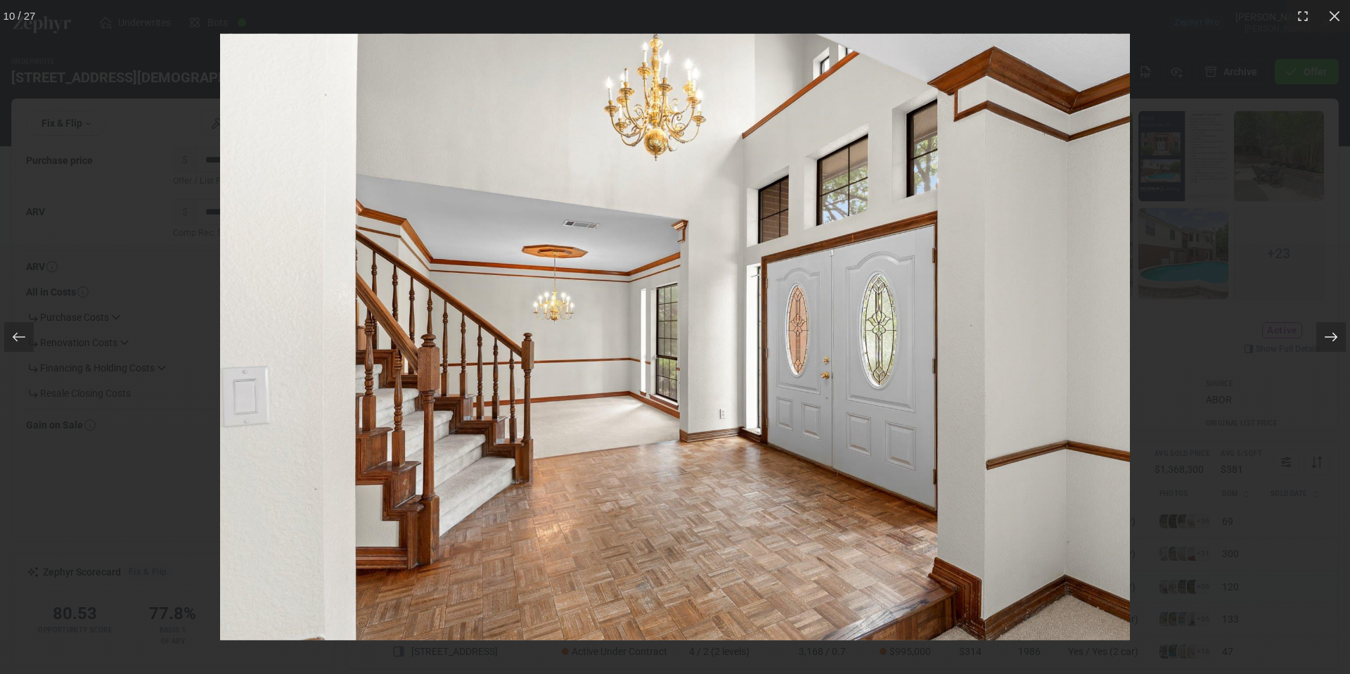
click at [1318, 333] on div at bounding box center [1331, 337] width 30 height 30
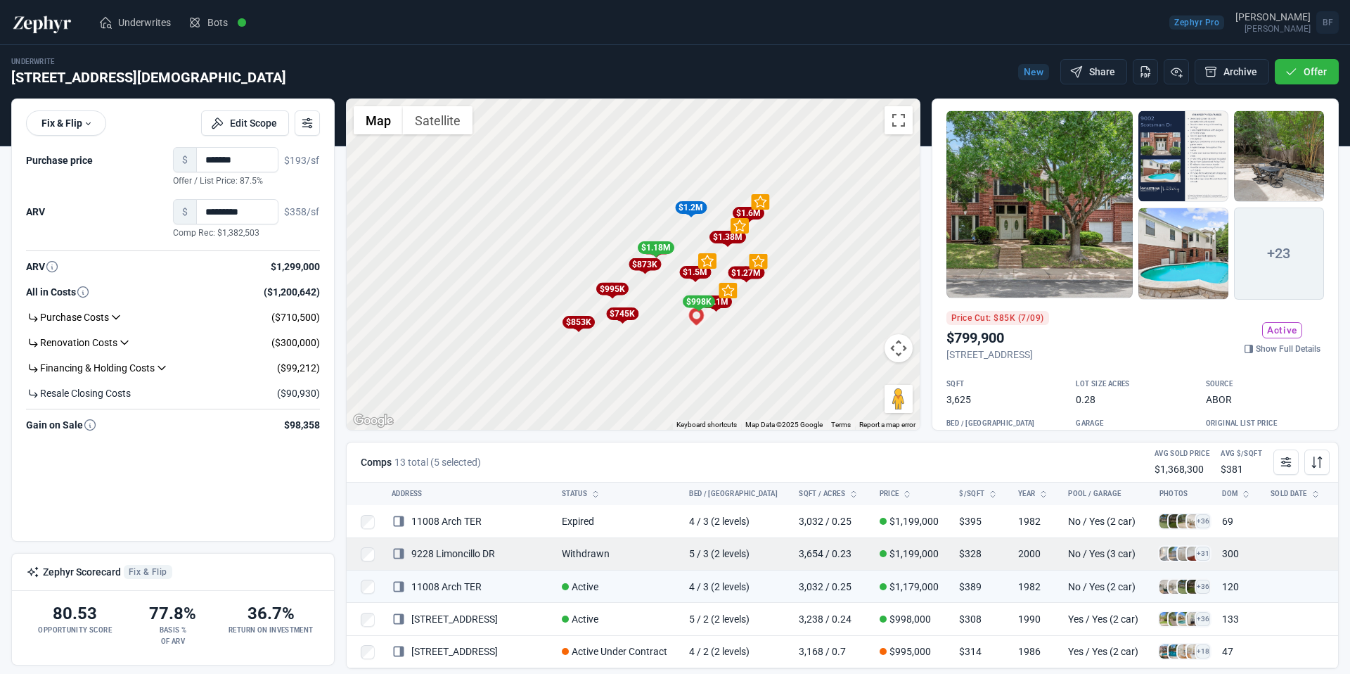
click at [1196, 550] on span "+31" at bounding box center [1203, 553] width 14 height 14
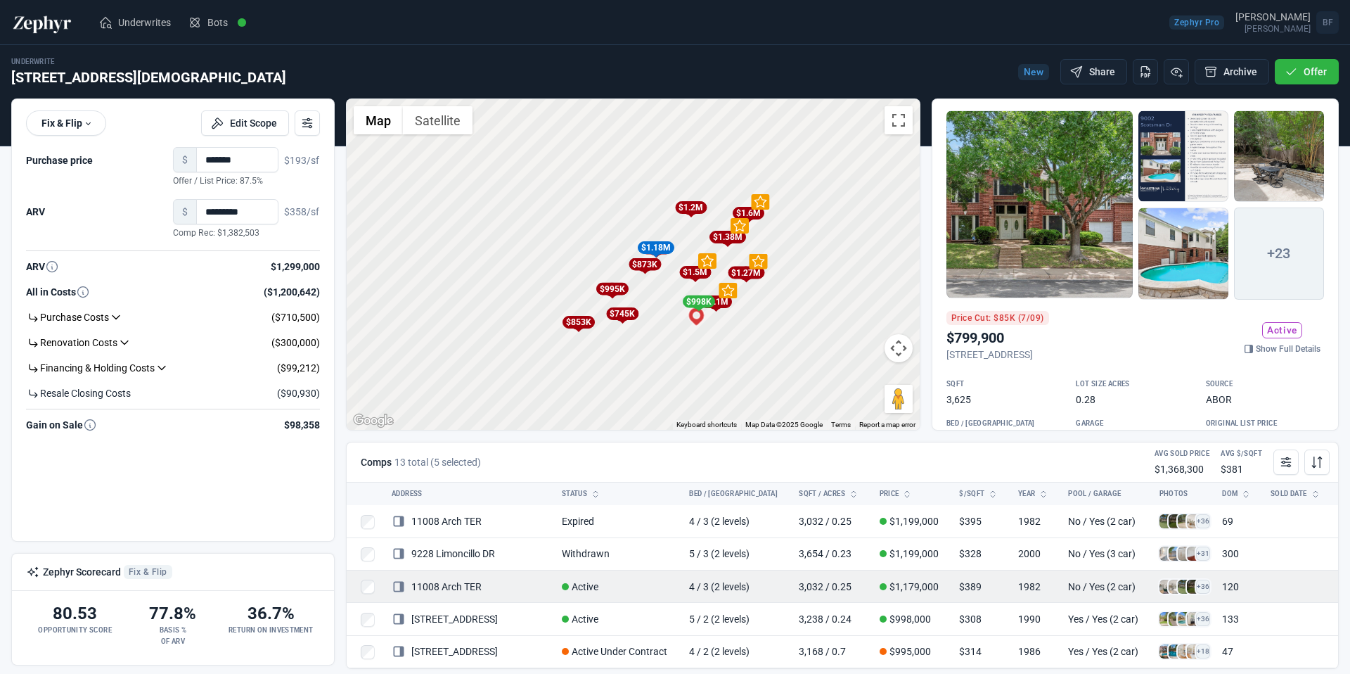
click at [1178, 590] on span at bounding box center [1185, 586] width 14 height 14
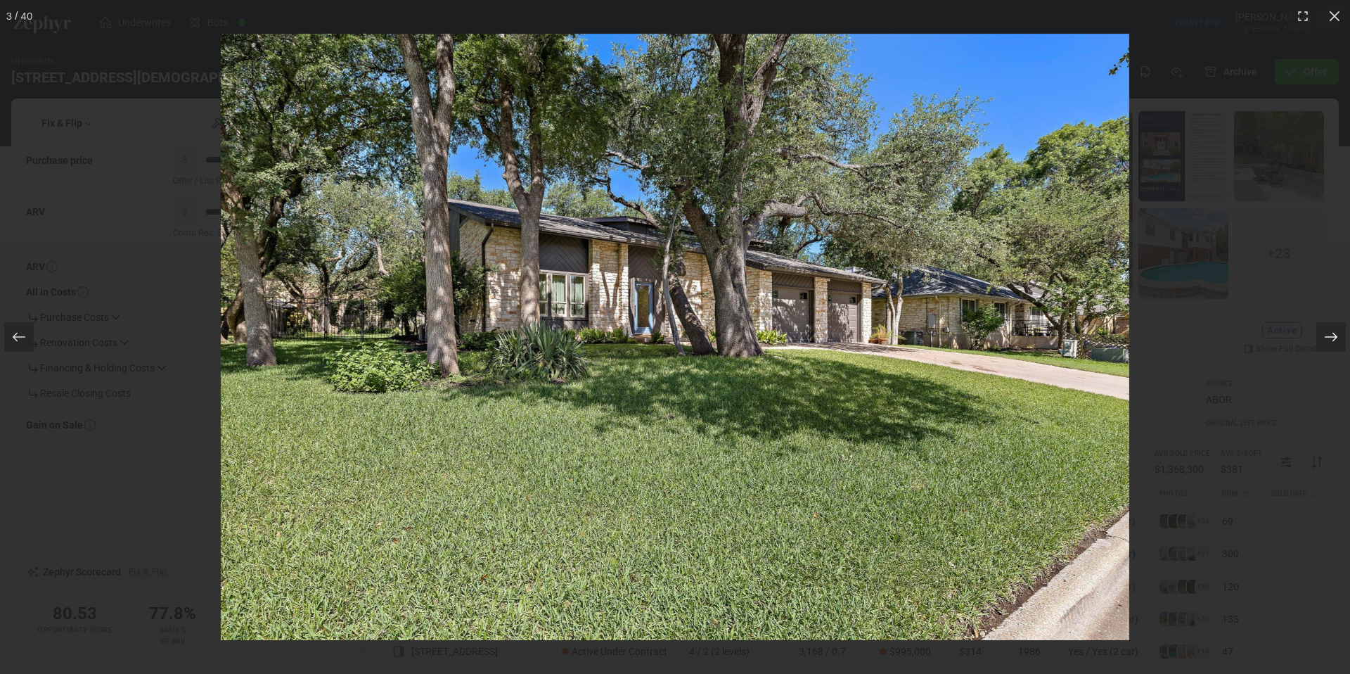
click at [1337, 333] on icon at bounding box center [1331, 337] width 14 height 14
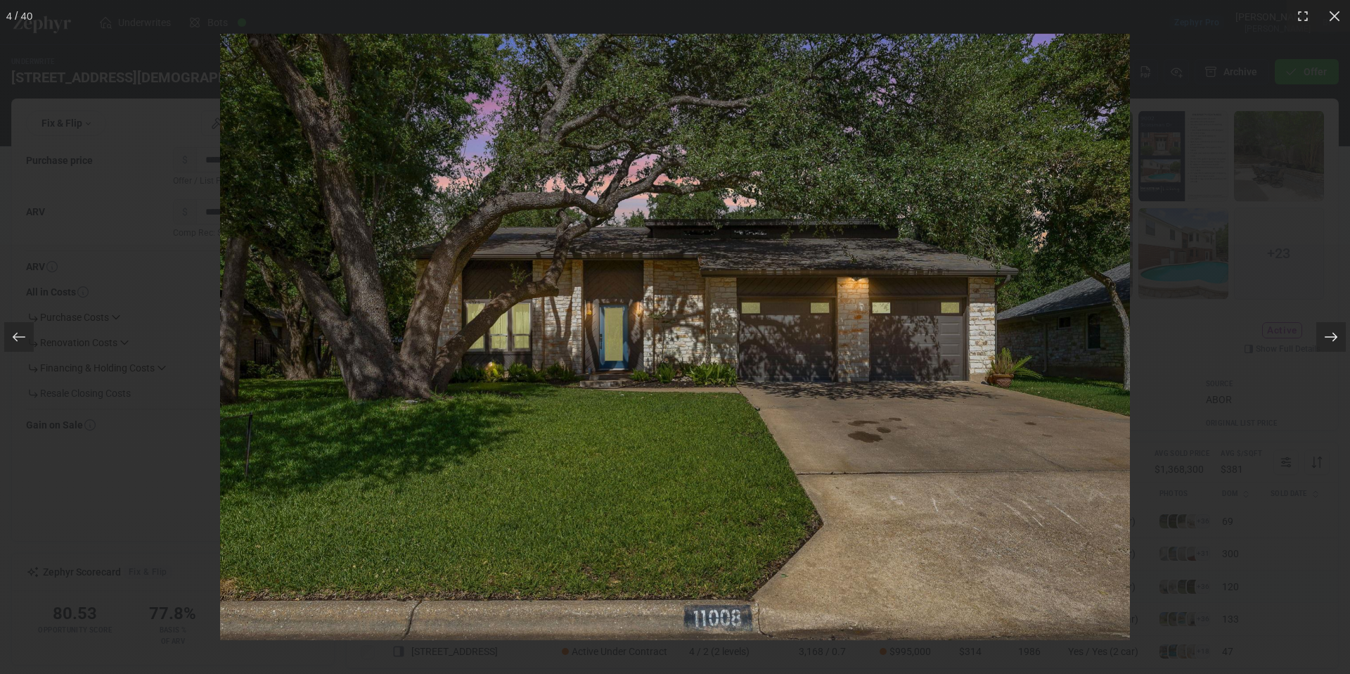
click at [1337, 333] on icon at bounding box center [1331, 337] width 14 height 14
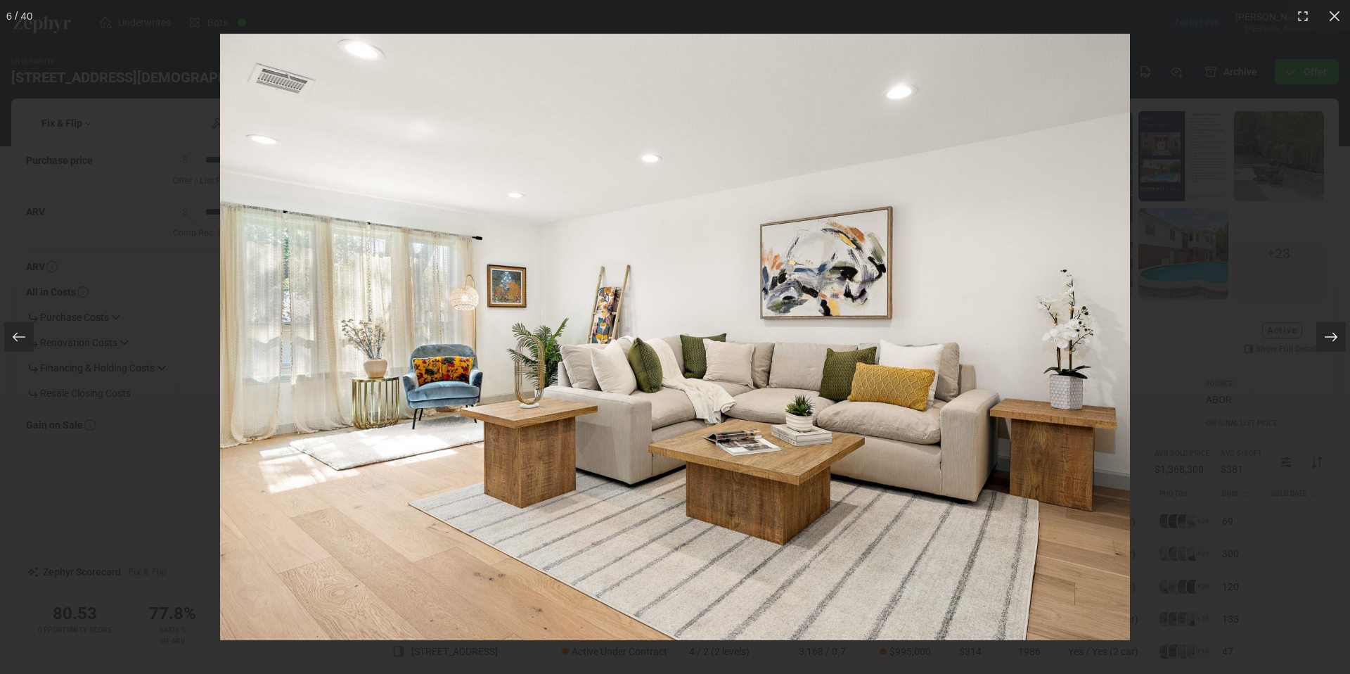
click at [1337, 333] on icon at bounding box center [1331, 337] width 14 height 14
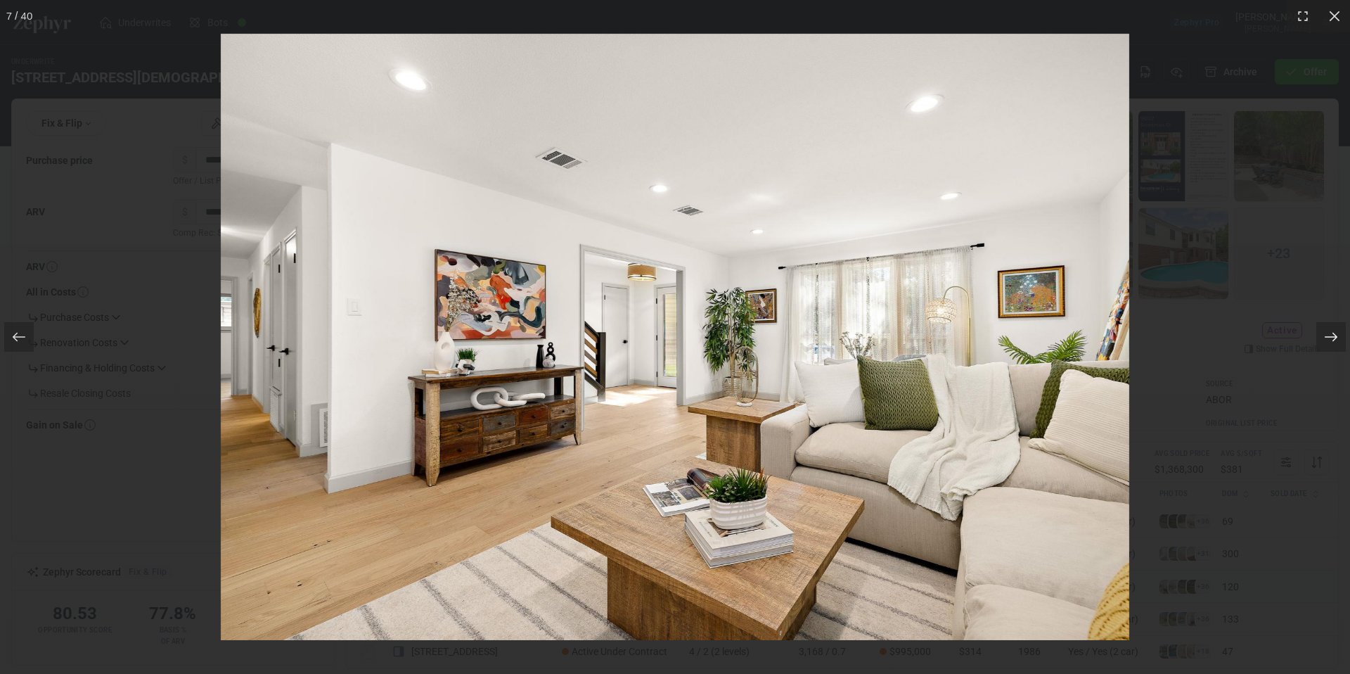
click at [1337, 333] on icon at bounding box center [1331, 337] width 14 height 14
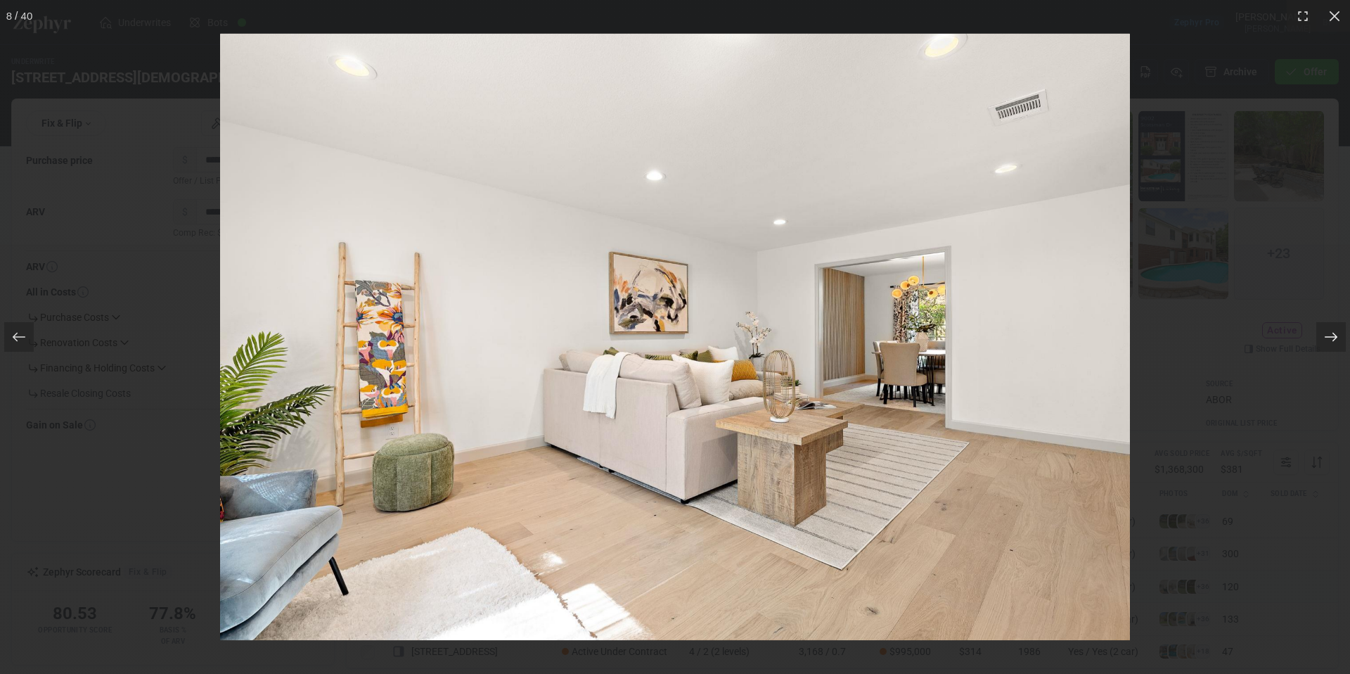
click at [1337, 333] on icon at bounding box center [1331, 337] width 14 height 14
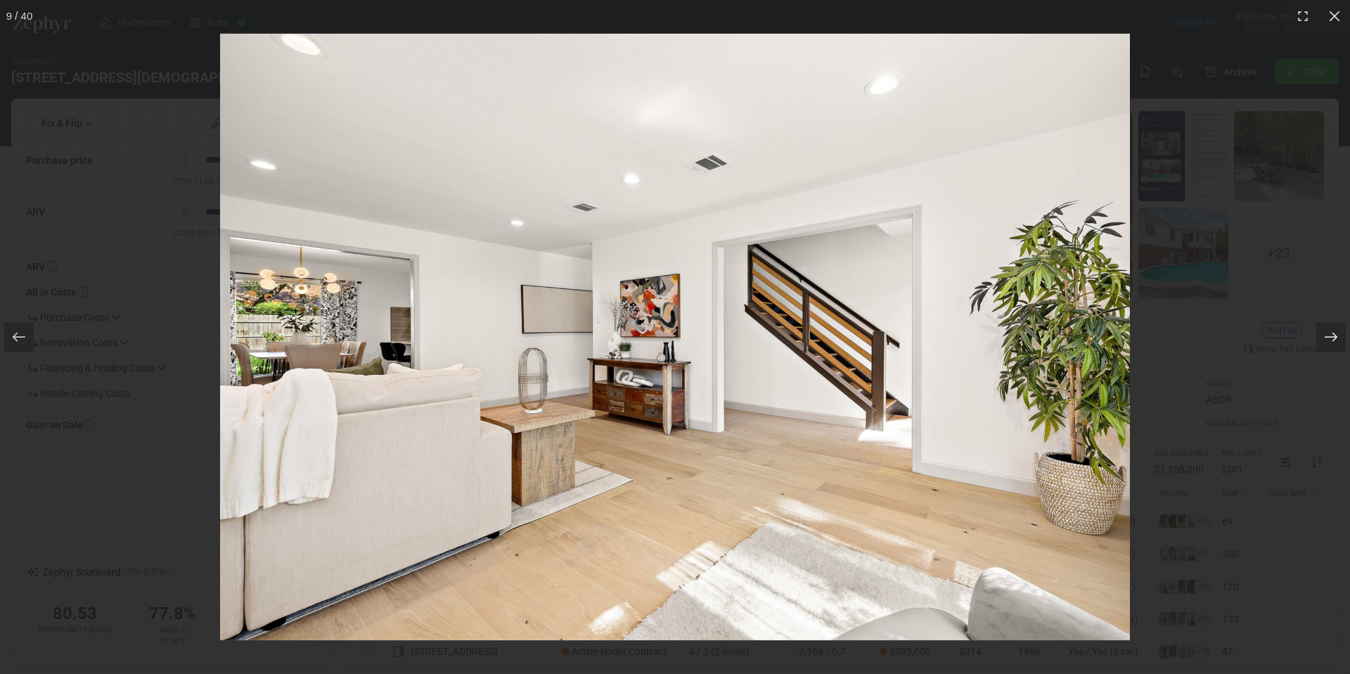
click at [1337, 333] on icon at bounding box center [1331, 337] width 14 height 14
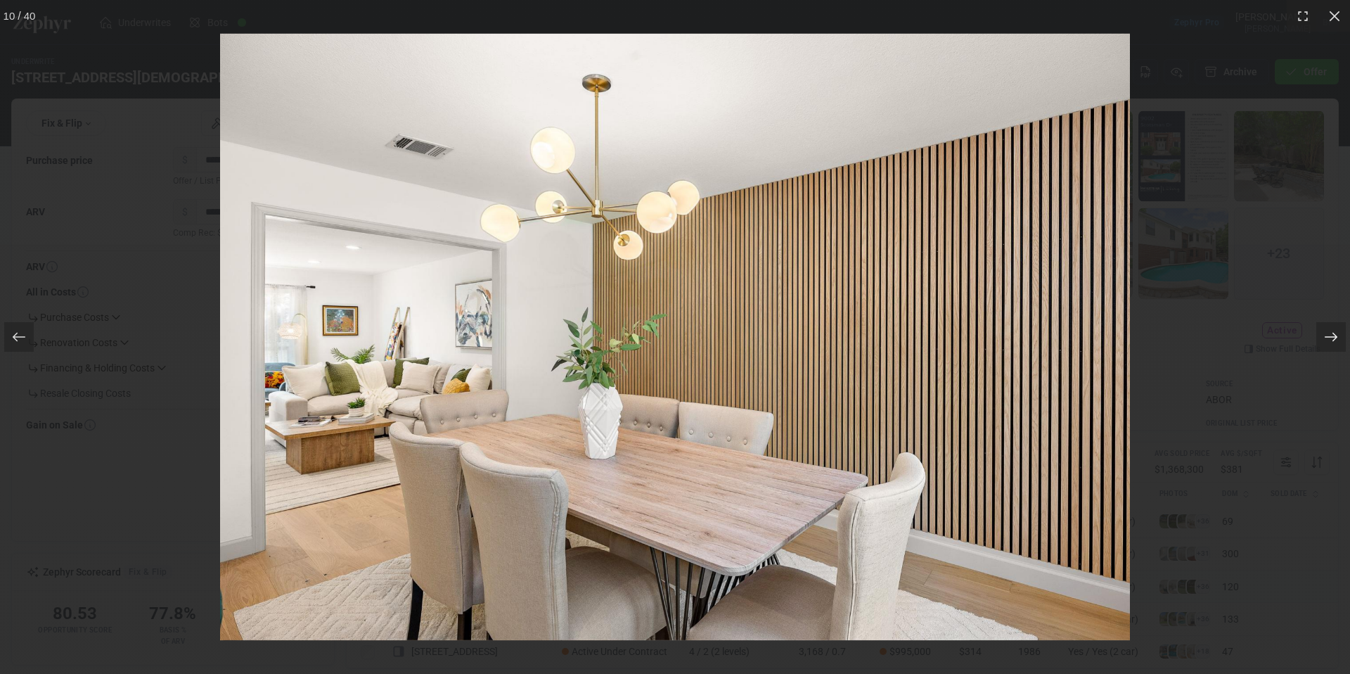
click at [1337, 333] on icon at bounding box center [1331, 337] width 14 height 14
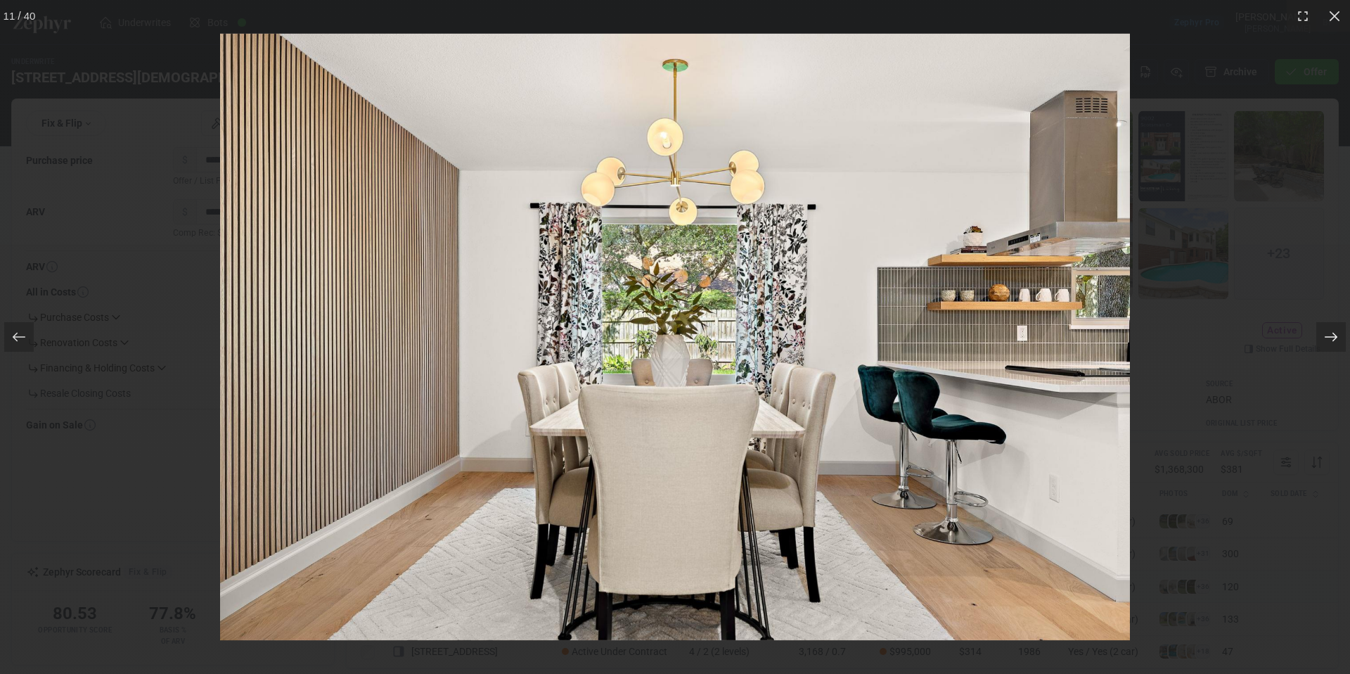
click at [1337, 333] on icon at bounding box center [1331, 337] width 14 height 14
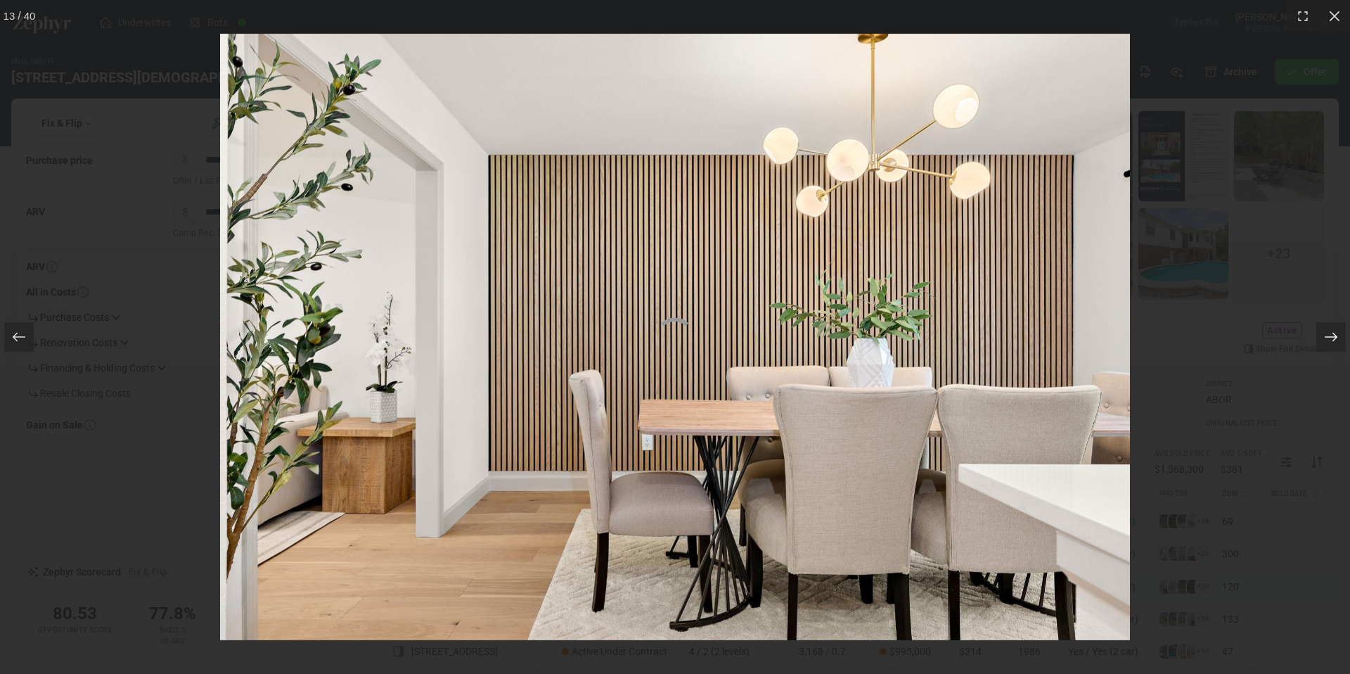
click at [1337, 333] on icon at bounding box center [1331, 337] width 14 height 14
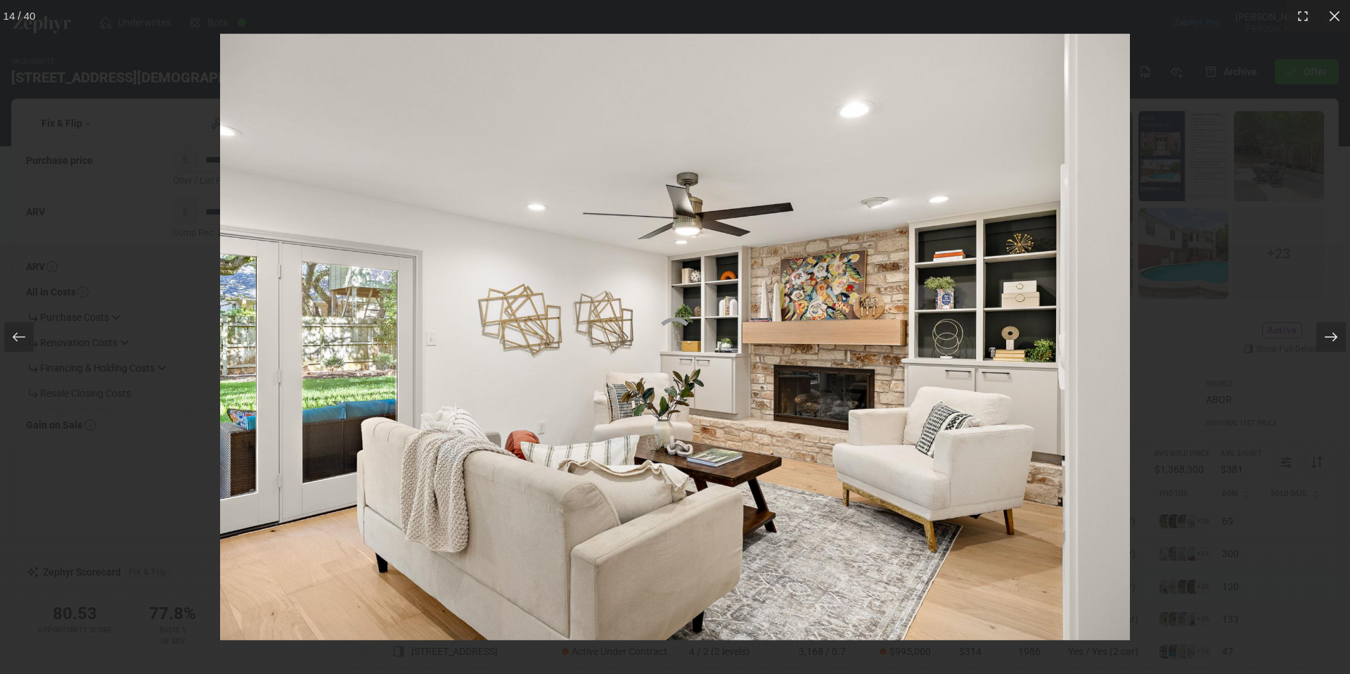
click at [1337, 333] on icon at bounding box center [1331, 337] width 14 height 14
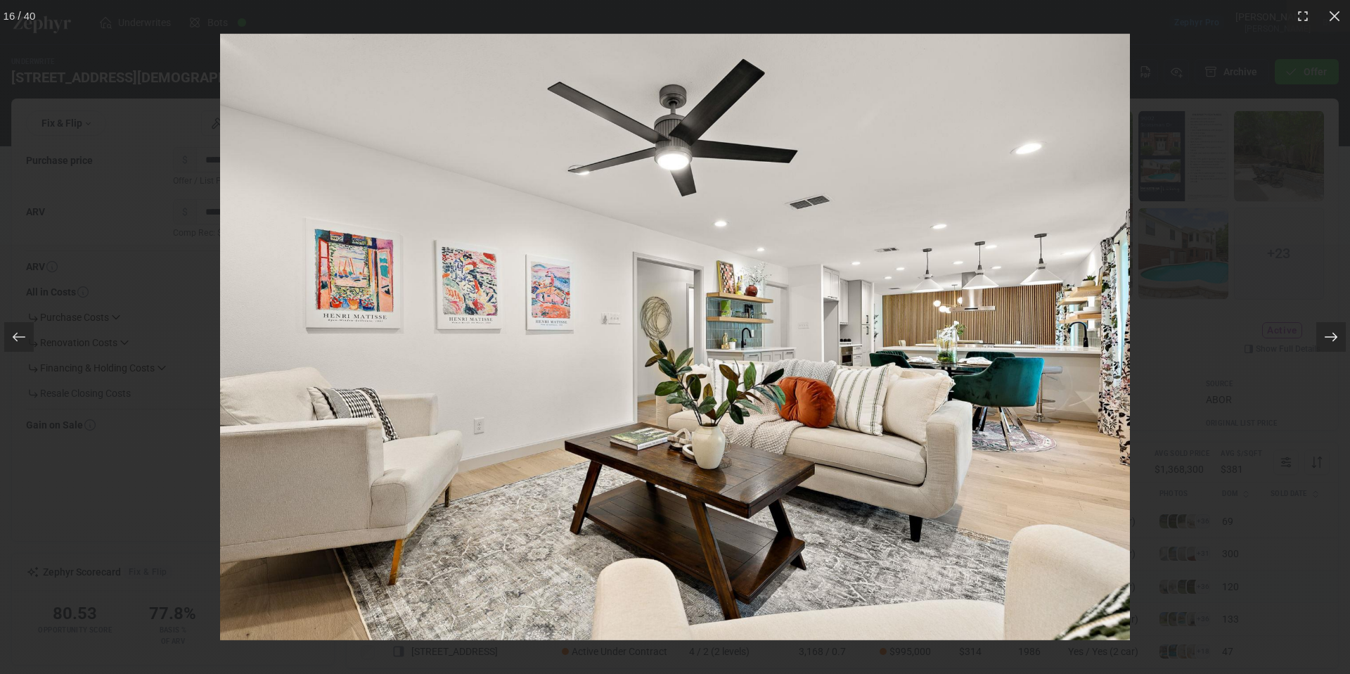
click at [1337, 333] on icon at bounding box center [1331, 337] width 14 height 14
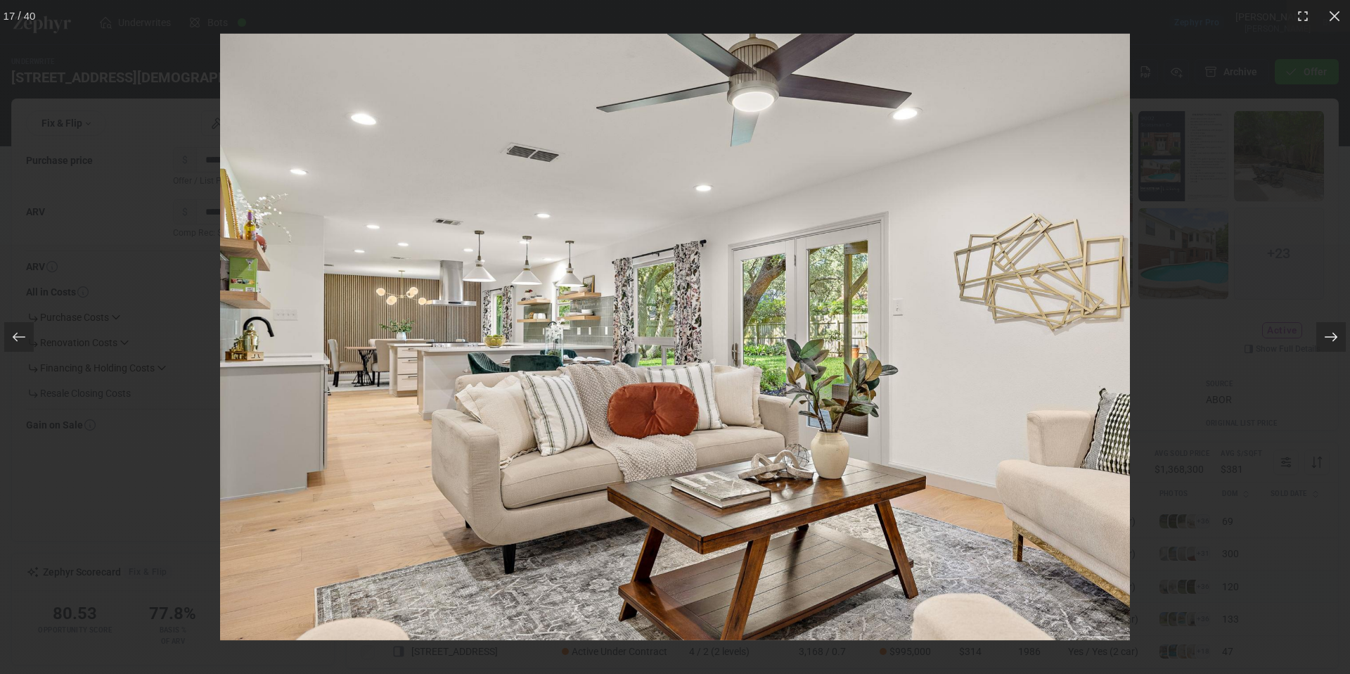
click at [1337, 333] on icon at bounding box center [1331, 337] width 14 height 14
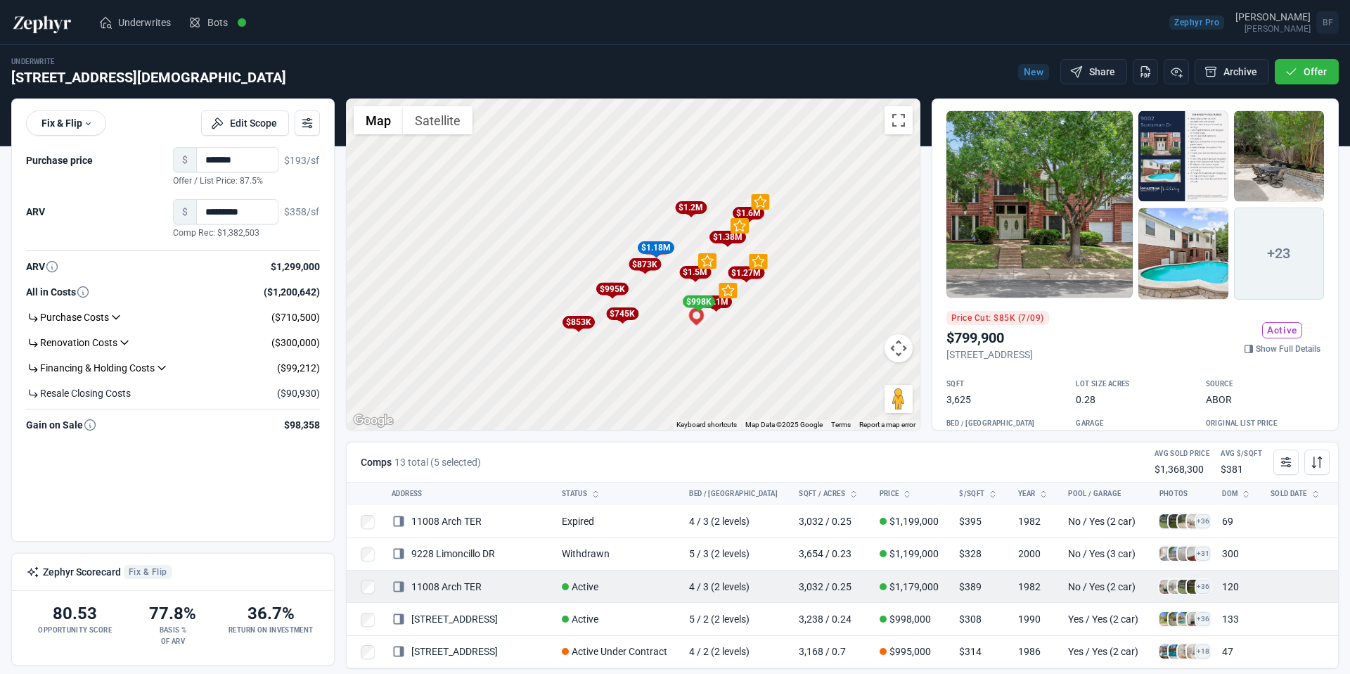
click at [1187, 587] on span at bounding box center [1194, 586] width 14 height 14
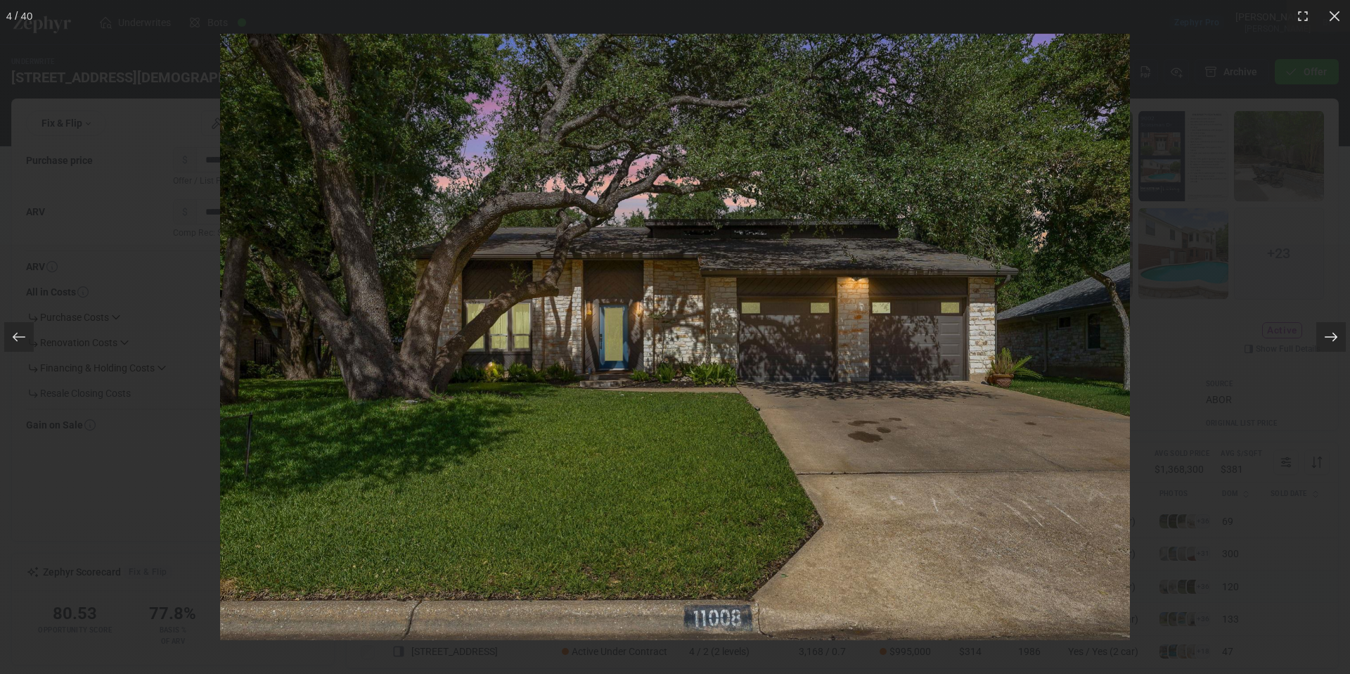
click at [1337, 333] on icon at bounding box center [1331, 337] width 14 height 14
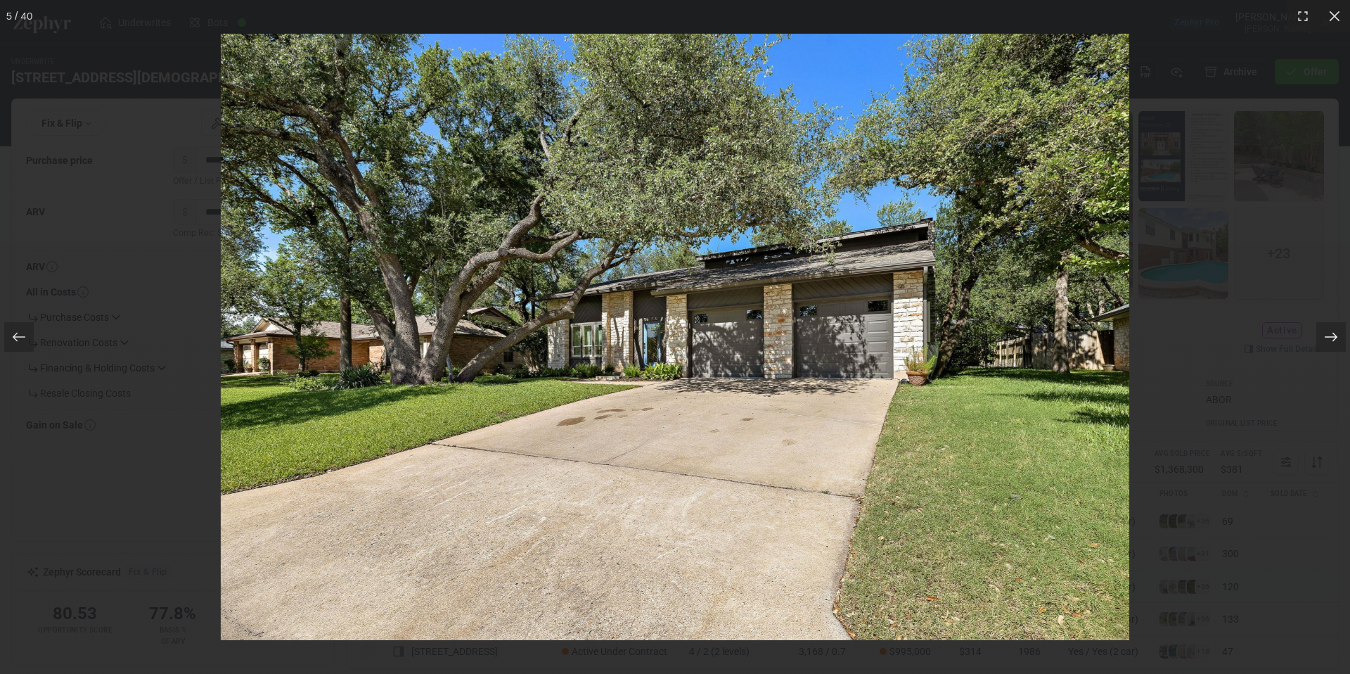
click at [1338, 335] on div at bounding box center [1331, 337] width 30 height 30
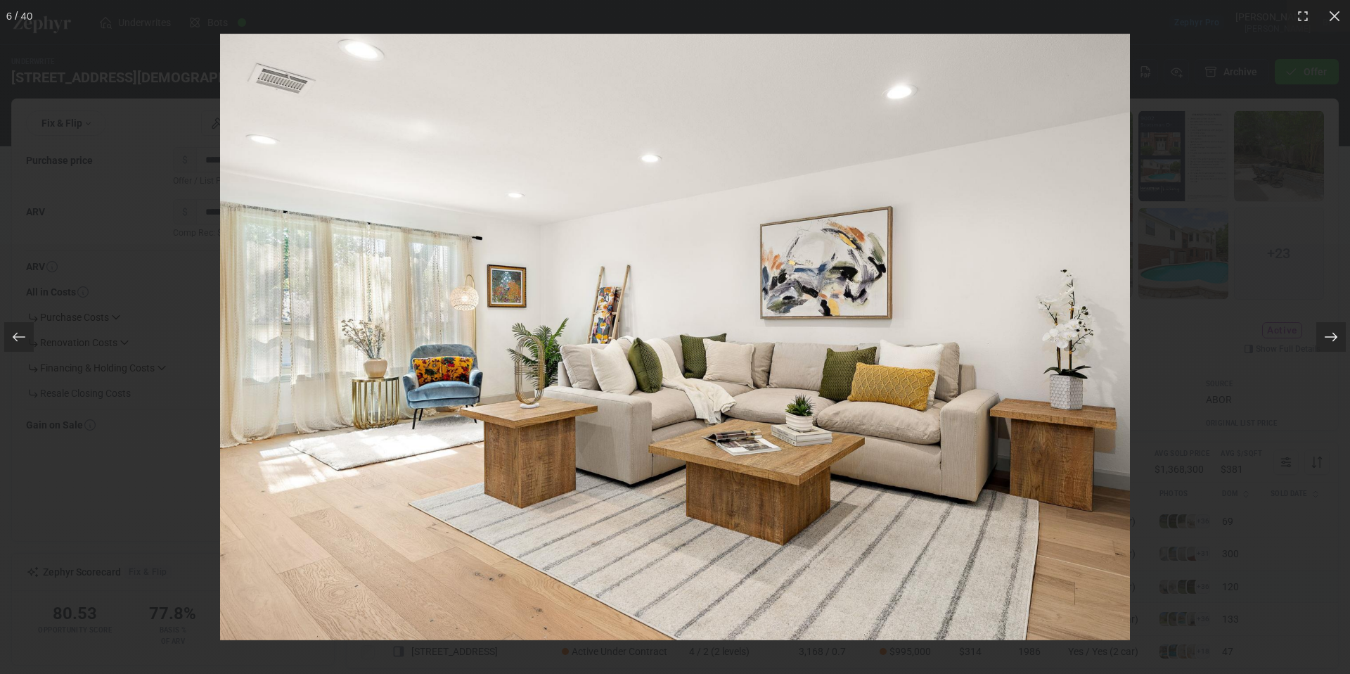
click at [1338, 335] on div at bounding box center [1331, 337] width 30 height 30
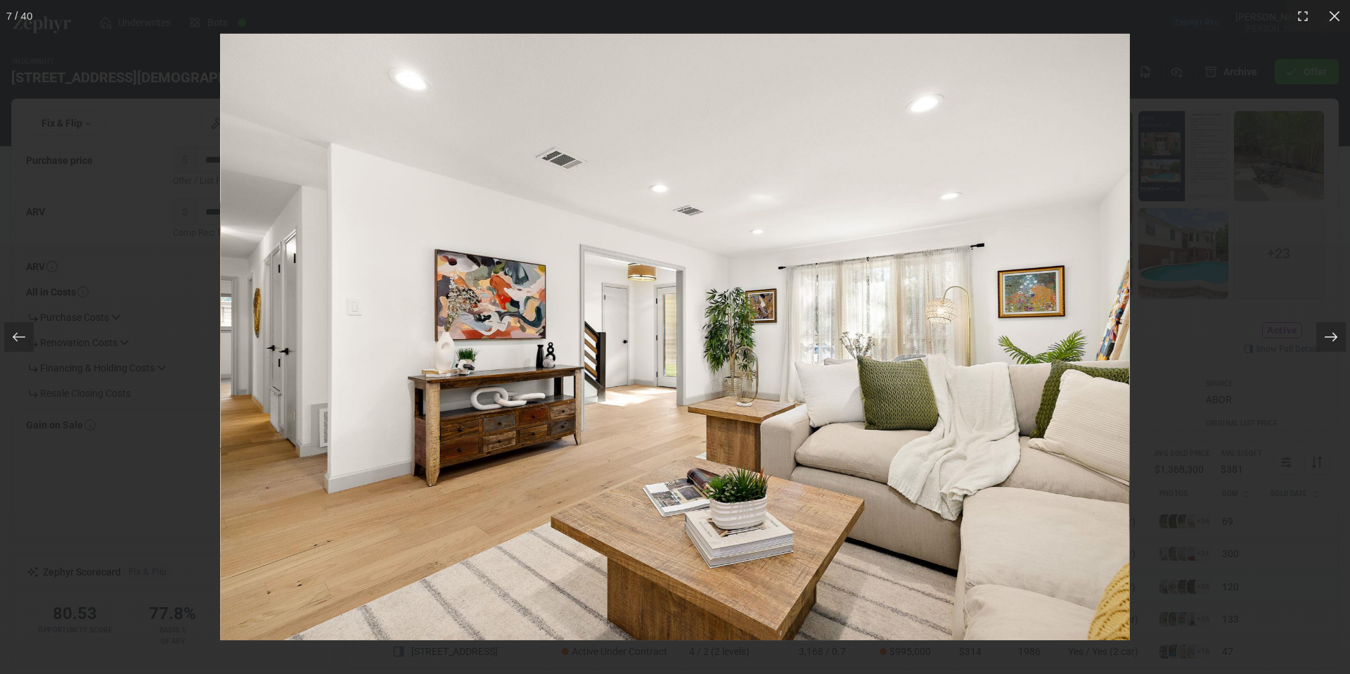
click at [1338, 335] on div at bounding box center [1331, 337] width 30 height 30
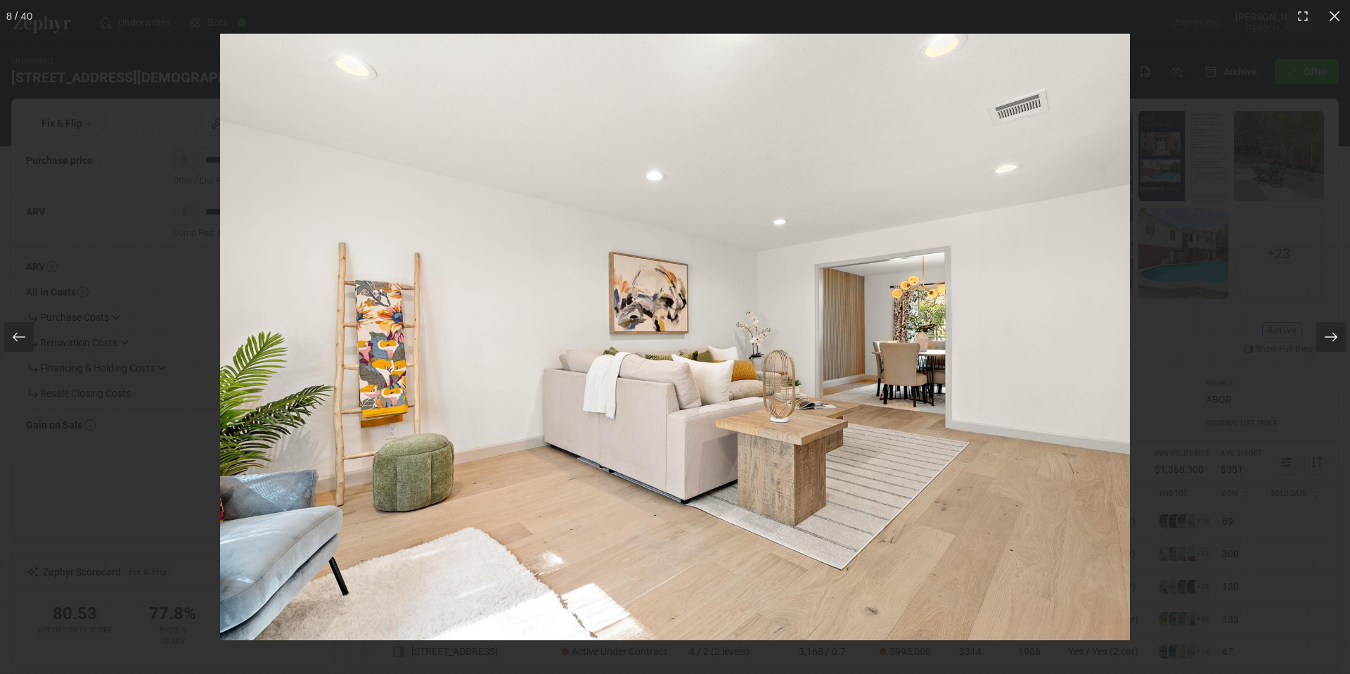
click at [1338, 335] on div at bounding box center [1331, 337] width 30 height 30
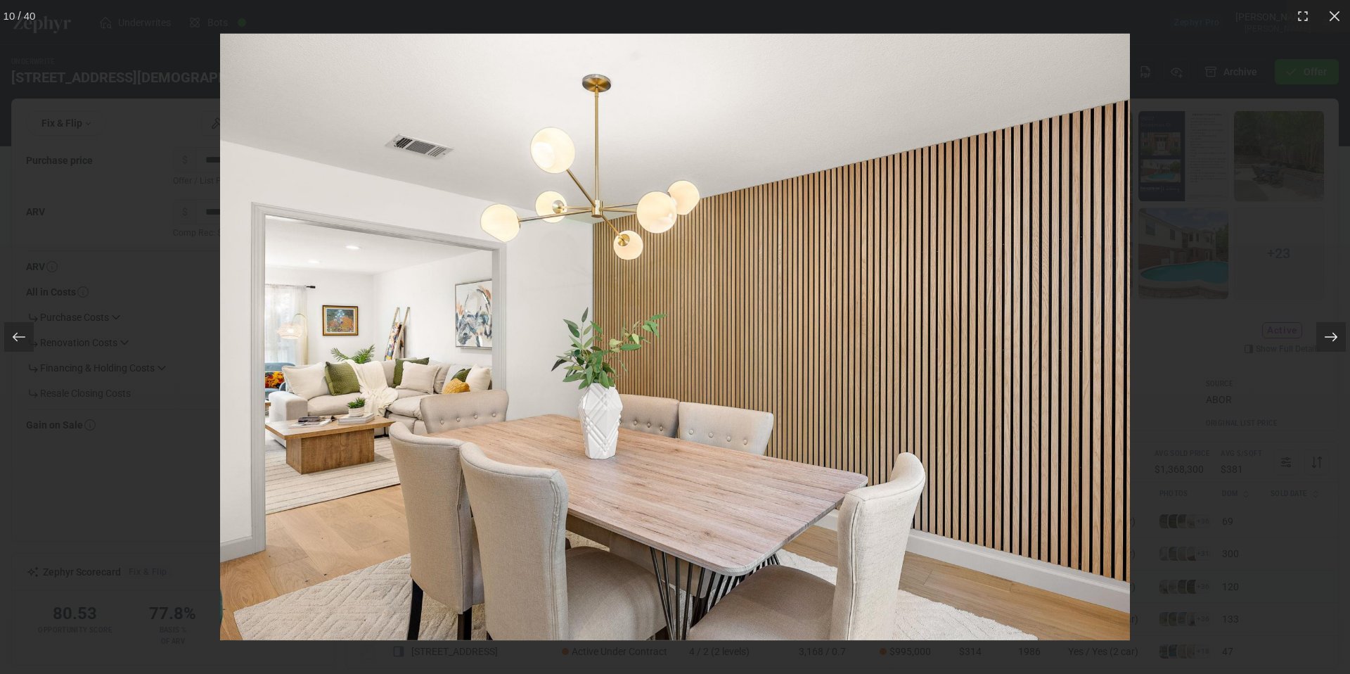
click at [1338, 335] on div at bounding box center [1331, 337] width 30 height 30
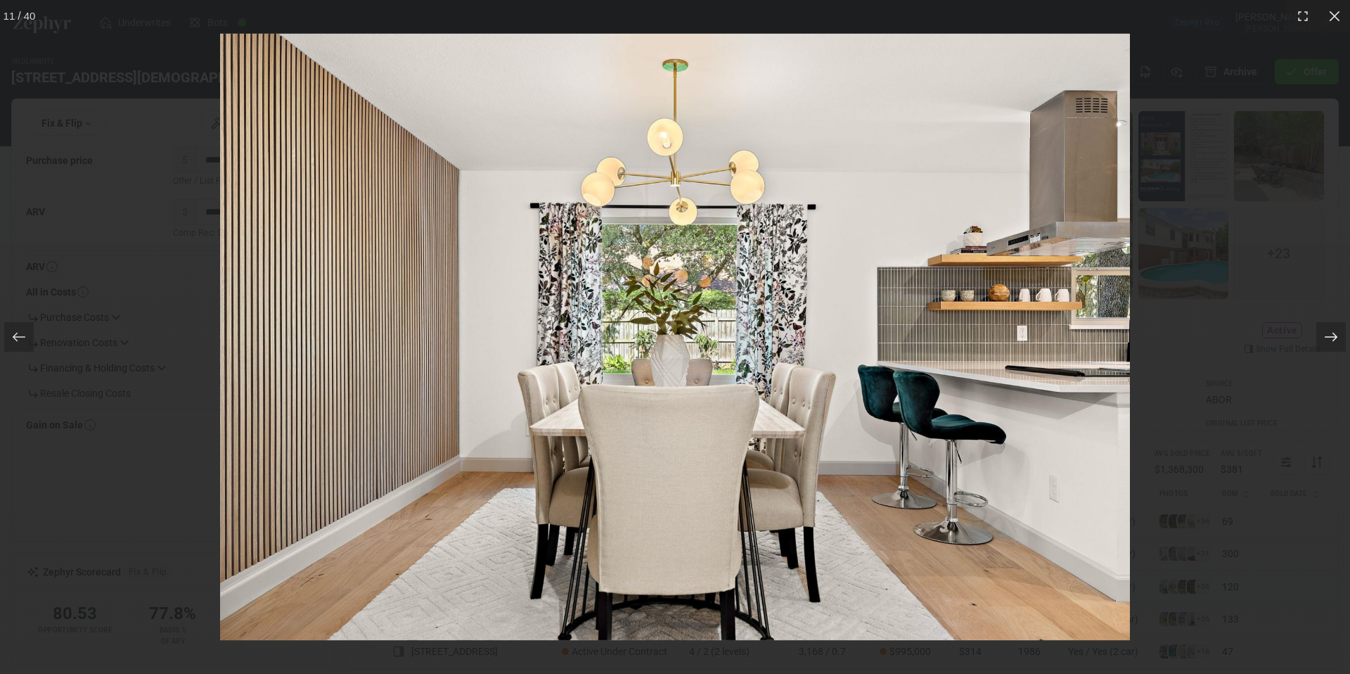
click at [1338, 335] on div at bounding box center [1331, 337] width 30 height 30
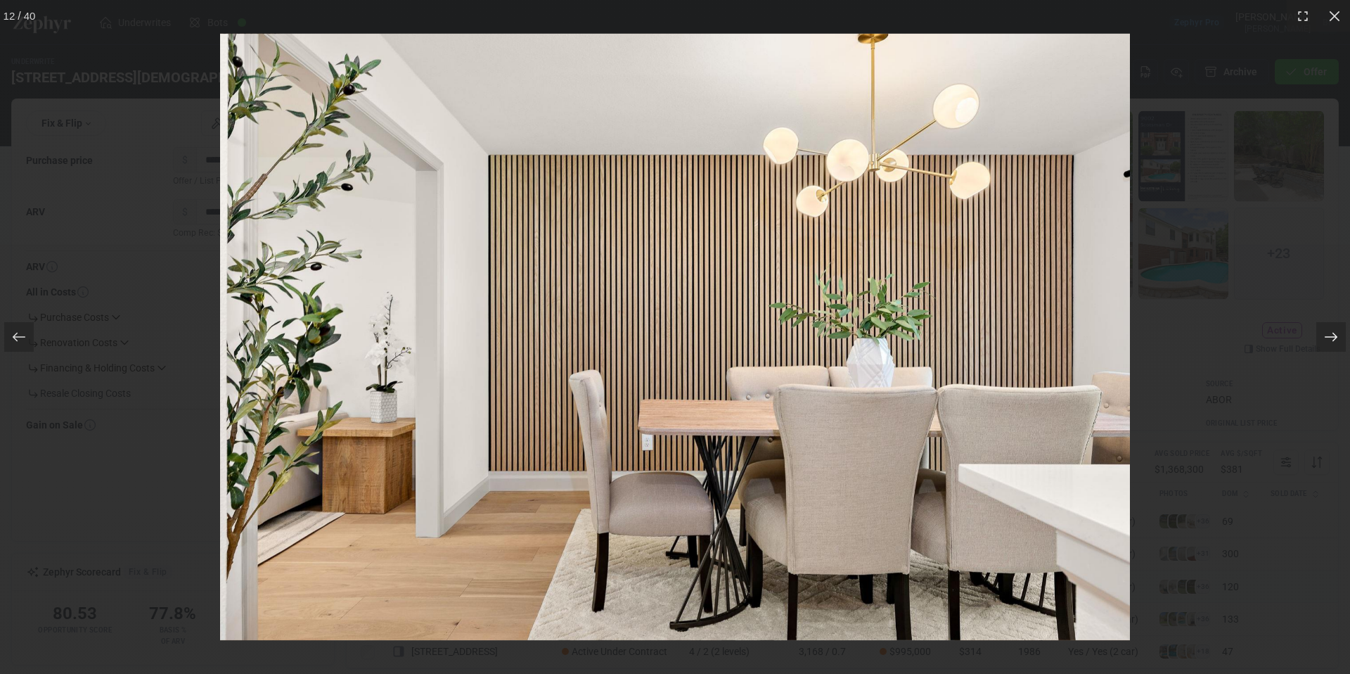
click at [1338, 335] on div at bounding box center [1331, 337] width 30 height 30
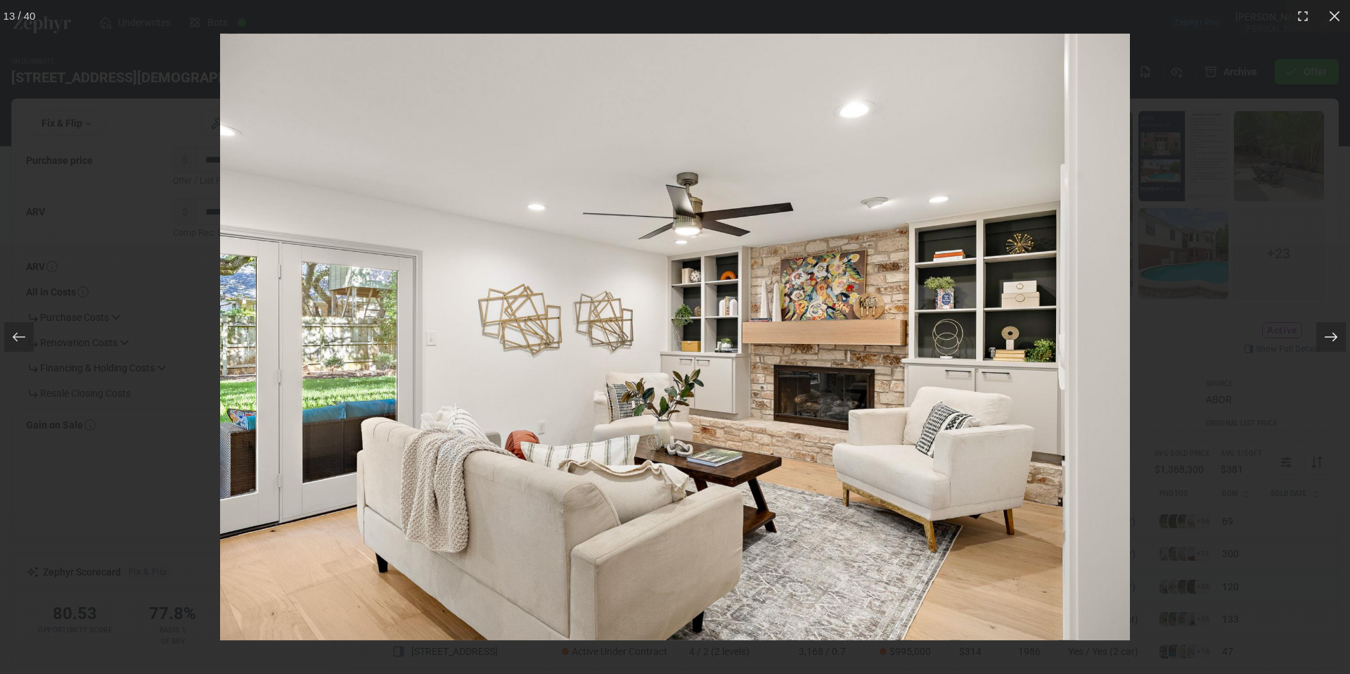
click at [1338, 335] on div at bounding box center [1331, 337] width 30 height 30
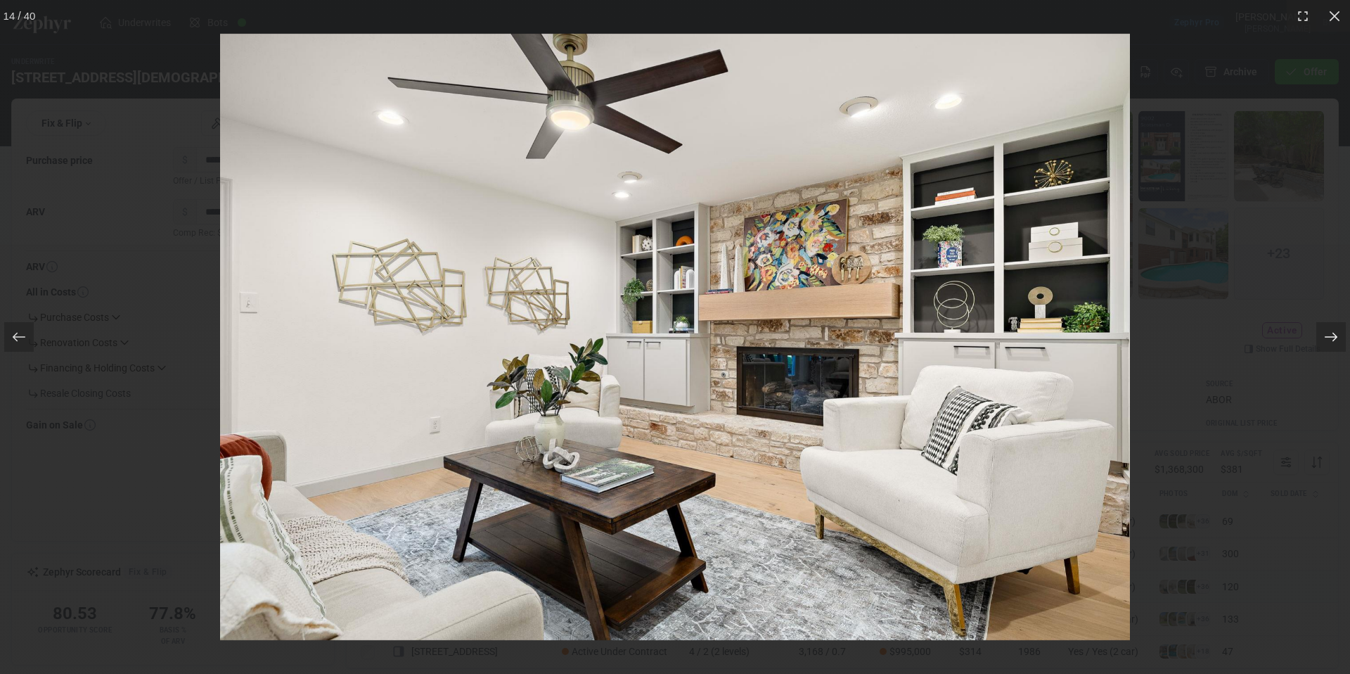
click at [1338, 335] on div at bounding box center [1331, 337] width 30 height 30
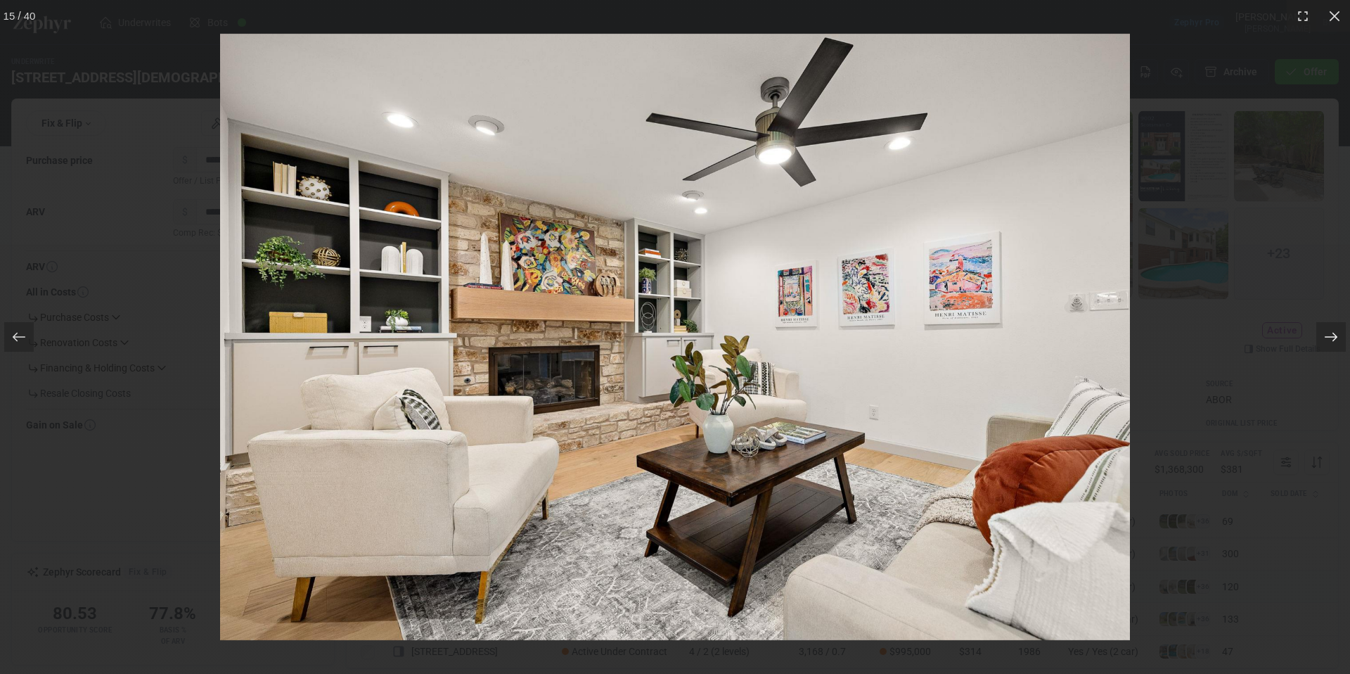
click at [1338, 335] on div at bounding box center [1331, 337] width 30 height 30
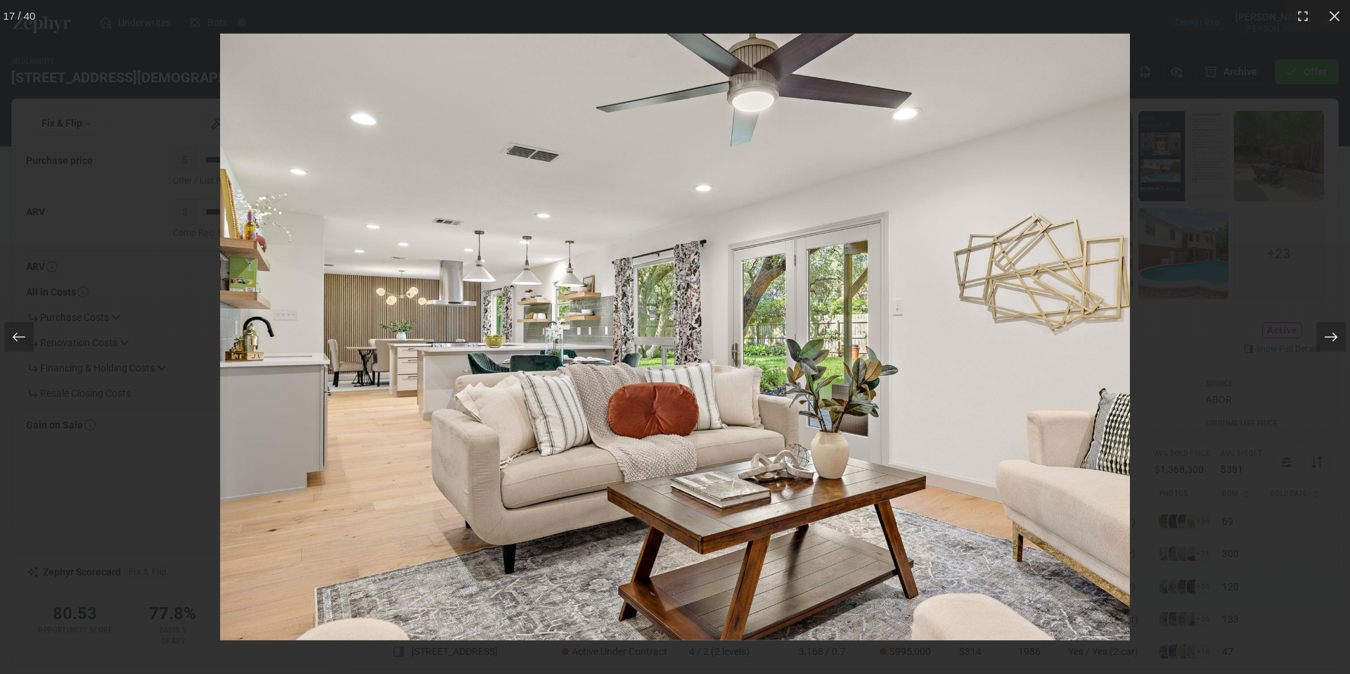
click at [1338, 335] on div at bounding box center [1331, 337] width 30 height 30
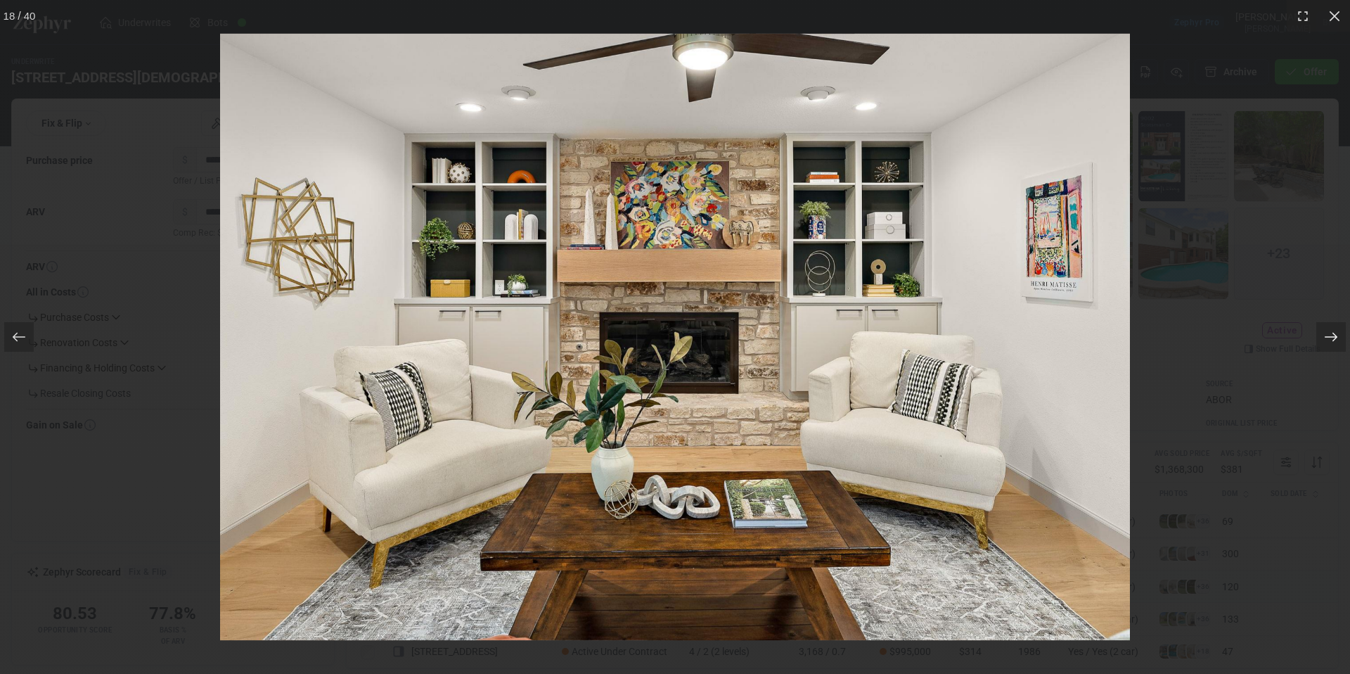
click at [1338, 335] on div at bounding box center [1331, 337] width 30 height 30
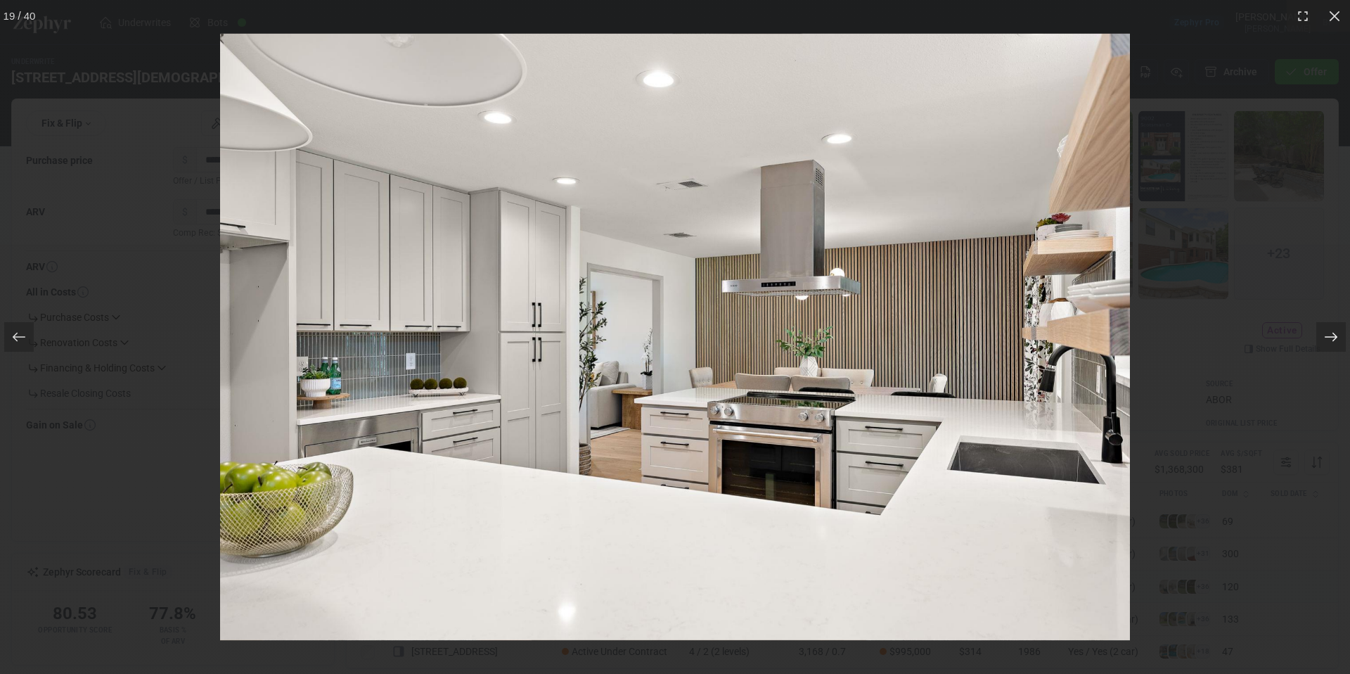
click at [1338, 335] on div at bounding box center [1331, 337] width 30 height 30
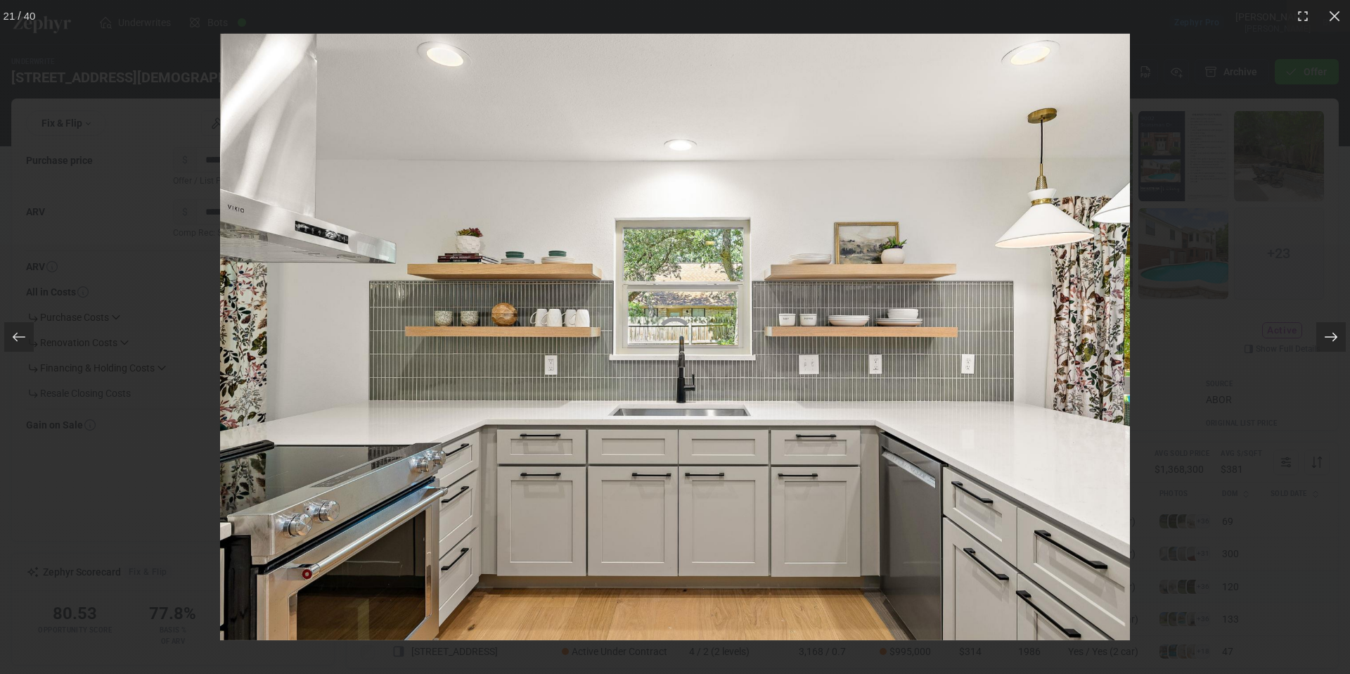
click at [1338, 335] on div at bounding box center [1331, 337] width 30 height 30
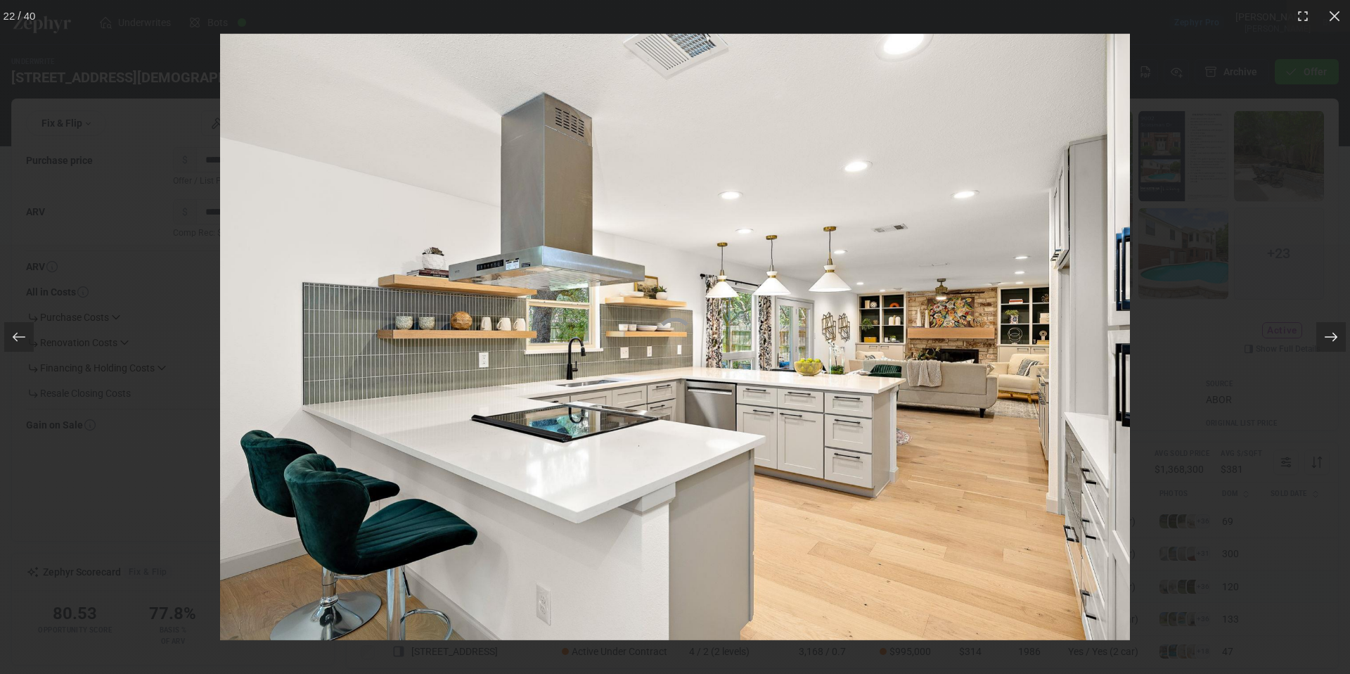
click at [1338, 335] on div at bounding box center [1331, 337] width 30 height 30
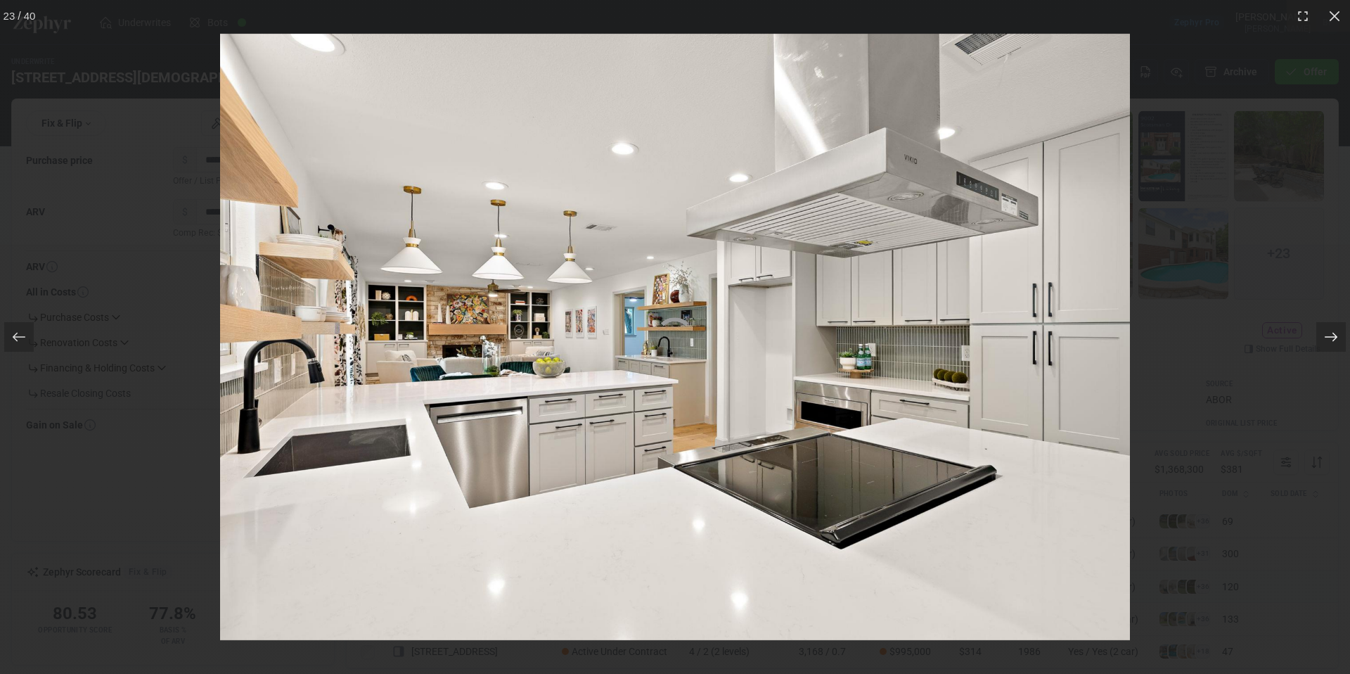
click at [1338, 335] on div at bounding box center [1331, 337] width 30 height 30
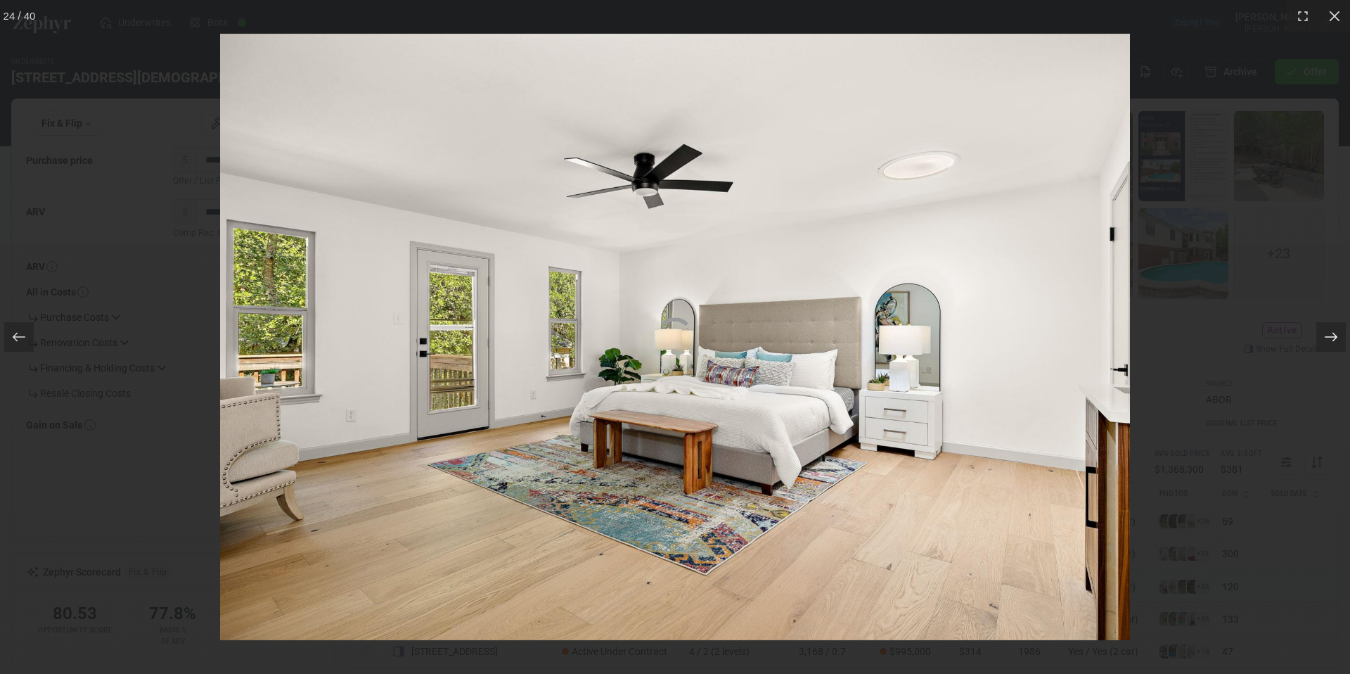
click at [1338, 335] on div at bounding box center [1331, 337] width 30 height 30
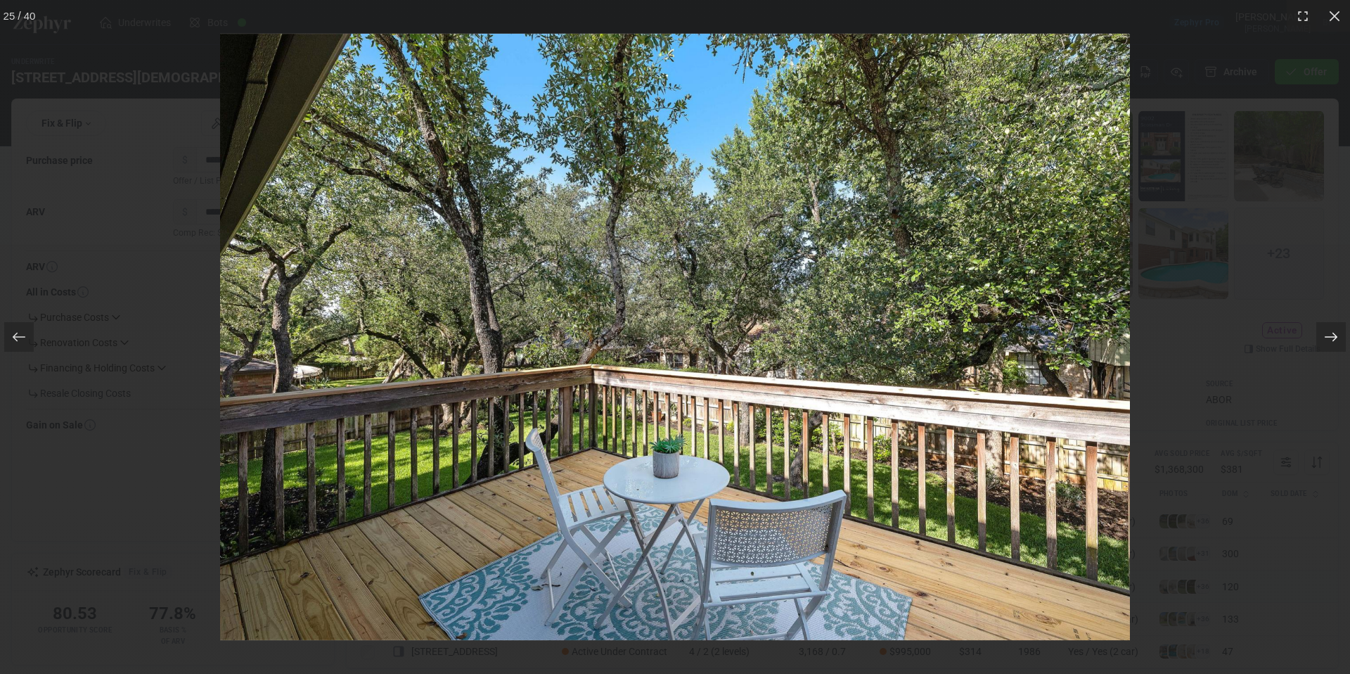
click at [1338, 335] on div at bounding box center [1331, 337] width 30 height 30
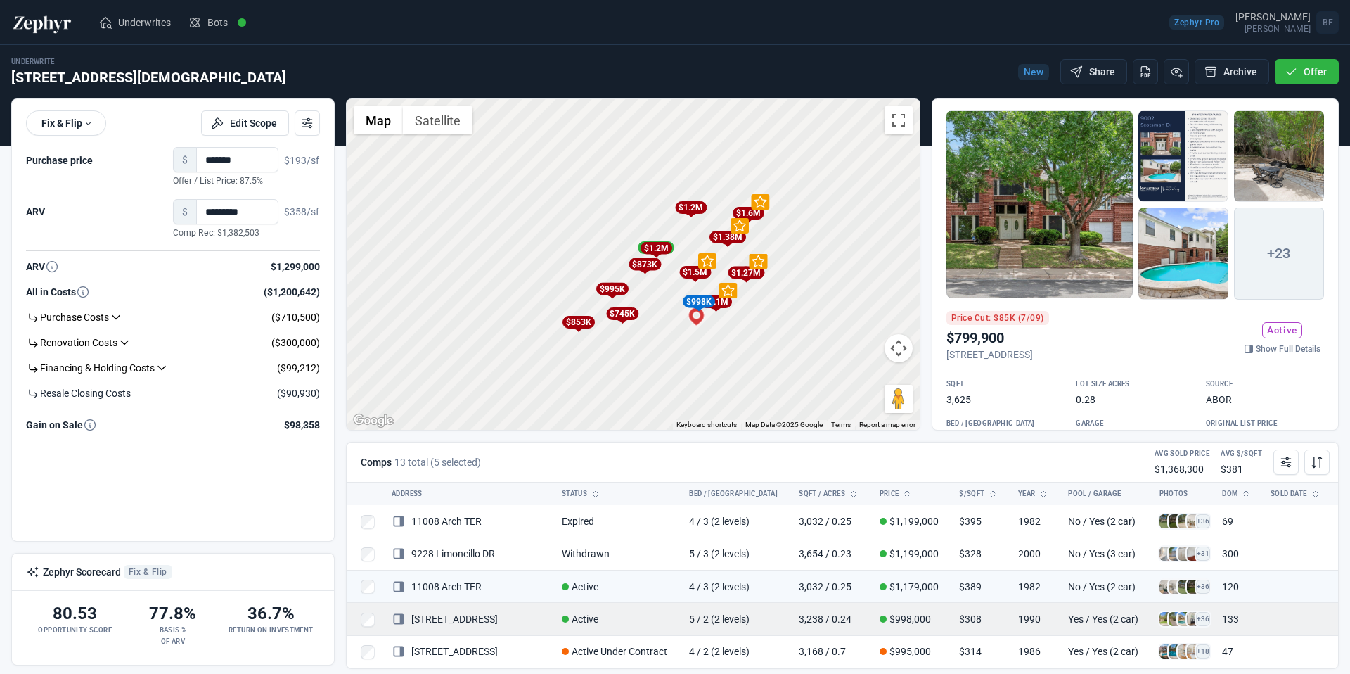
click at [1187, 617] on span at bounding box center [1194, 619] width 14 height 14
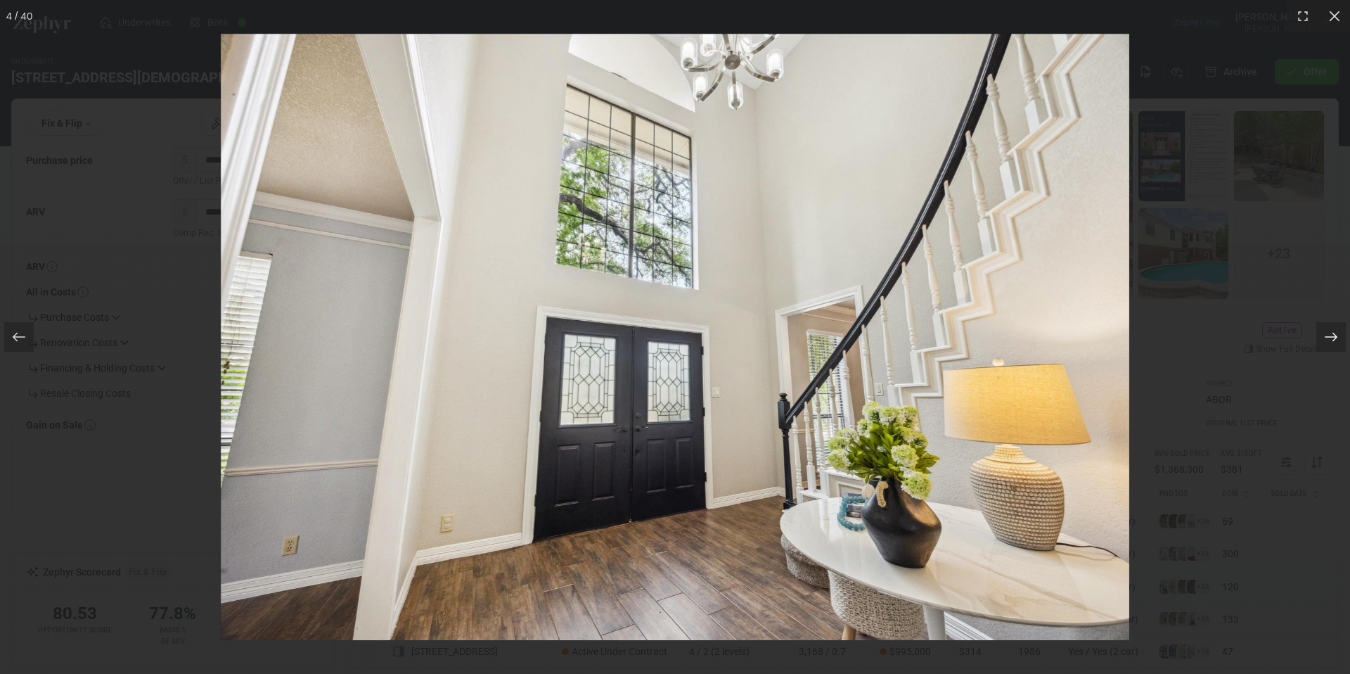
click at [1332, 336] on icon at bounding box center [1331, 337] width 14 height 14
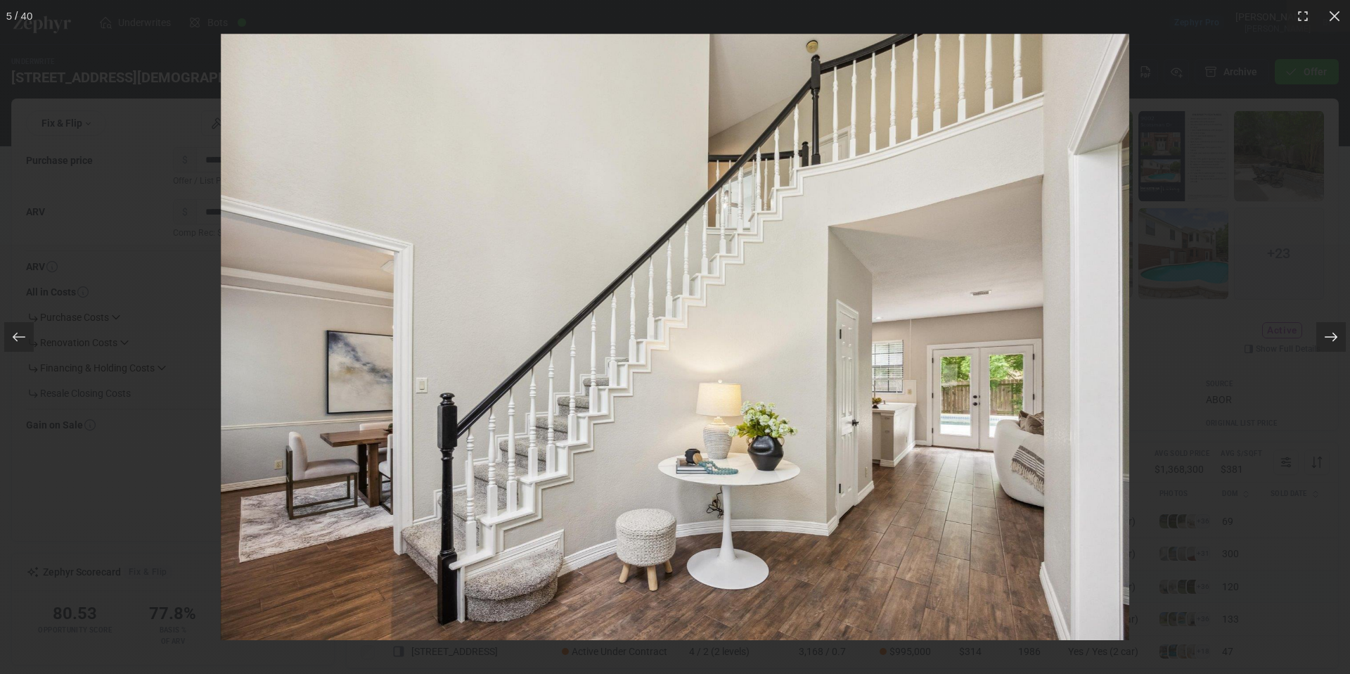
click at [1332, 336] on icon at bounding box center [1331, 337] width 14 height 14
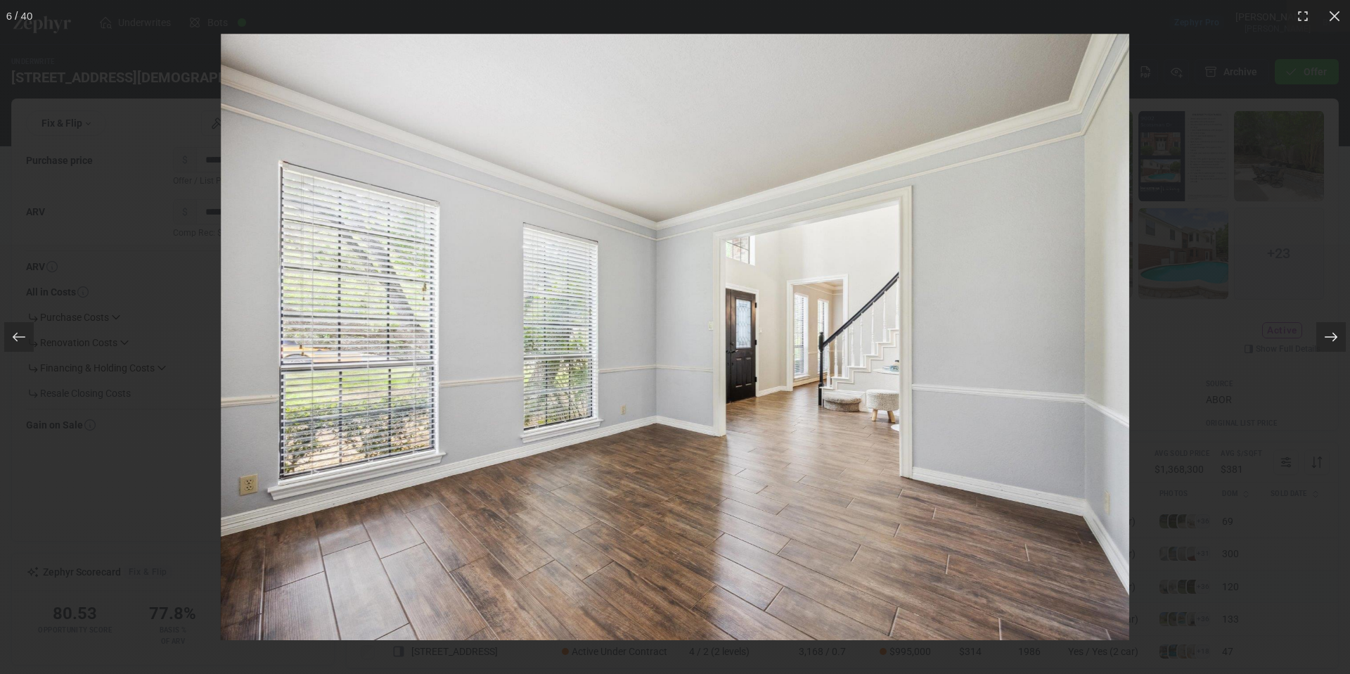
click at [1332, 336] on icon at bounding box center [1331, 337] width 14 height 14
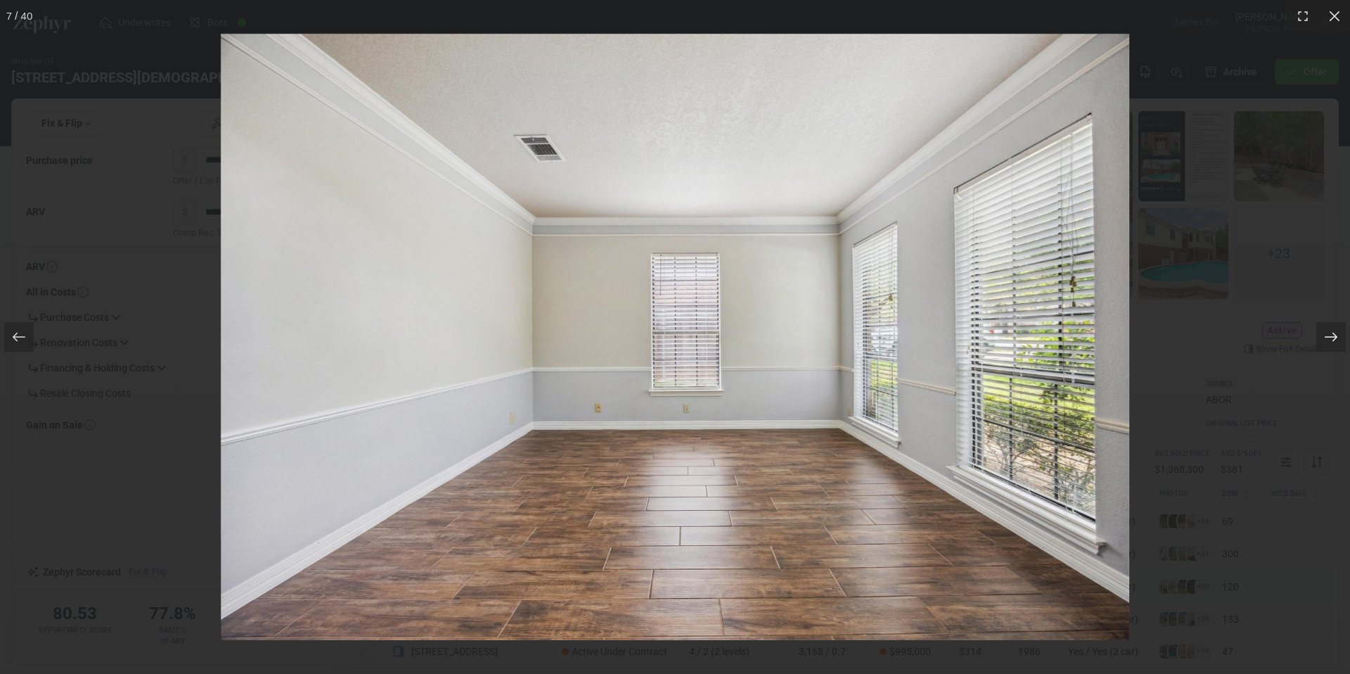
click at [1332, 336] on icon at bounding box center [1331, 337] width 14 height 14
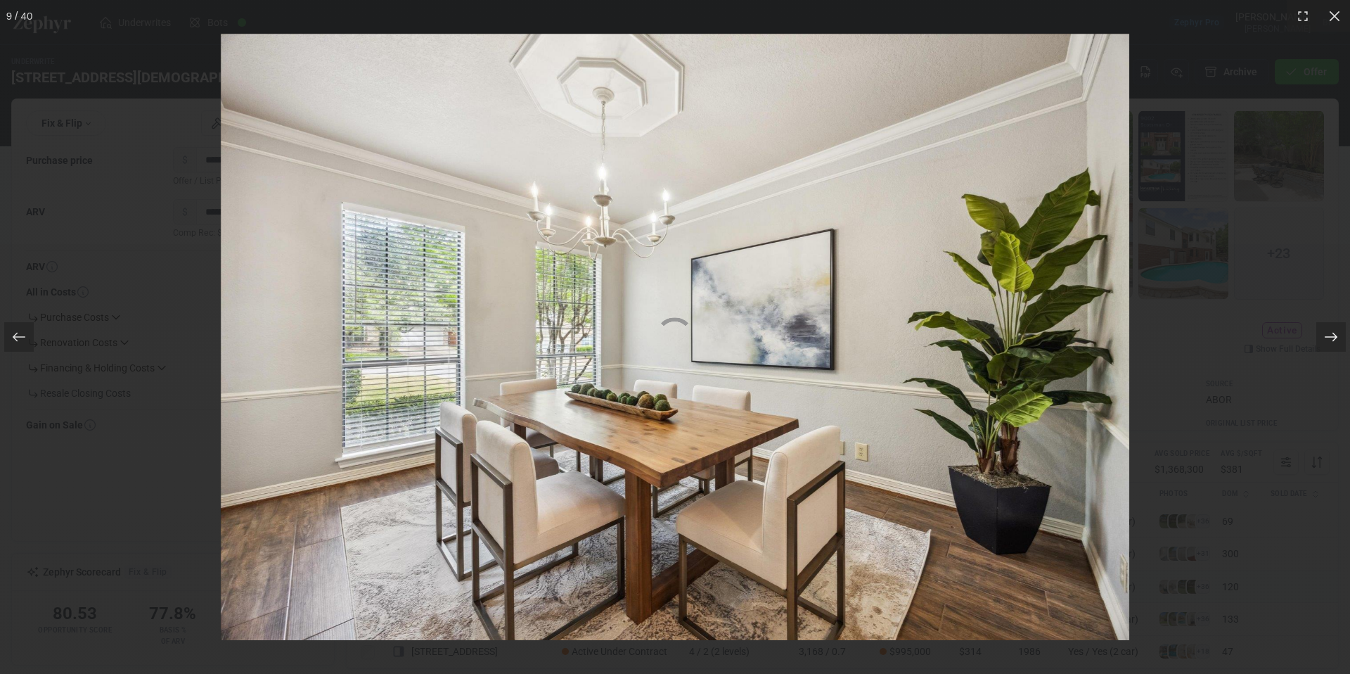
click at [1332, 336] on icon at bounding box center [1331, 337] width 14 height 14
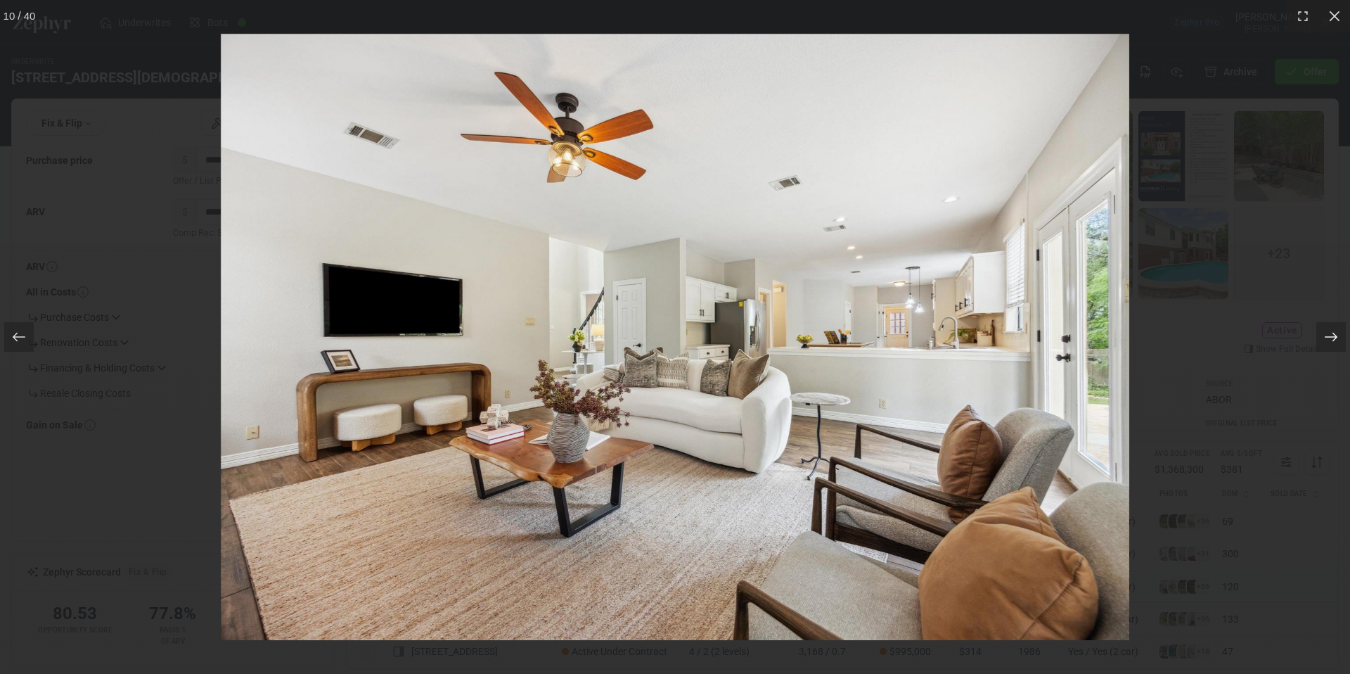
click at [1332, 336] on icon at bounding box center [1331, 337] width 14 height 14
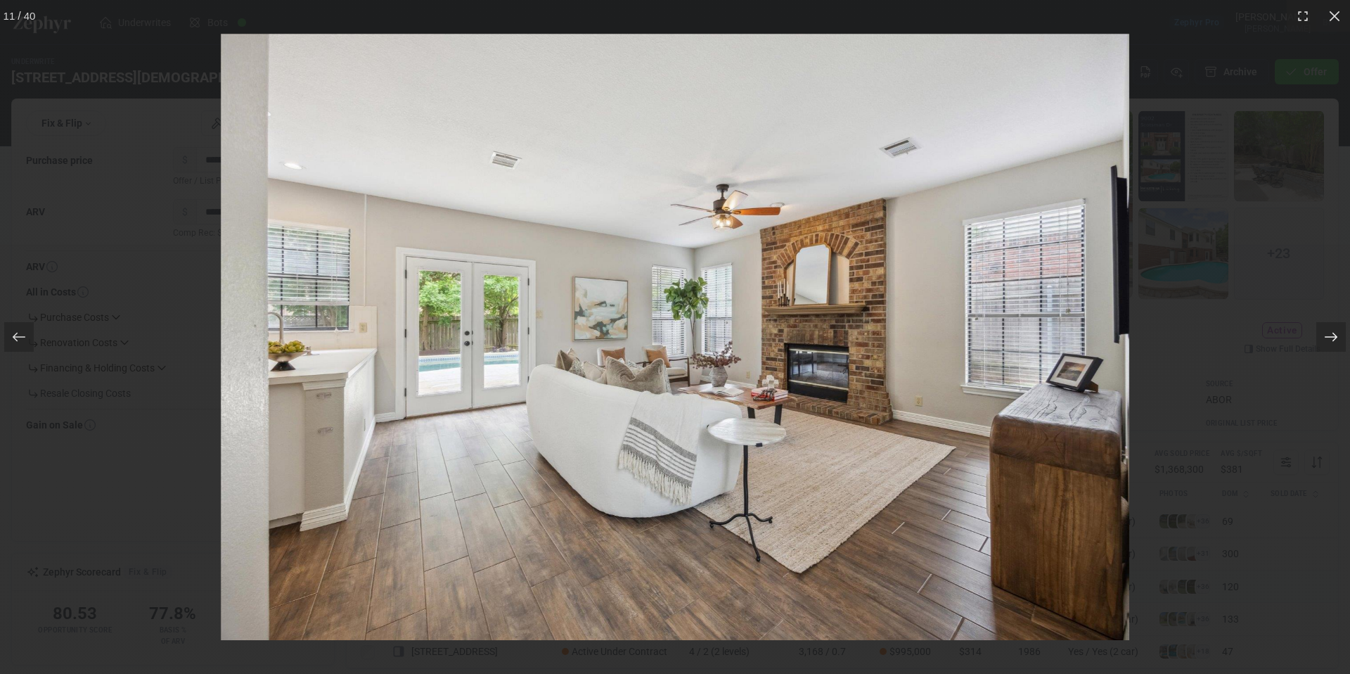
click at [1332, 336] on icon at bounding box center [1331, 337] width 14 height 14
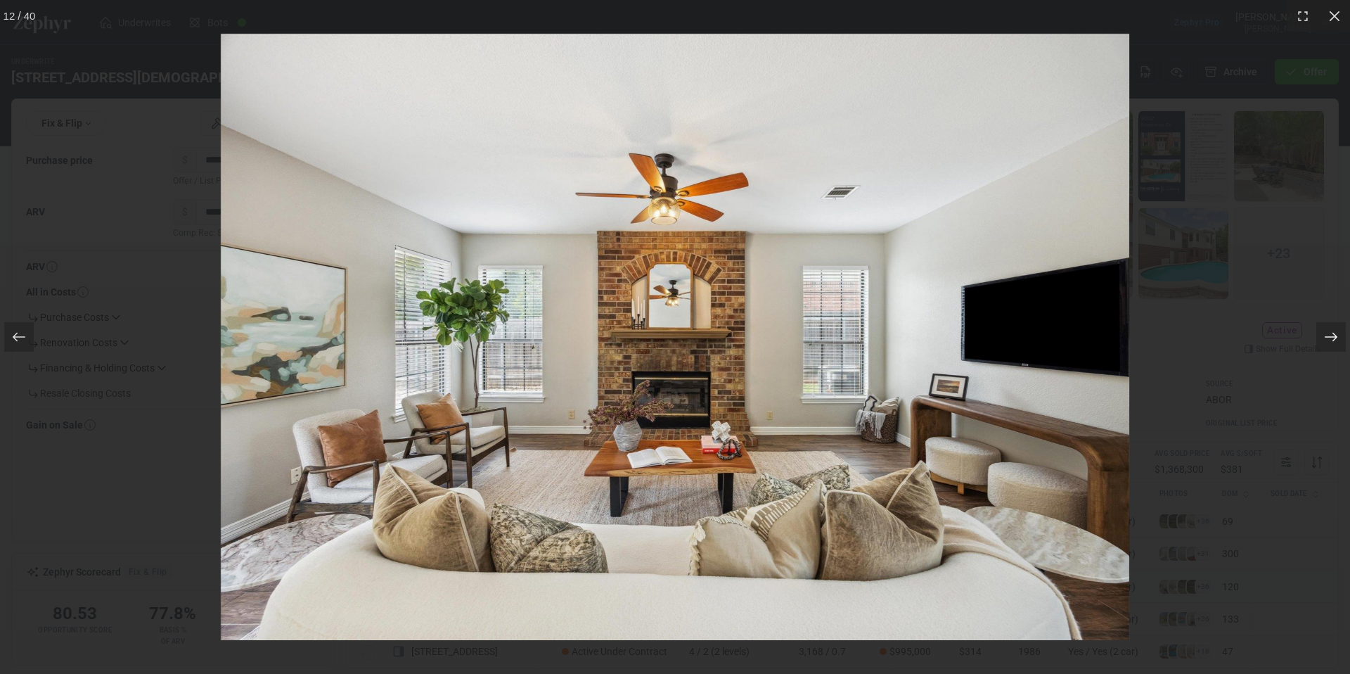
click at [1332, 336] on icon at bounding box center [1331, 337] width 14 height 14
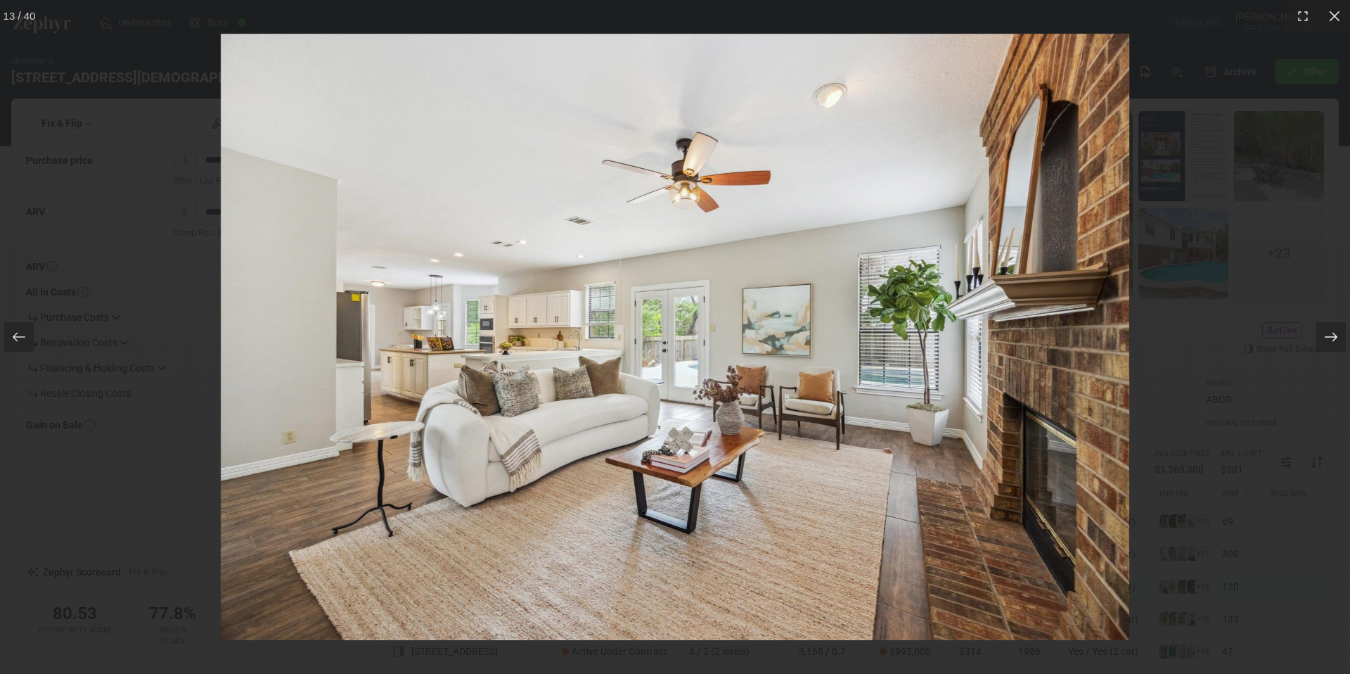
click at [1332, 336] on icon at bounding box center [1331, 337] width 14 height 14
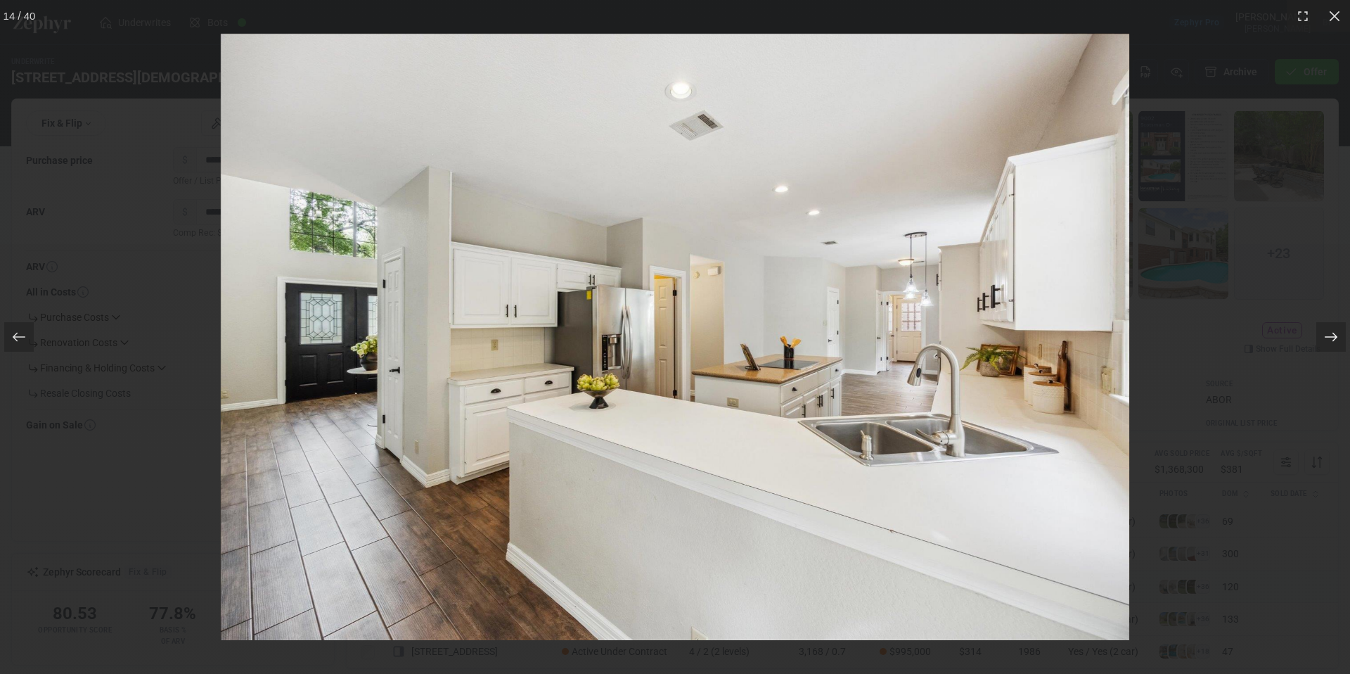
click at [1332, 336] on icon at bounding box center [1331, 337] width 14 height 14
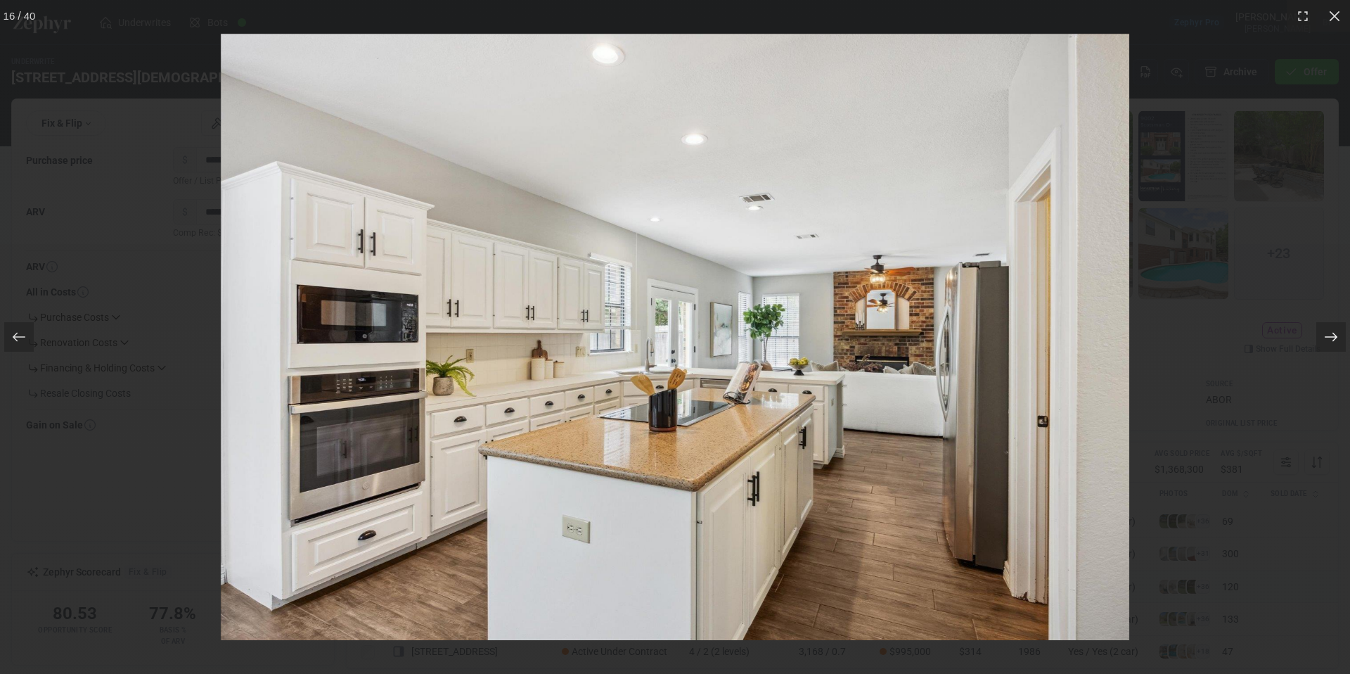
click at [1332, 336] on icon at bounding box center [1331, 337] width 14 height 14
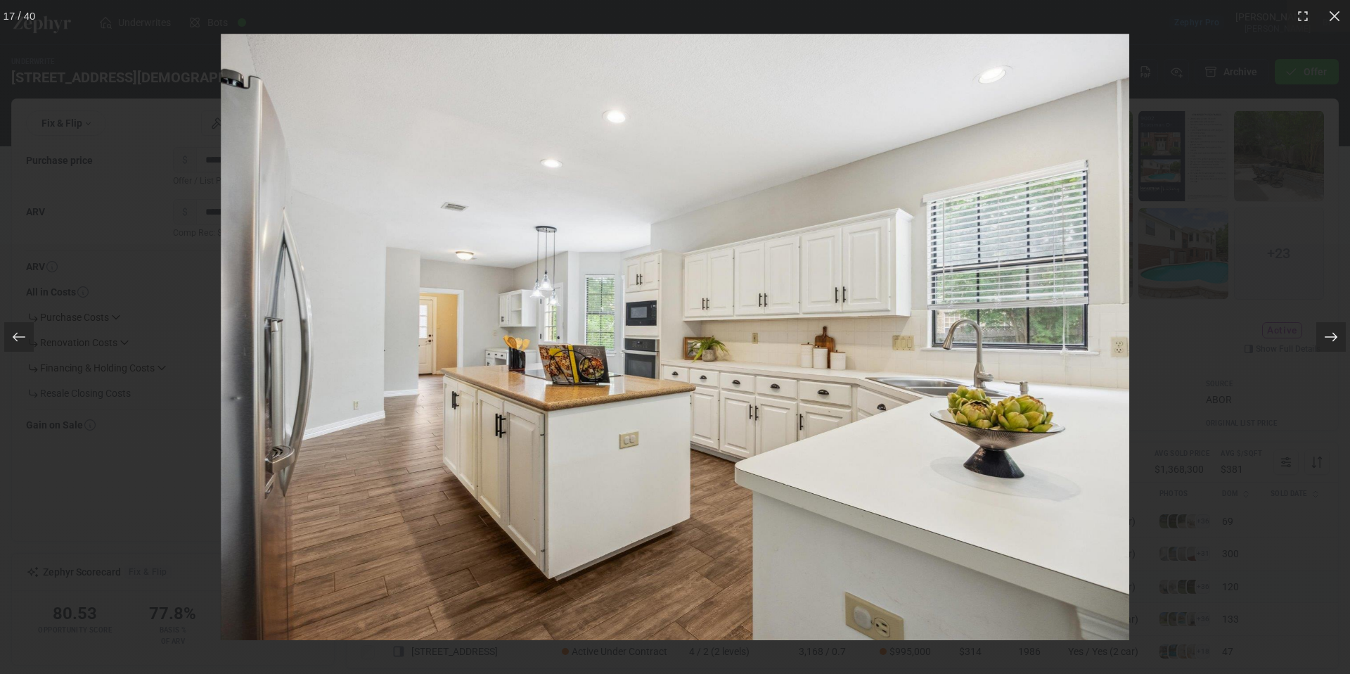
click at [1332, 336] on icon at bounding box center [1331, 337] width 14 height 14
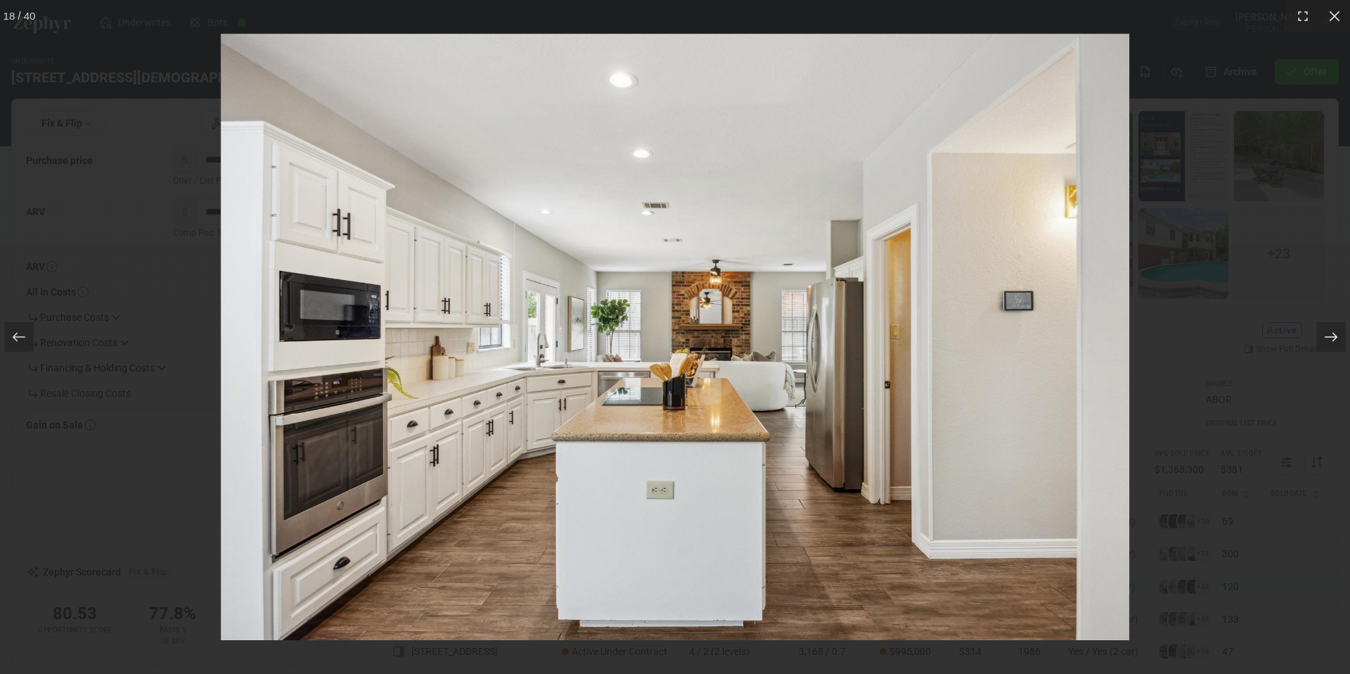
click at [1332, 336] on icon at bounding box center [1331, 337] width 14 height 14
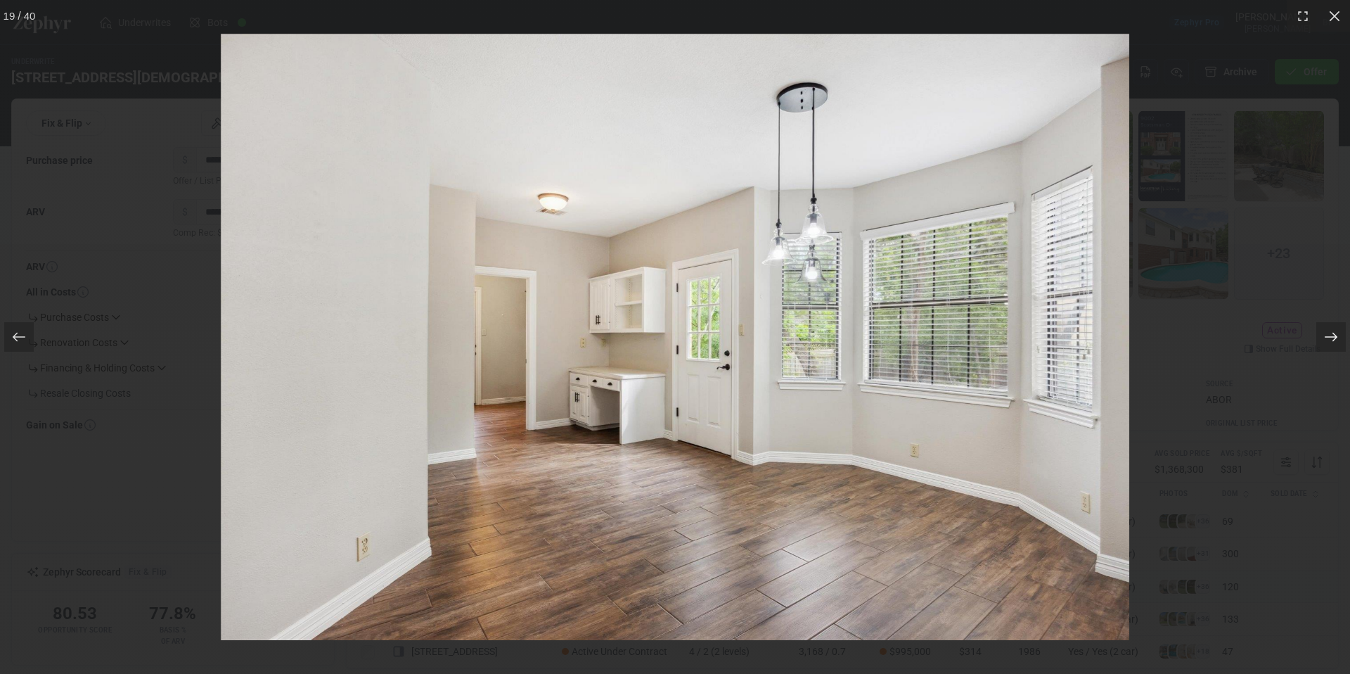
click at [1332, 336] on icon at bounding box center [1331, 337] width 14 height 14
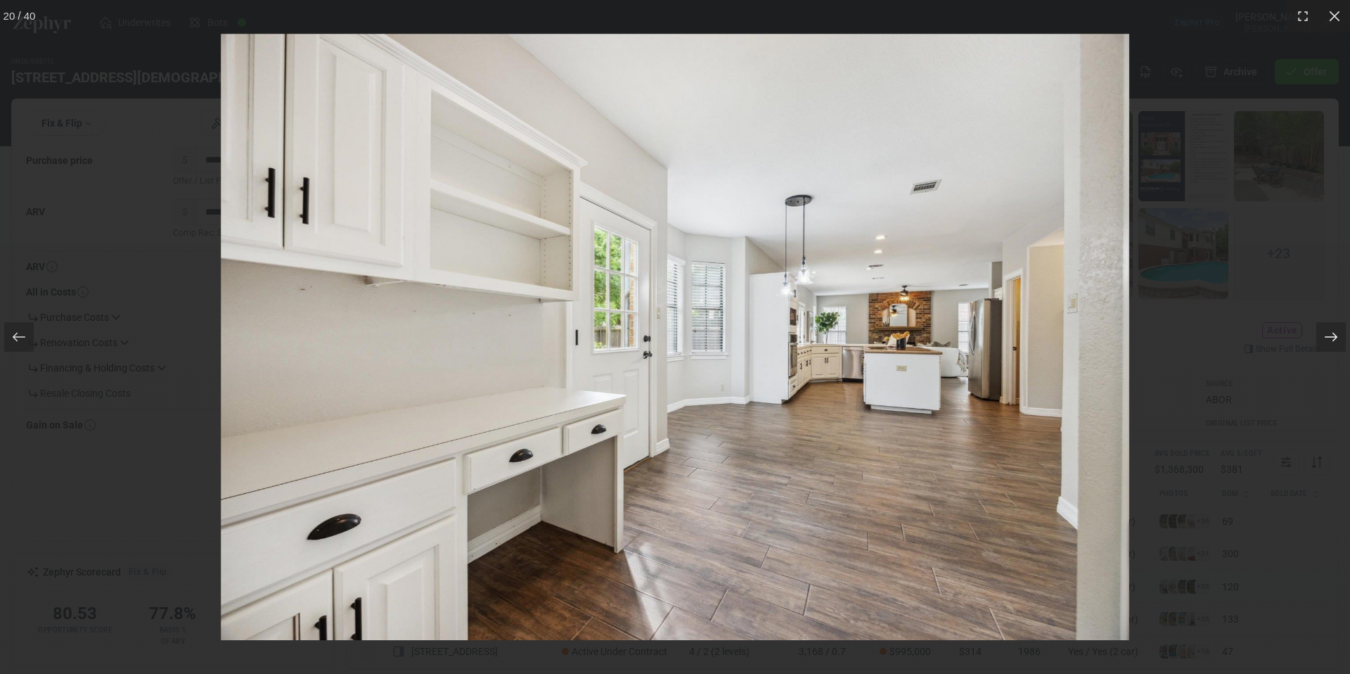
click at [1332, 336] on icon at bounding box center [1331, 337] width 14 height 14
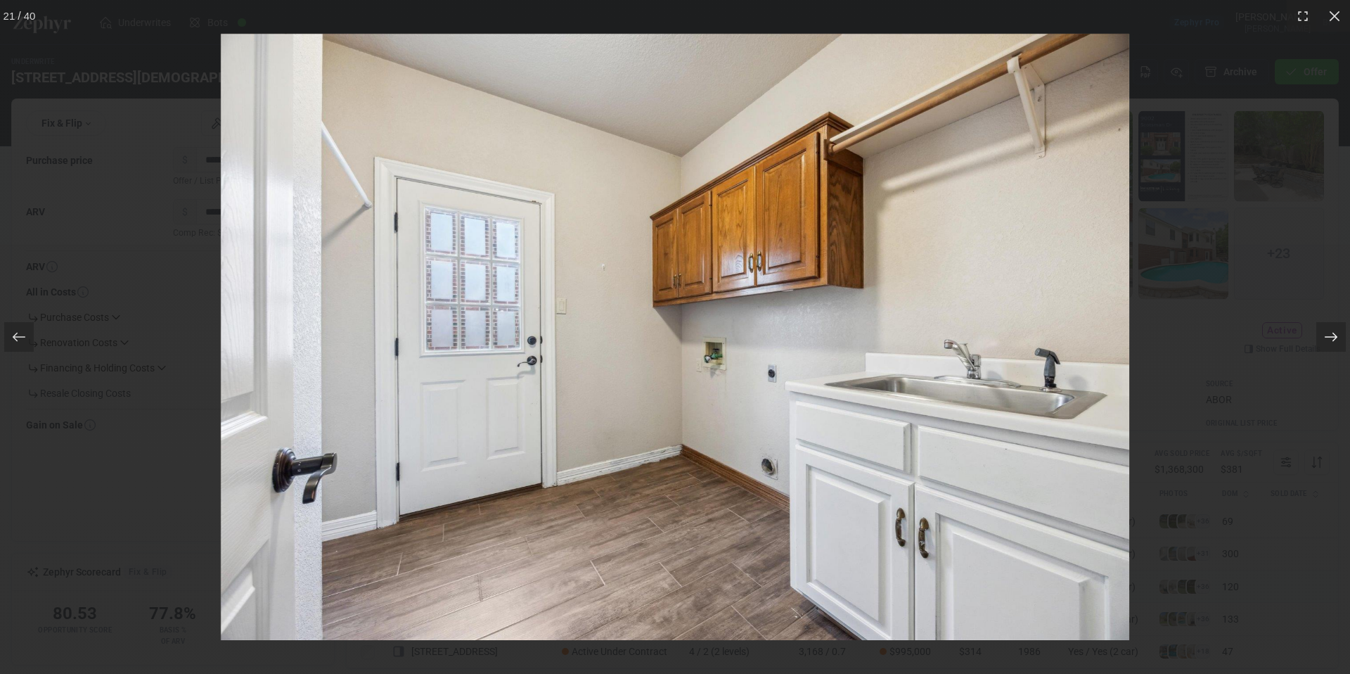
click at [1332, 336] on icon at bounding box center [1331, 337] width 14 height 14
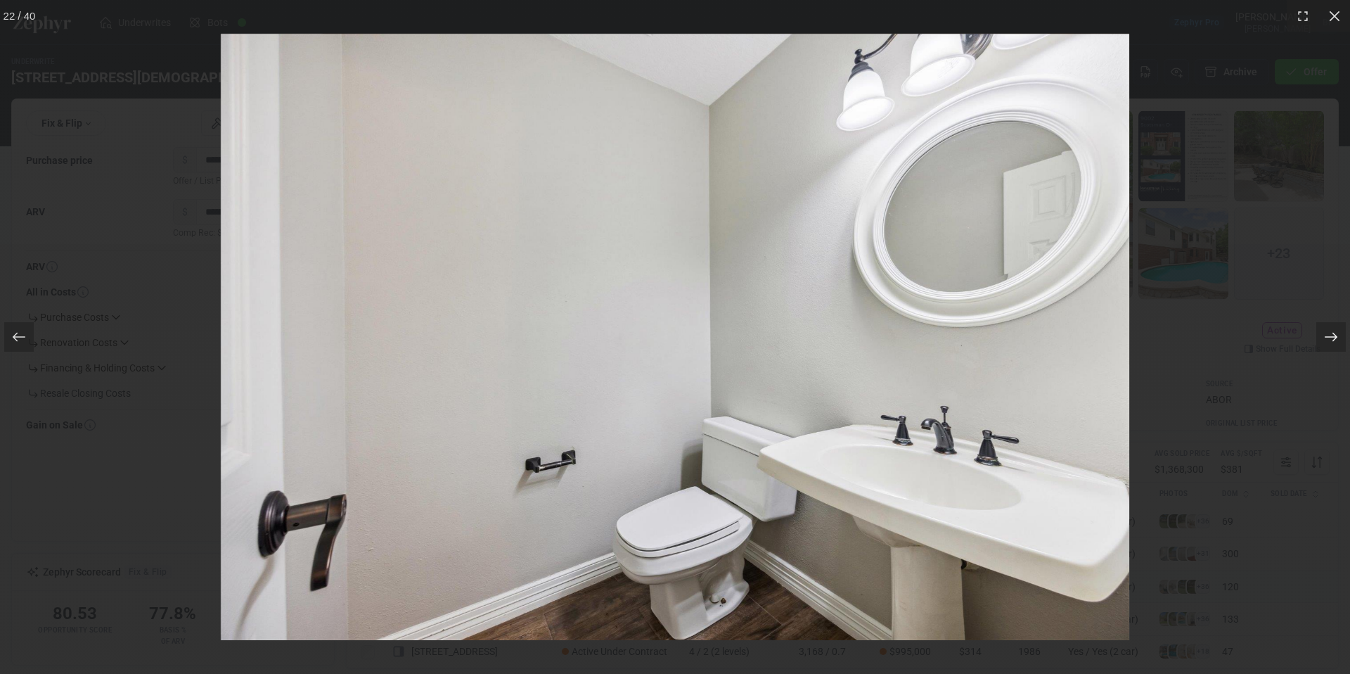
click at [1332, 336] on icon at bounding box center [1331, 337] width 14 height 14
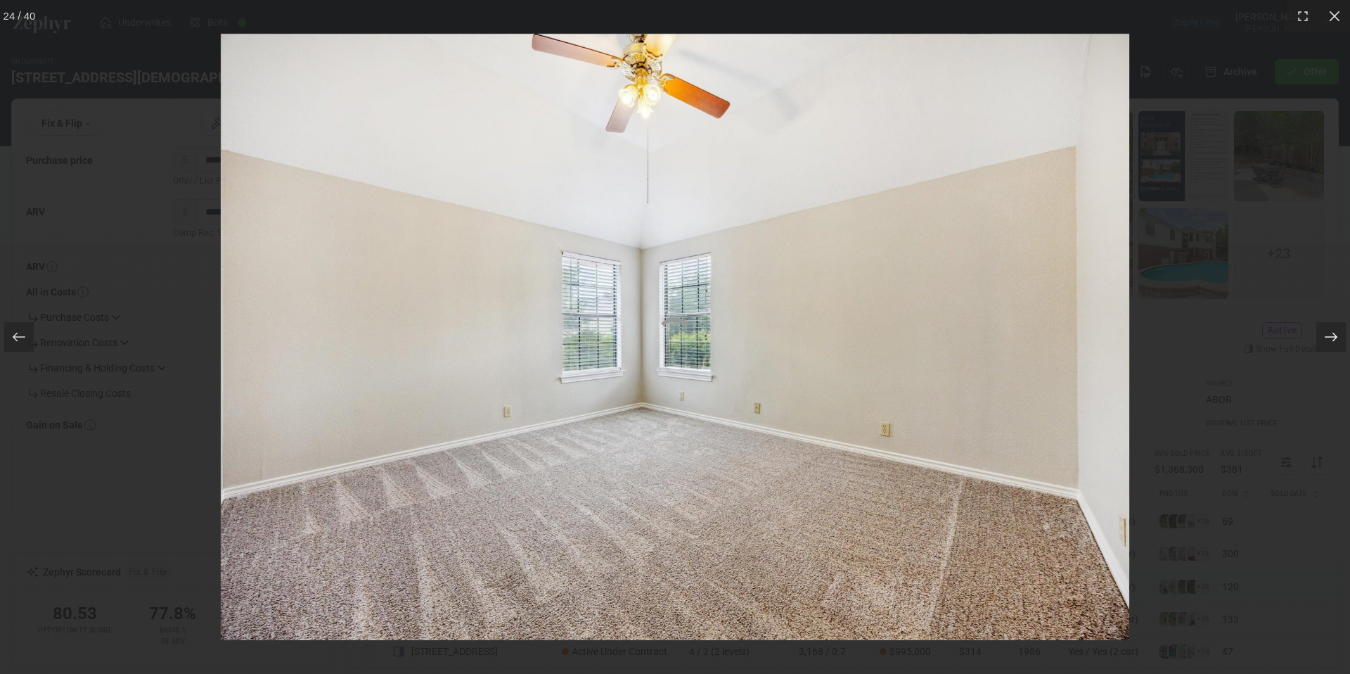
click at [1332, 336] on icon at bounding box center [1331, 337] width 14 height 14
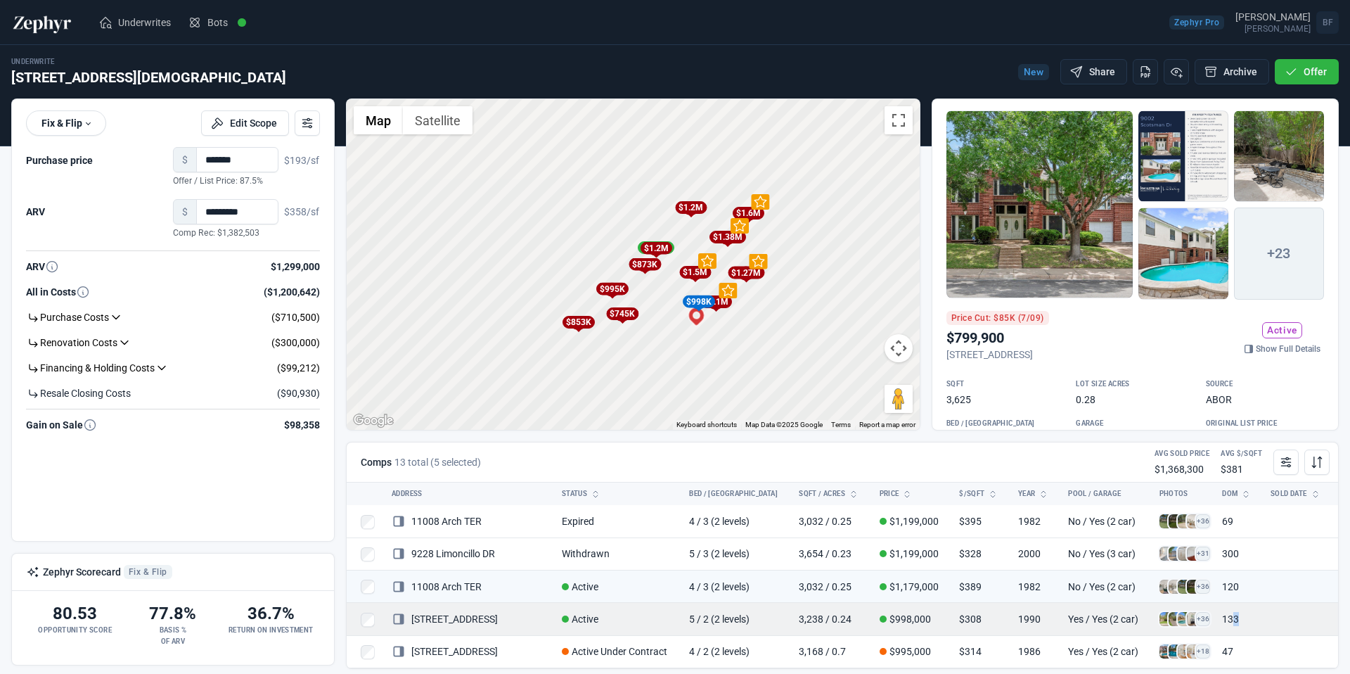
drag, startPoint x: 1216, startPoint y: 612, endPoint x: 1275, endPoint y: 617, distance: 59.3
click at [1273, 617] on tr "9007 Tweed Berwick DR Active 5 / 2 (2 levels) 3,238 / 0.24 $998,000 $308 1990 Y…" at bounding box center [842, 619] width 991 height 32
click at [1273, 617] on td at bounding box center [1300, 619] width 76 height 32
